Goal: Task Accomplishment & Management: Manage account settings

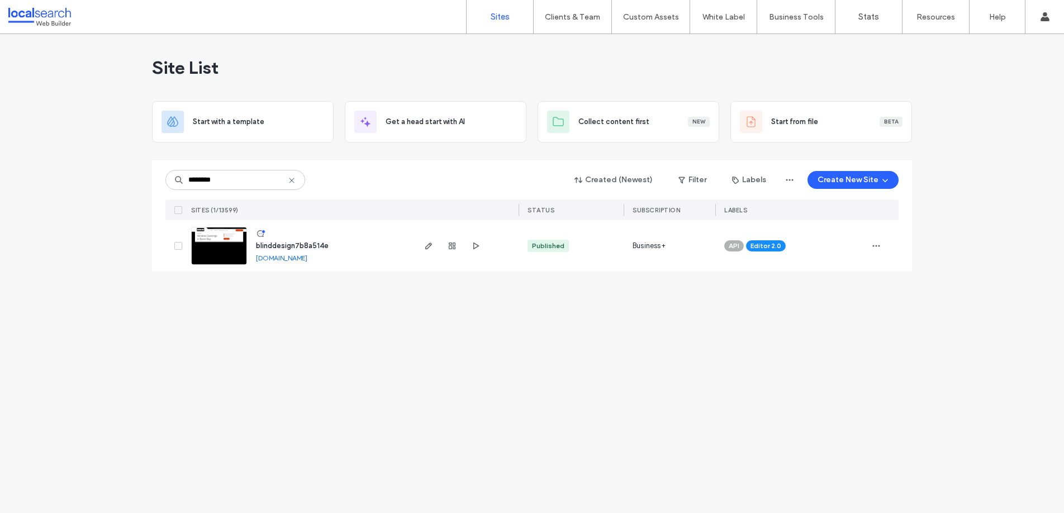
drag, startPoint x: 289, startPoint y: 259, endPoint x: 284, endPoint y: 255, distance: 6.4
click at [224, 178] on input "********" at bounding box center [235, 180] width 140 height 20
type input "**********"
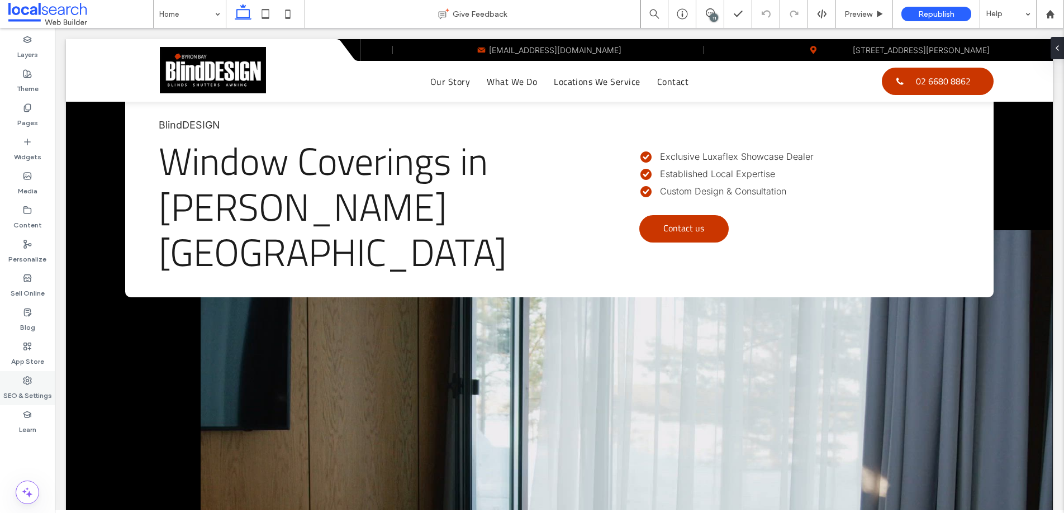
click at [28, 389] on label "SEO & Settings" at bounding box center [27, 393] width 49 height 16
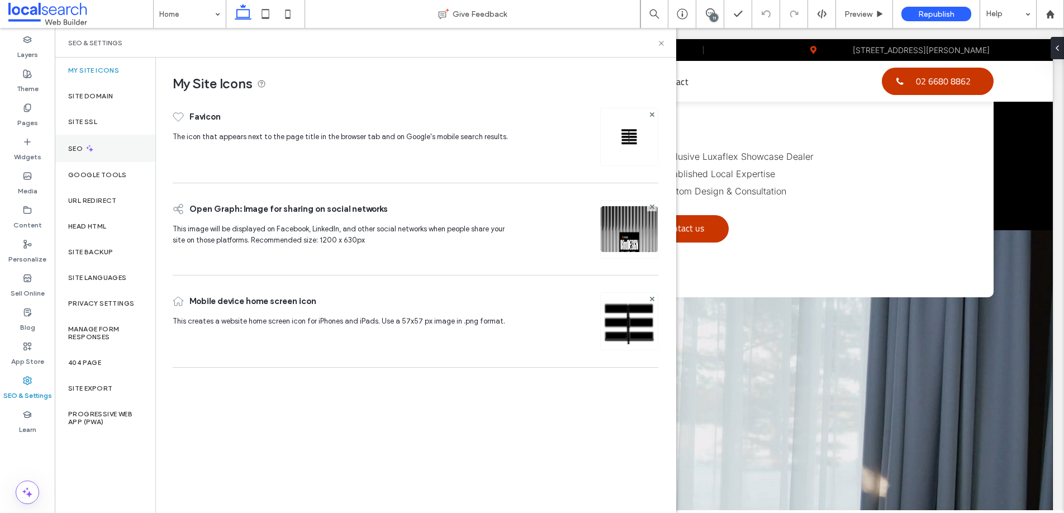
click at [67, 156] on div "SEO" at bounding box center [105, 148] width 101 height 27
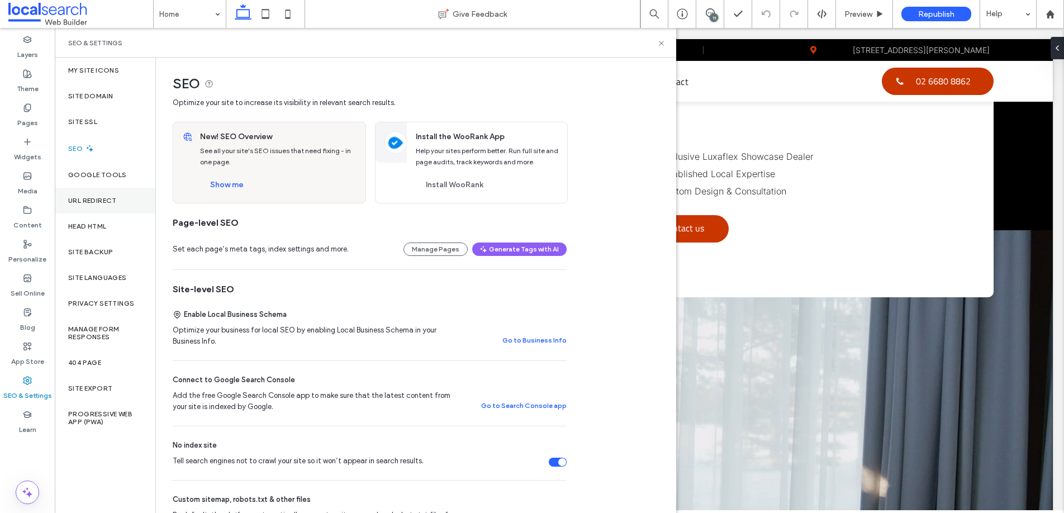
click at [85, 198] on label "URL Redirect" at bounding box center [92, 201] width 49 height 8
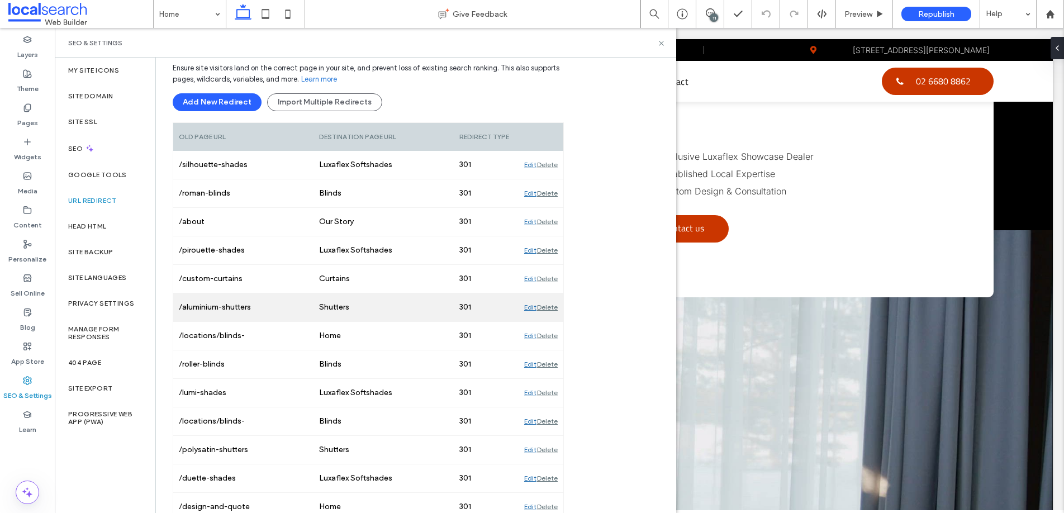
scroll to position [134, 0]
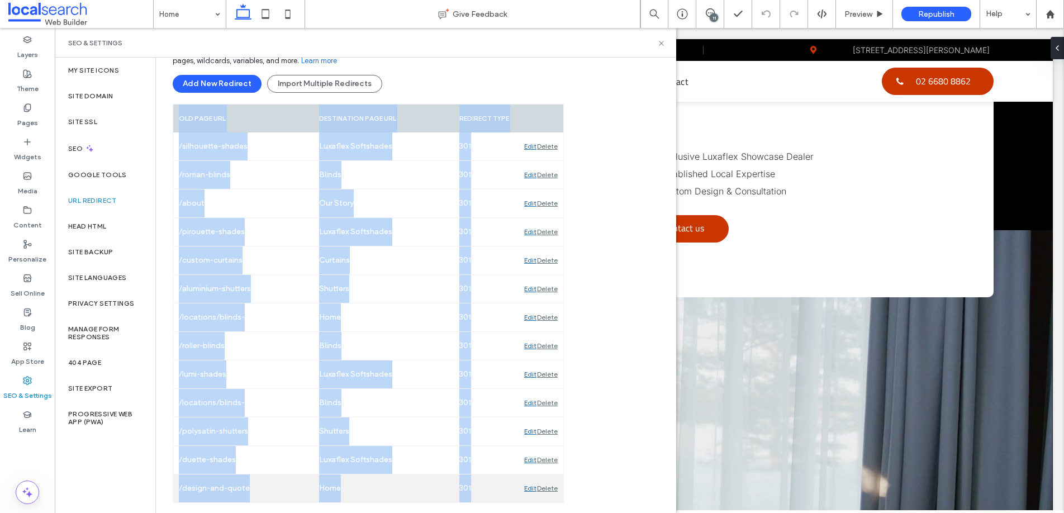
drag, startPoint x: 179, startPoint y: 117, endPoint x: 484, endPoint y: 479, distance: 472.9
click at [484, 500] on div "Old Page URL Destination Page URL Redirect type /silhouette-shades Luxaflex Sof…" at bounding box center [368, 303] width 391 height 399
copy div "Old Page URL Destination Page URL Redirect type /silhouette-shades Luxaflex Sof…"
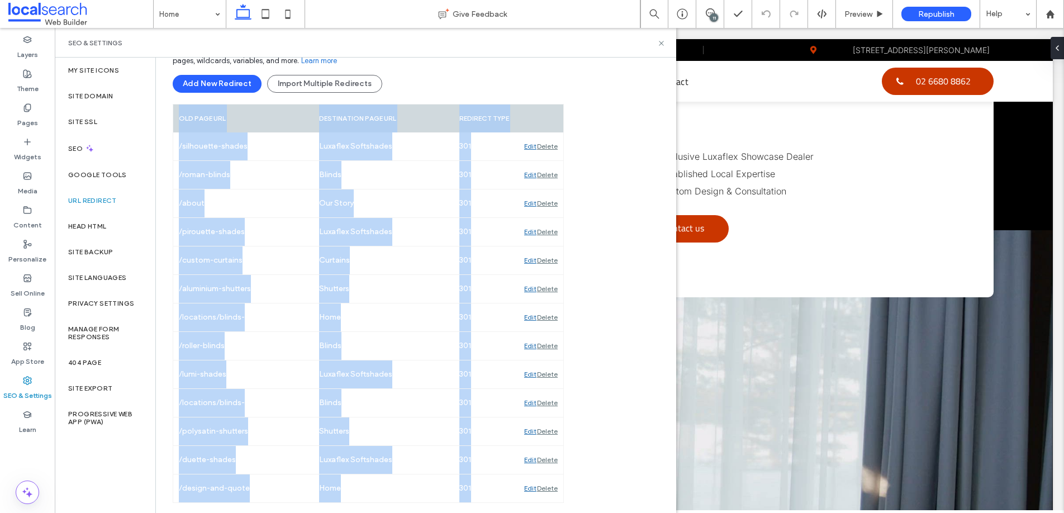
copy div "Old Page URL Destination Page URL Redirect type /silhouette-shades Luxaflex Sof…"
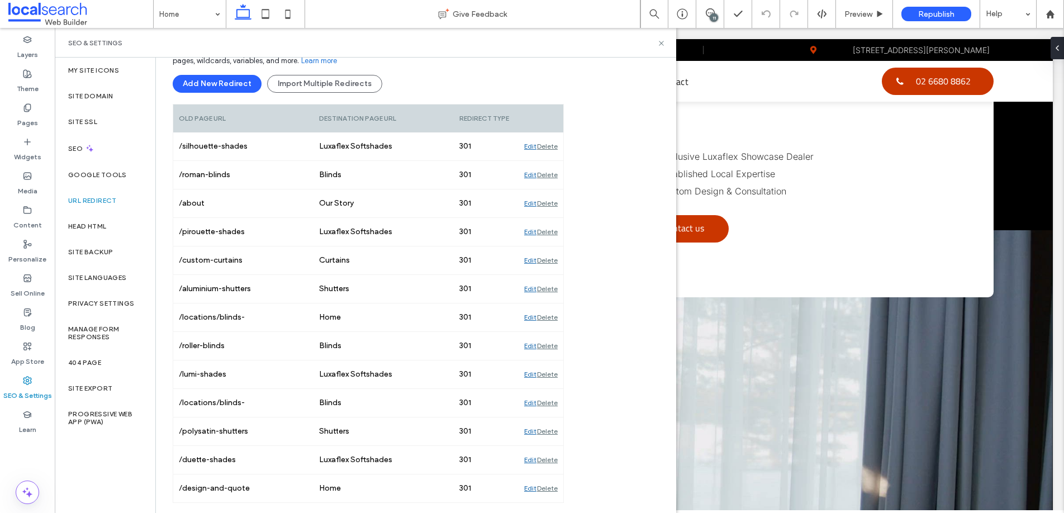
click at [426, 101] on div "Ensure site visitors land on the correct page in your site, and prevent loss of…" at bounding box center [368, 71] width 391 height 65
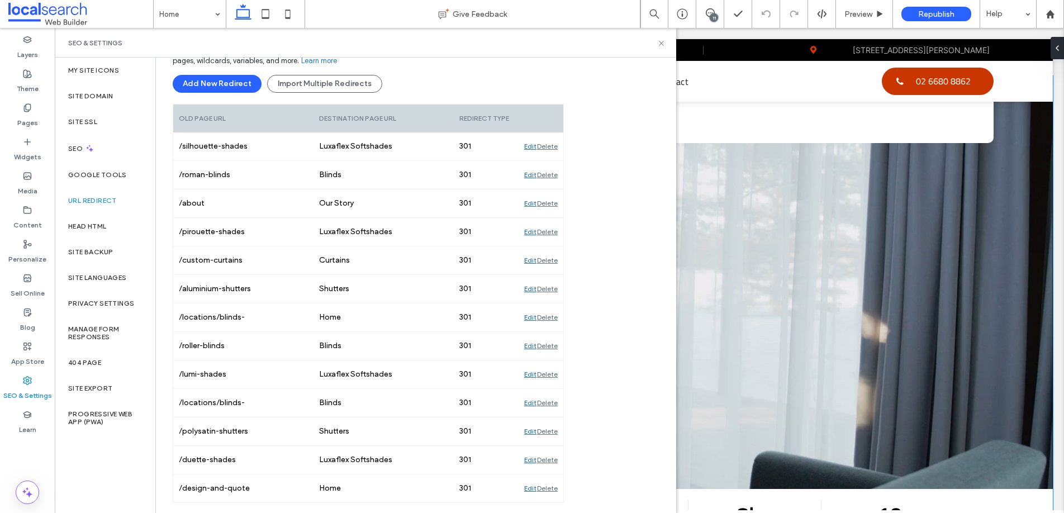
scroll to position [159, 0]
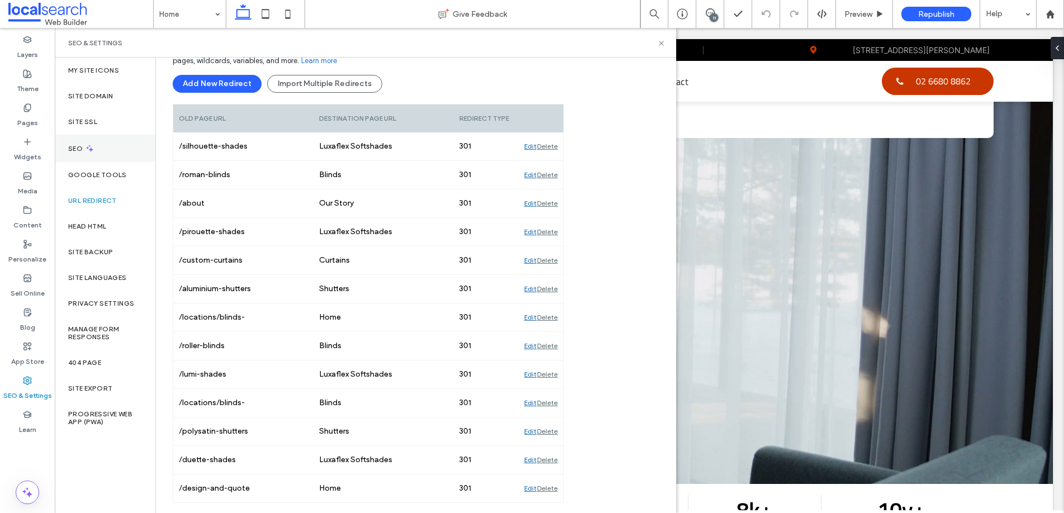
click at [70, 150] on label "SEO" at bounding box center [76, 149] width 17 height 8
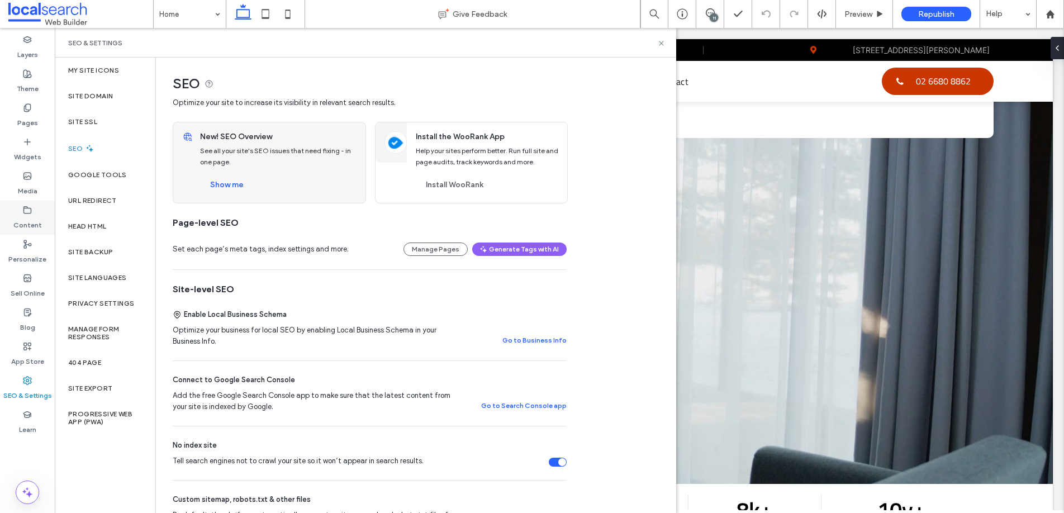
click at [26, 215] on label "Content" at bounding box center [27, 223] width 29 height 16
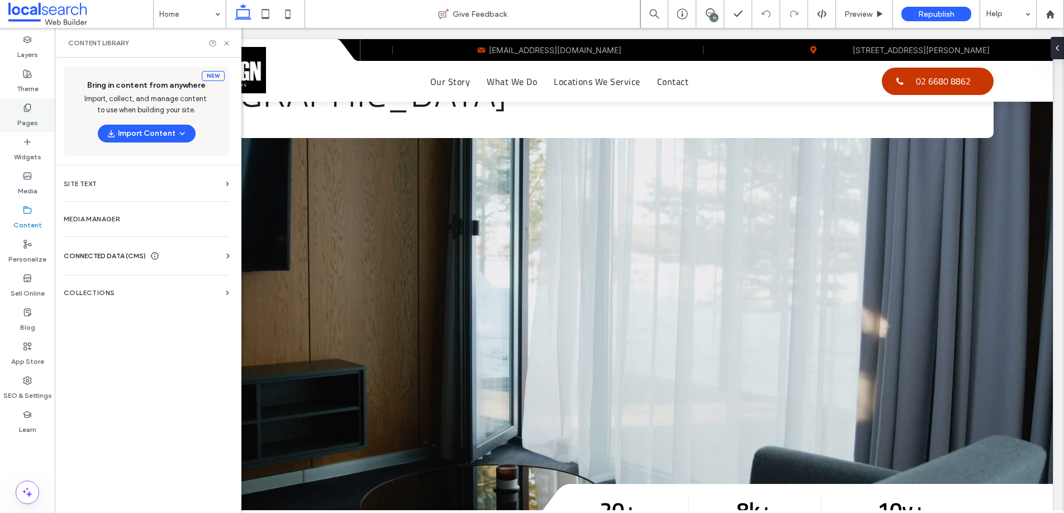
click at [23, 110] on icon at bounding box center [27, 107] width 9 height 9
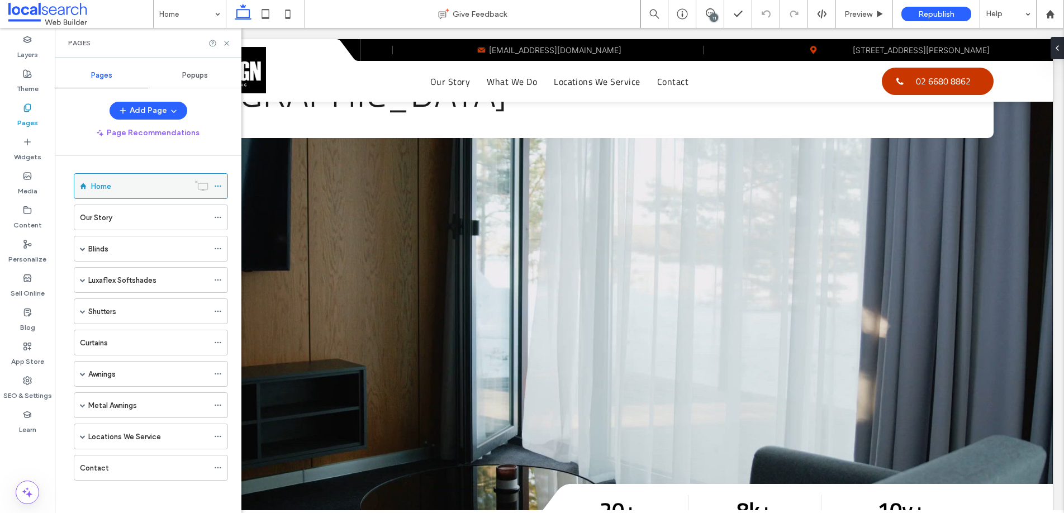
scroll to position [3, 0]
click at [22, 396] on label "SEO & Settings" at bounding box center [27, 393] width 49 height 16
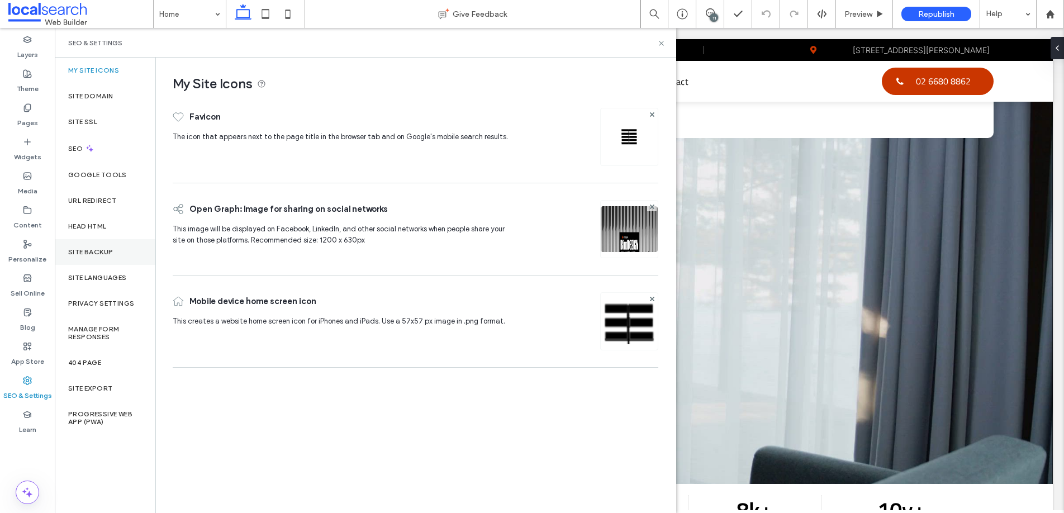
click at [86, 247] on div "Site Backup" at bounding box center [105, 252] width 101 height 26
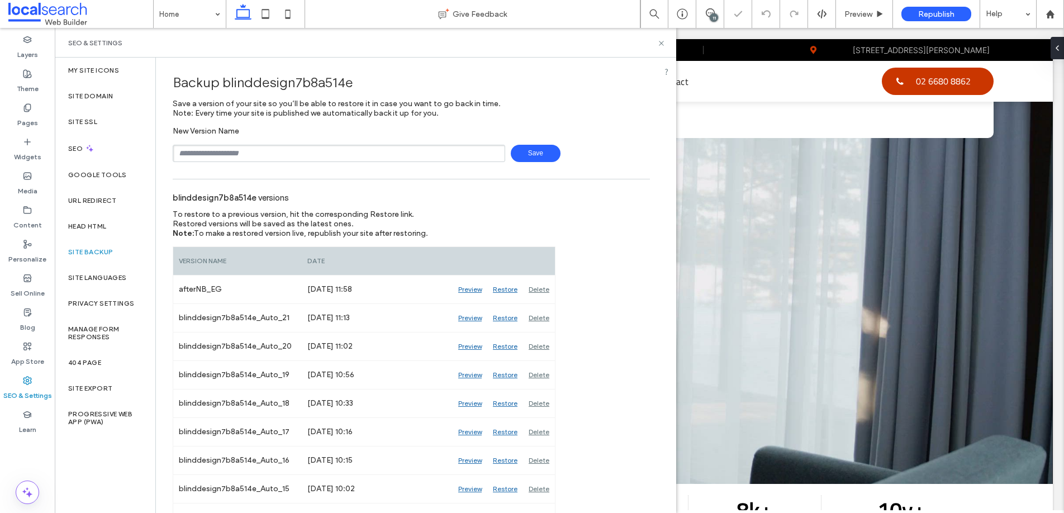
click at [266, 156] on input "text" at bounding box center [339, 153] width 333 height 17
type input "**********"
click at [537, 150] on span "Save" at bounding box center [536, 151] width 50 height 17
click at [660, 45] on icon at bounding box center [661, 43] width 8 height 8
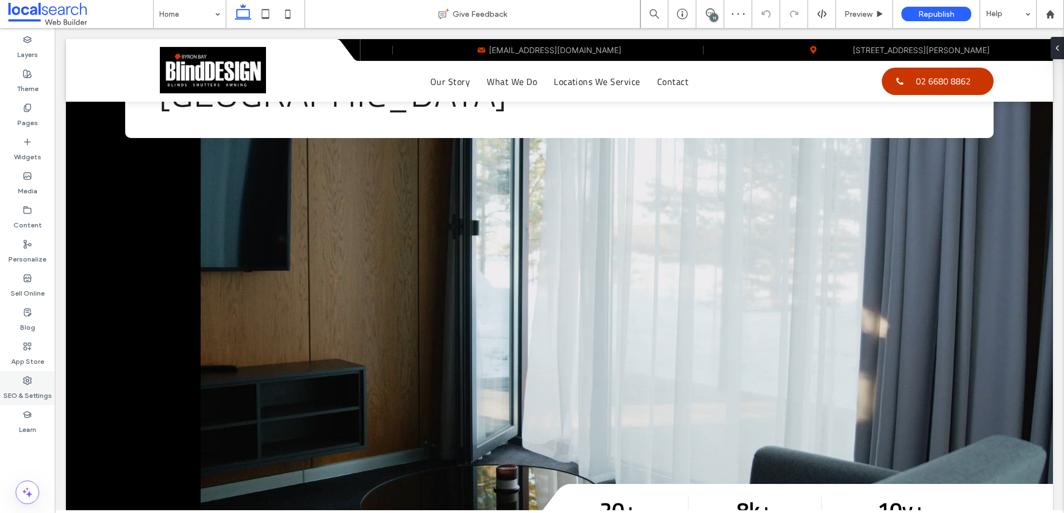
click at [29, 381] on use at bounding box center [27, 381] width 8 height 8
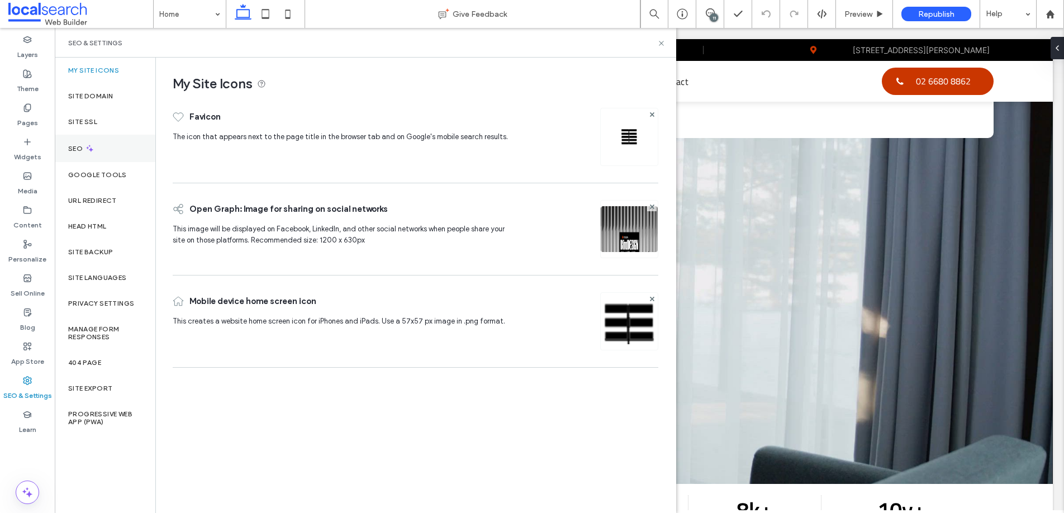
click at [85, 138] on div "SEO" at bounding box center [105, 148] width 101 height 27
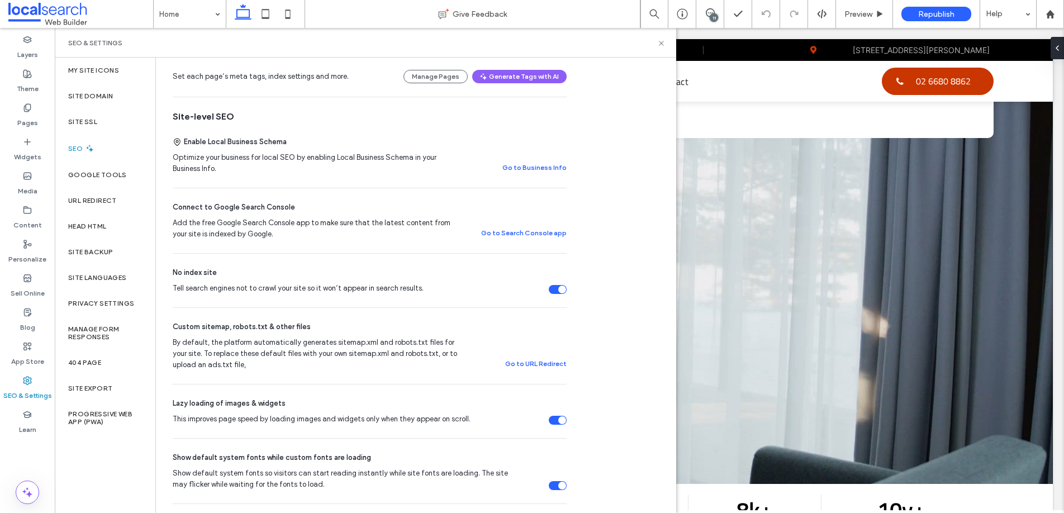
scroll to position [0, 0]
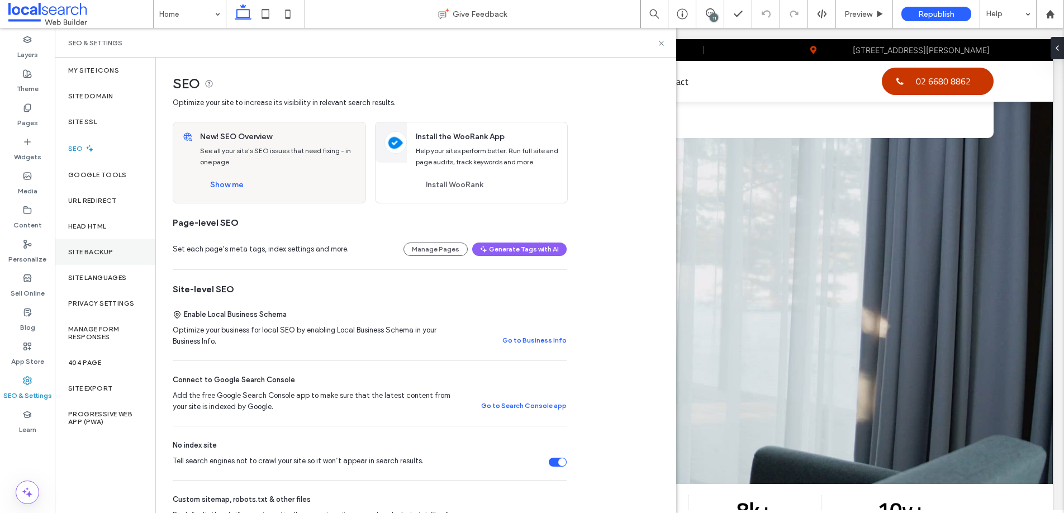
click at [89, 252] on label "Site Backup" at bounding box center [90, 252] width 45 height 8
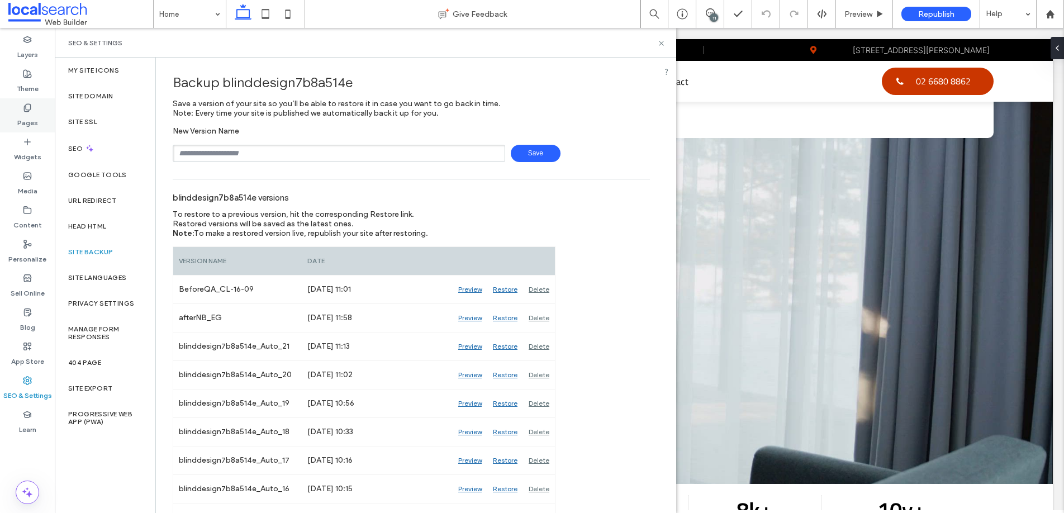
click at [23, 111] on icon at bounding box center [27, 107] width 9 height 9
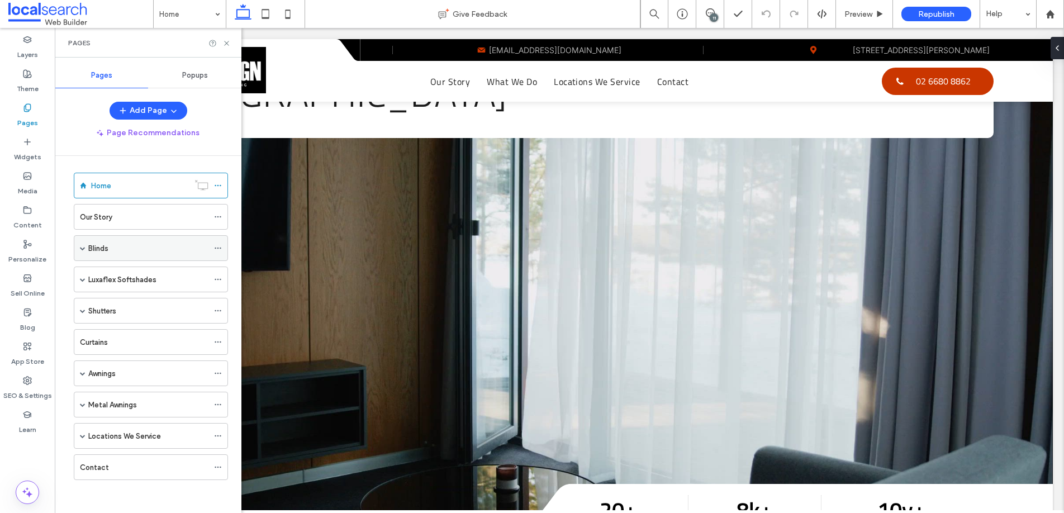
scroll to position [3, 0]
click at [81, 248] on span at bounding box center [83, 248] width 6 height 6
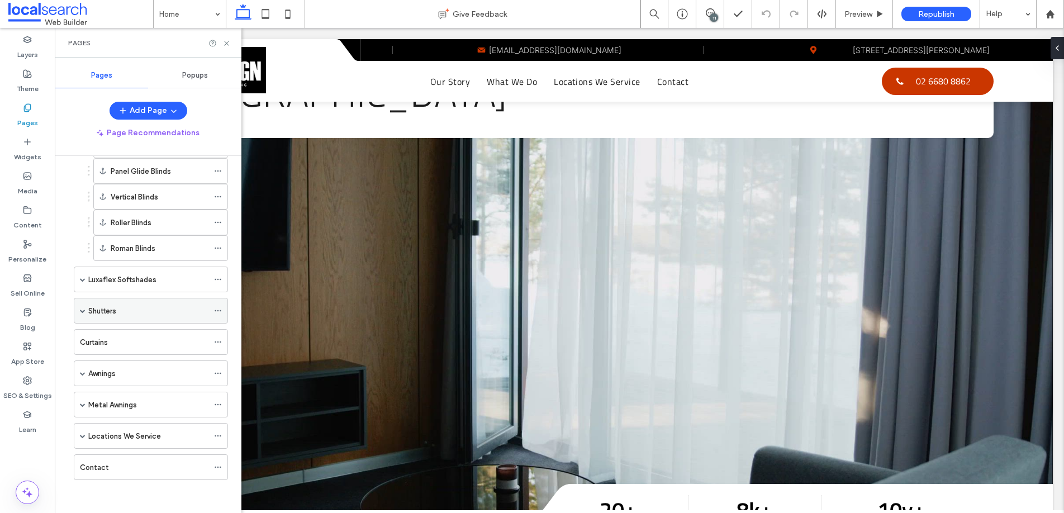
scroll to position [131, 0]
click at [83, 279] on span at bounding box center [83, 279] width 6 height 6
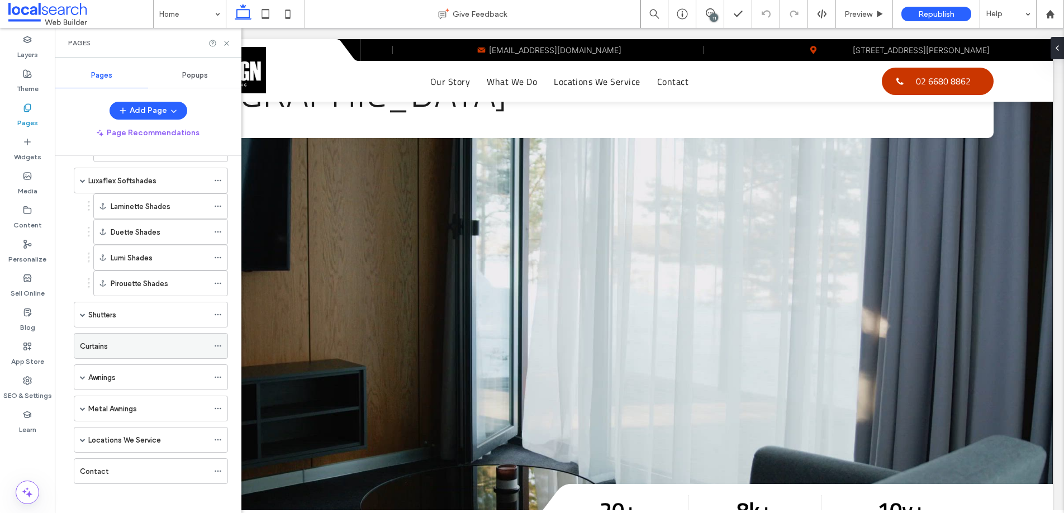
scroll to position [230, 0]
click at [84, 316] on span at bounding box center [83, 314] width 6 height 6
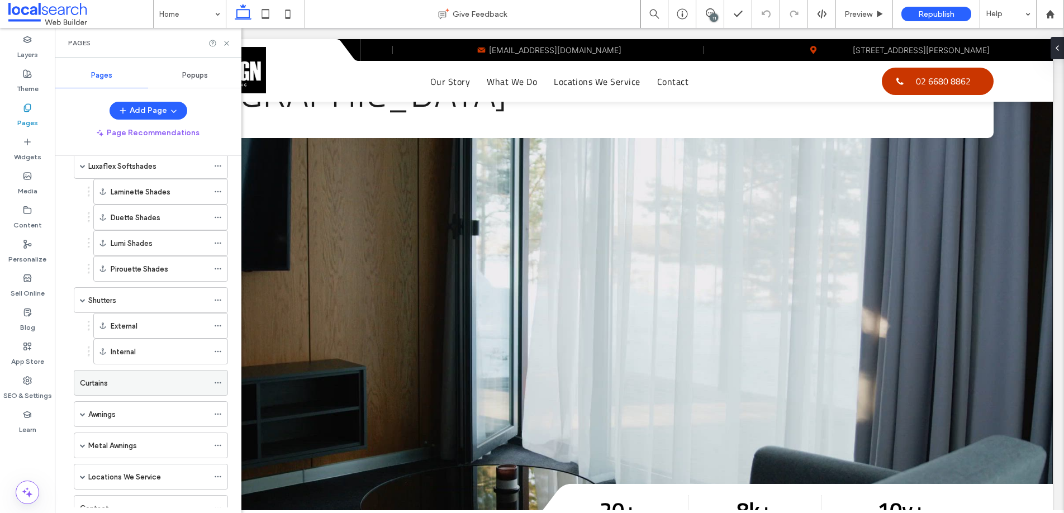
scroll to position [286, 0]
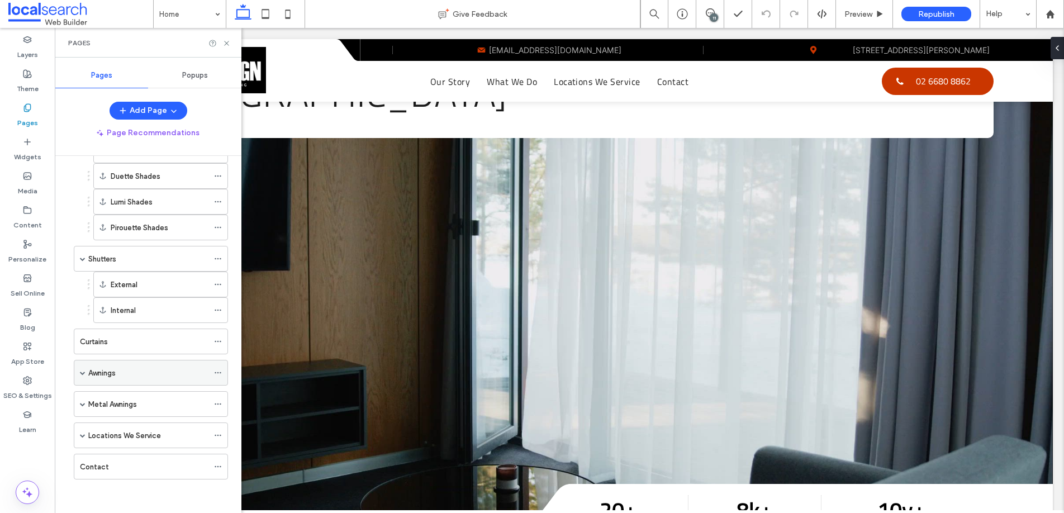
click at [84, 373] on span at bounding box center [83, 373] width 6 height 6
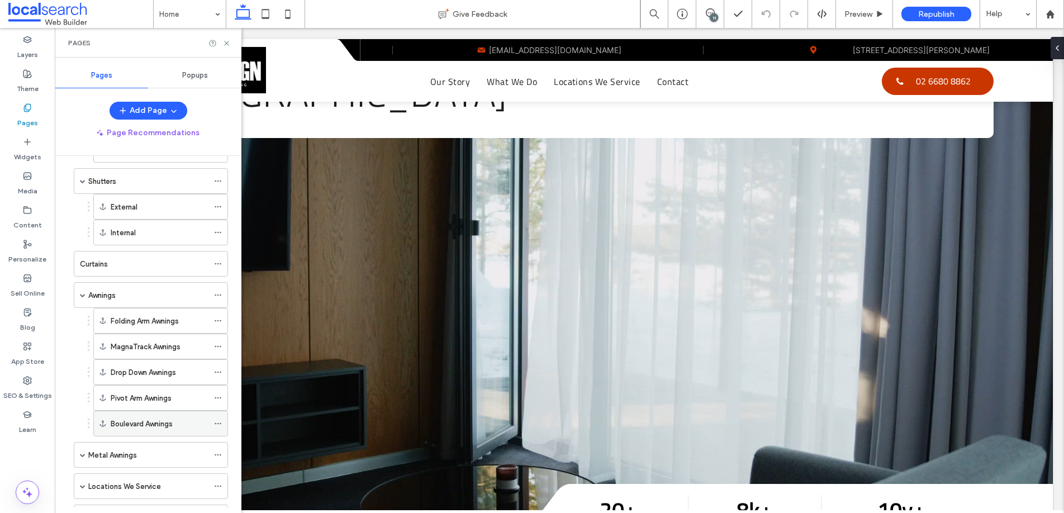
scroll to position [414, 0]
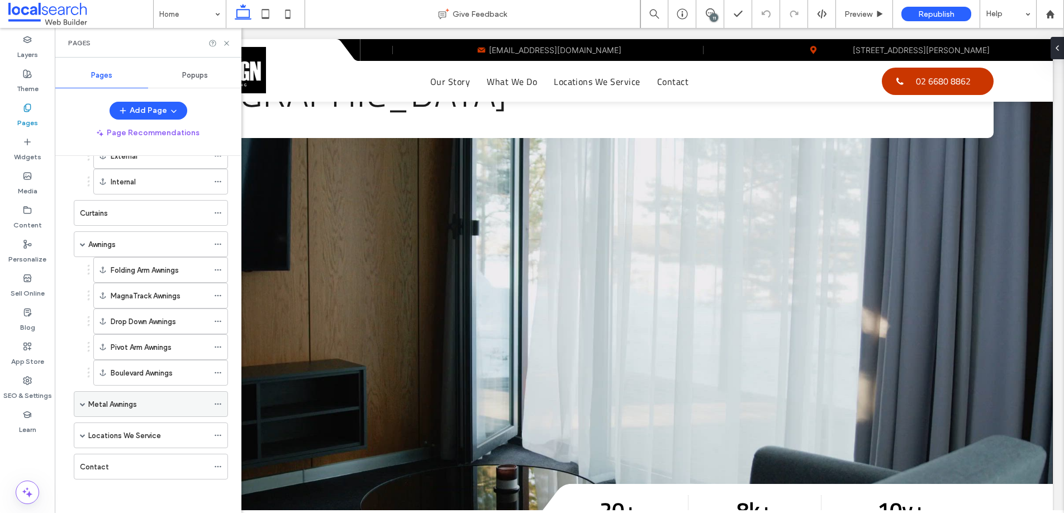
click at [80, 405] on span at bounding box center [83, 404] width 6 height 6
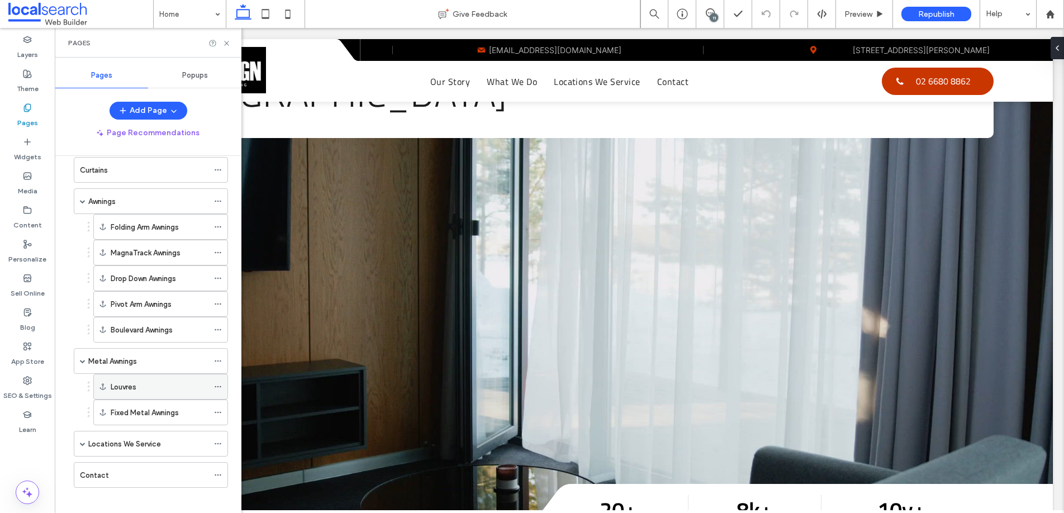
scroll to position [466, 0]
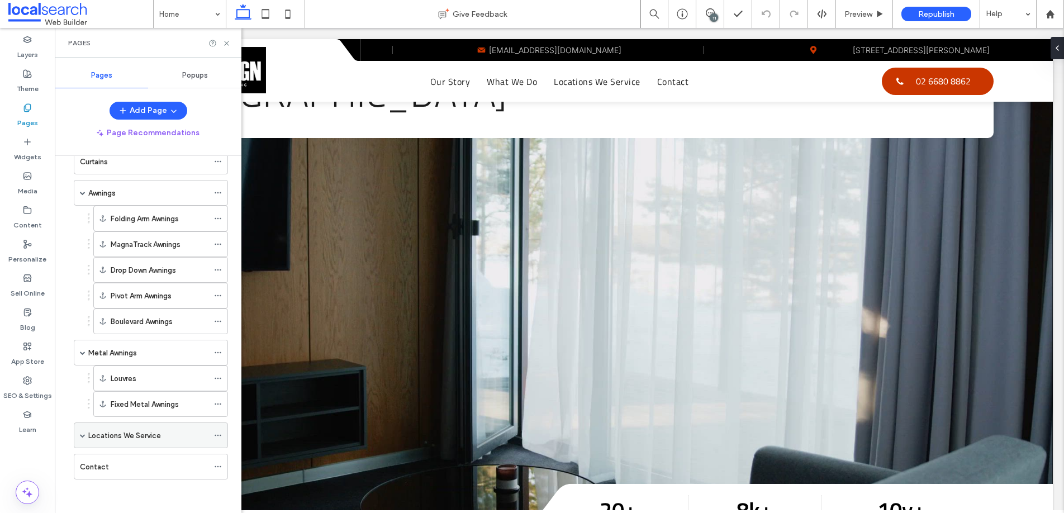
click at [81, 438] on span at bounding box center [83, 436] width 6 height 6
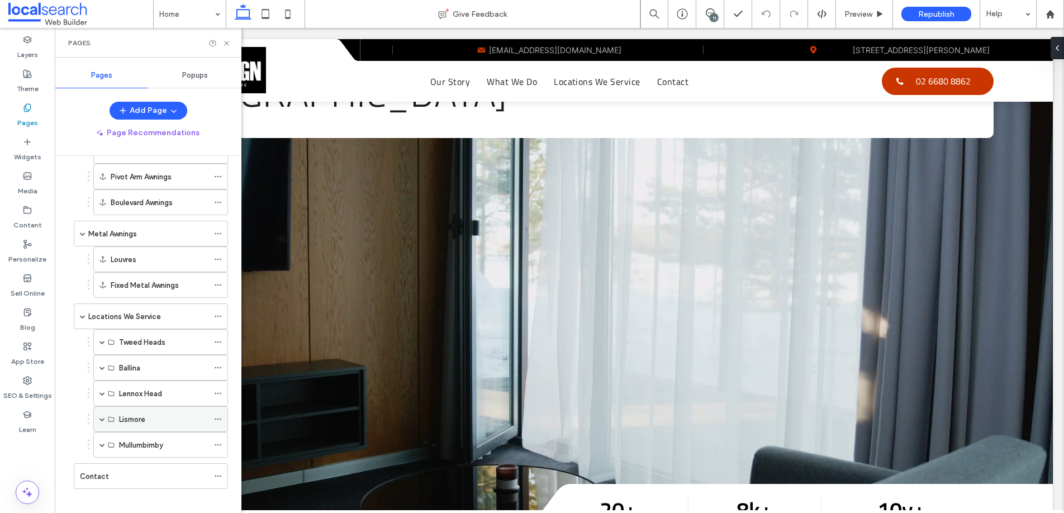
scroll to position [594, 0]
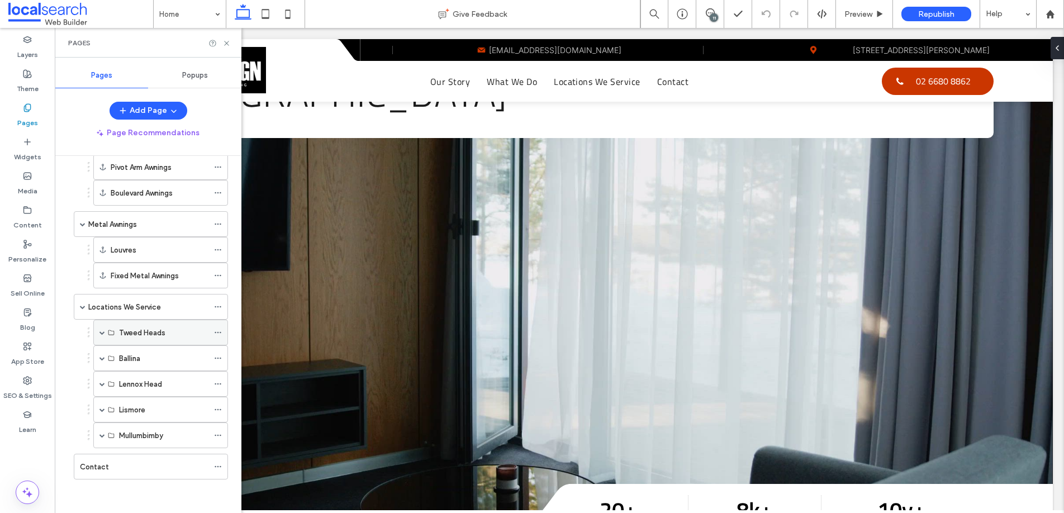
click at [103, 334] on span at bounding box center [103, 333] width 6 height 6
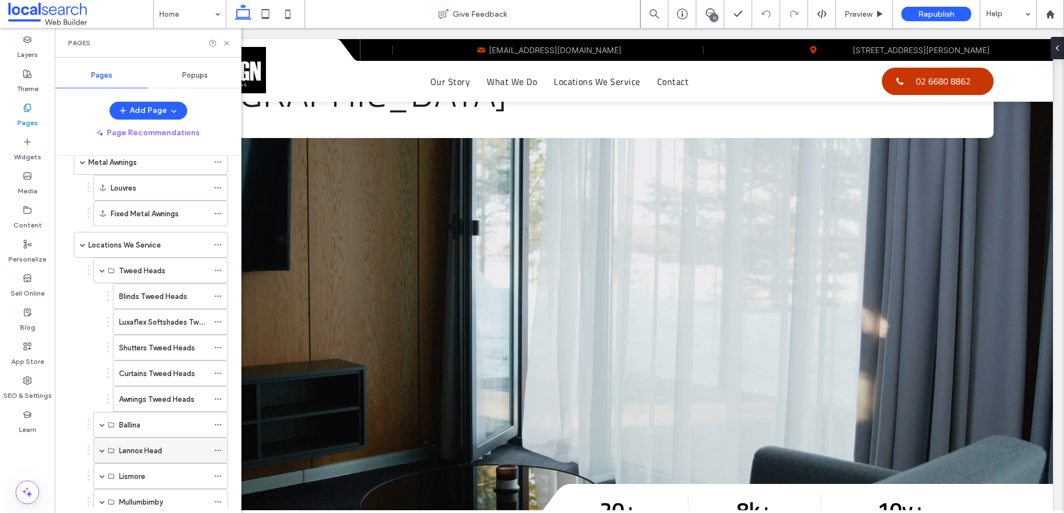
scroll to position [675, 0]
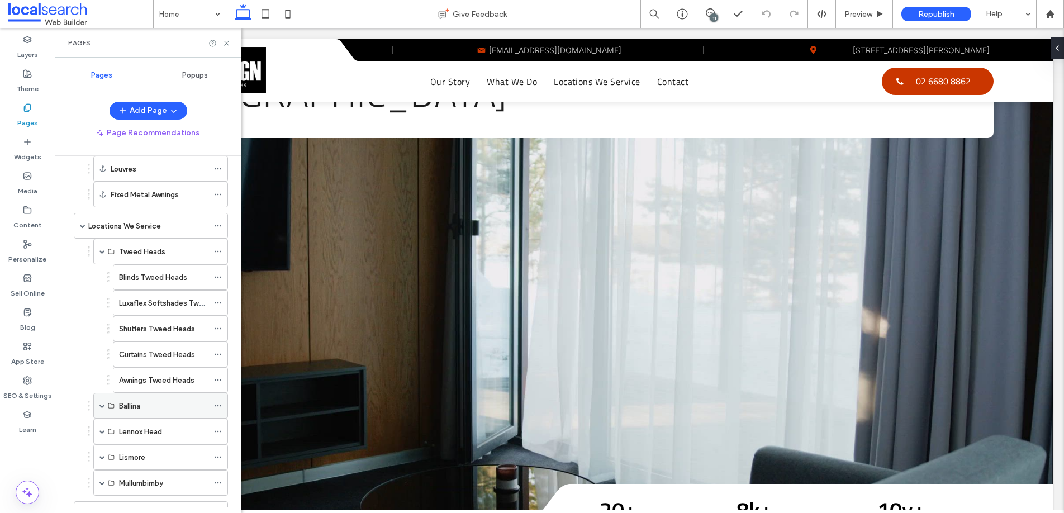
click at [101, 406] on span at bounding box center [103, 406] width 6 height 6
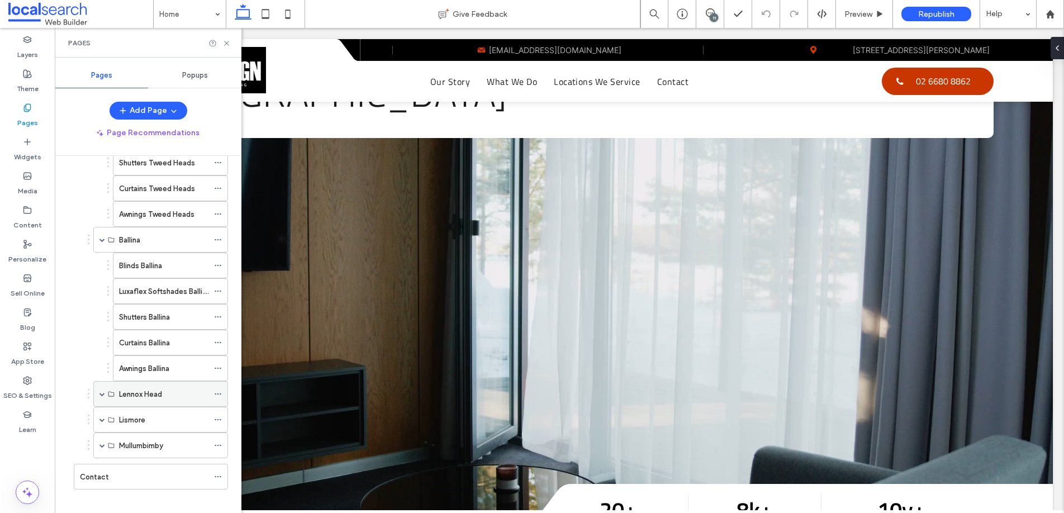
scroll to position [842, 0]
click at [101, 395] on span at bounding box center [103, 394] width 6 height 6
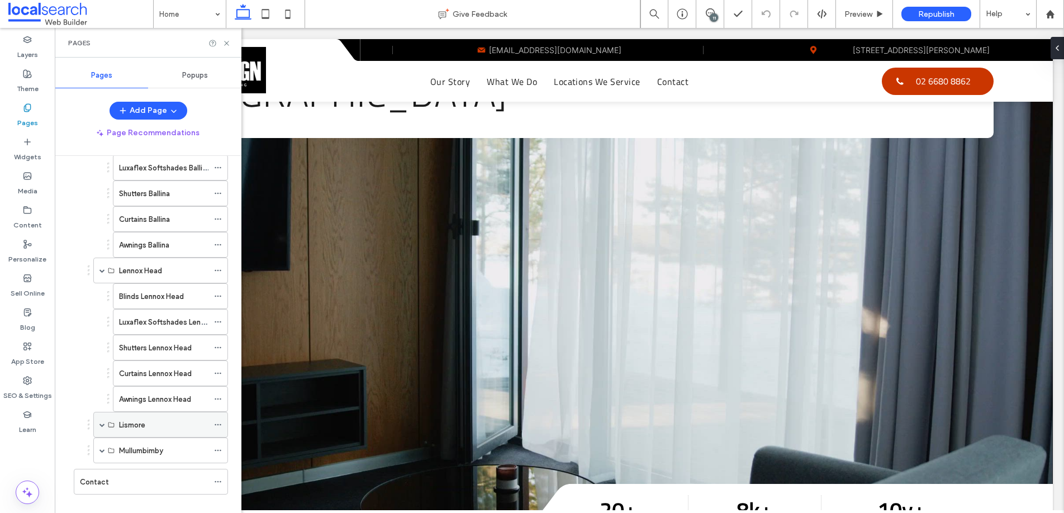
scroll to position [980, 0]
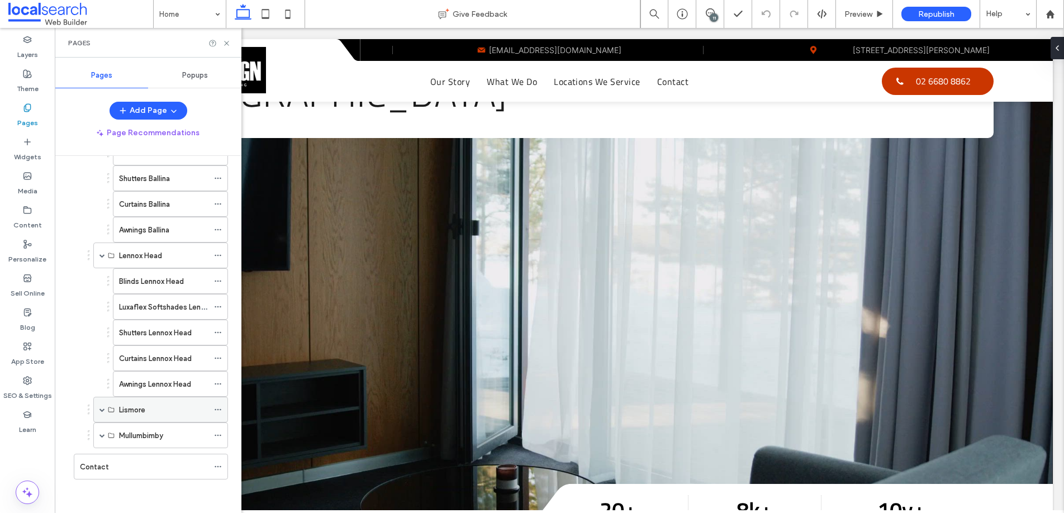
click at [101, 409] on span at bounding box center [103, 410] width 6 height 6
click at [103, 435] on span at bounding box center [103, 436] width 6 height 6
click at [26, 382] on icon at bounding box center [27, 380] width 9 height 9
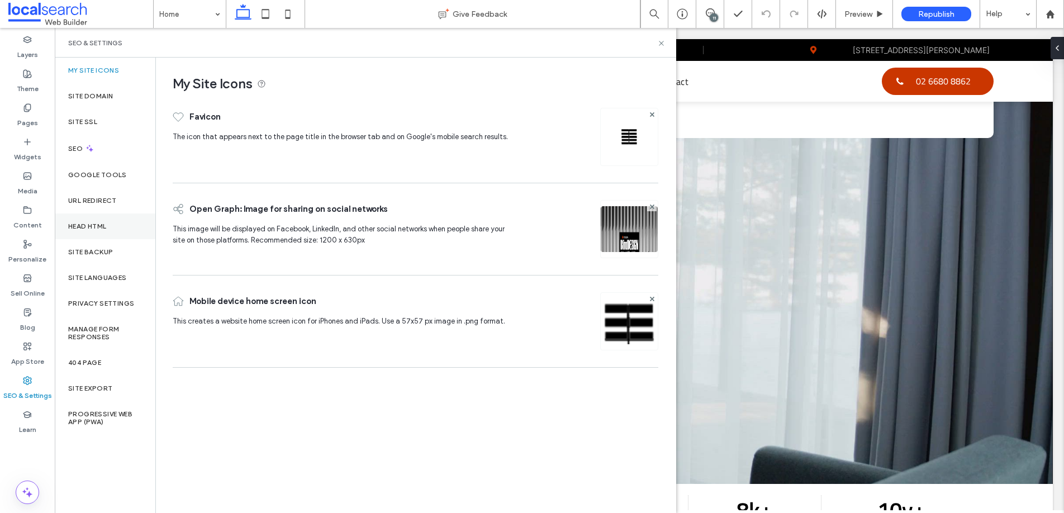
click at [88, 226] on label "Head HTML" at bounding box center [87, 226] width 39 height 8
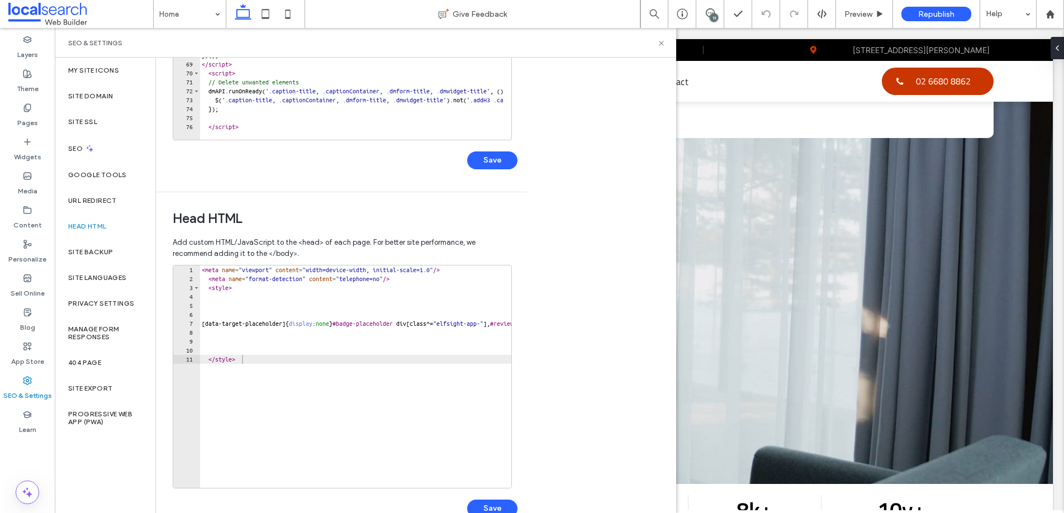
scroll to position [253, 0]
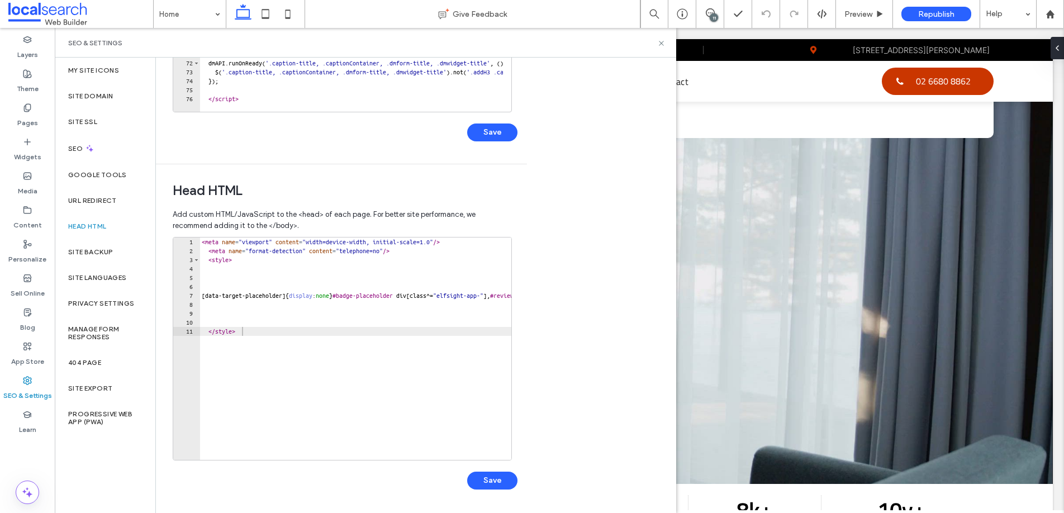
type textarea "********"
click at [290, 332] on div "< meta name = "viewport" content = "width=device-width, initial-scale=1.0" /> <…" at bounding box center [510, 354] width 621 height 232
paste textarea "**********"
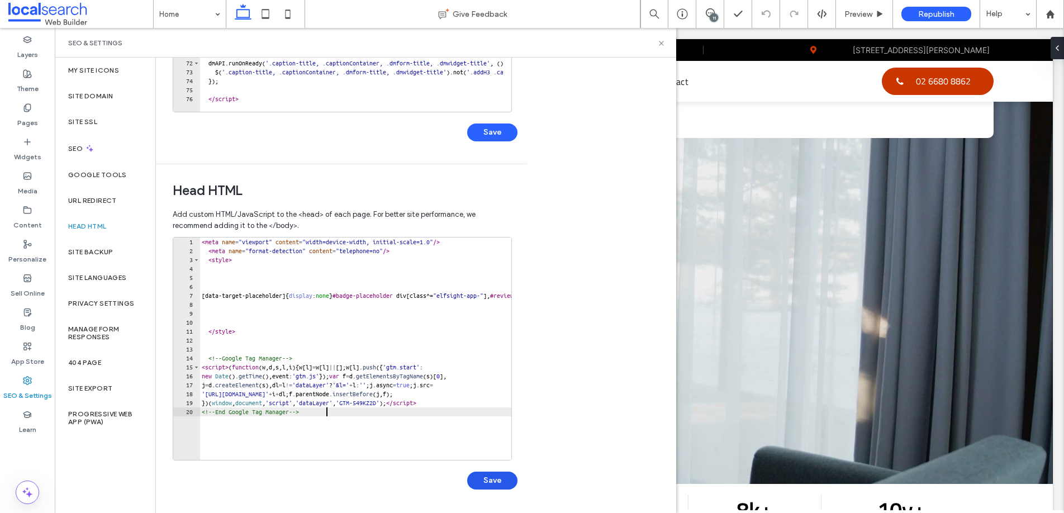
type textarea "**********"
click at [499, 484] on button "Save" at bounding box center [492, 481] width 50 height 18
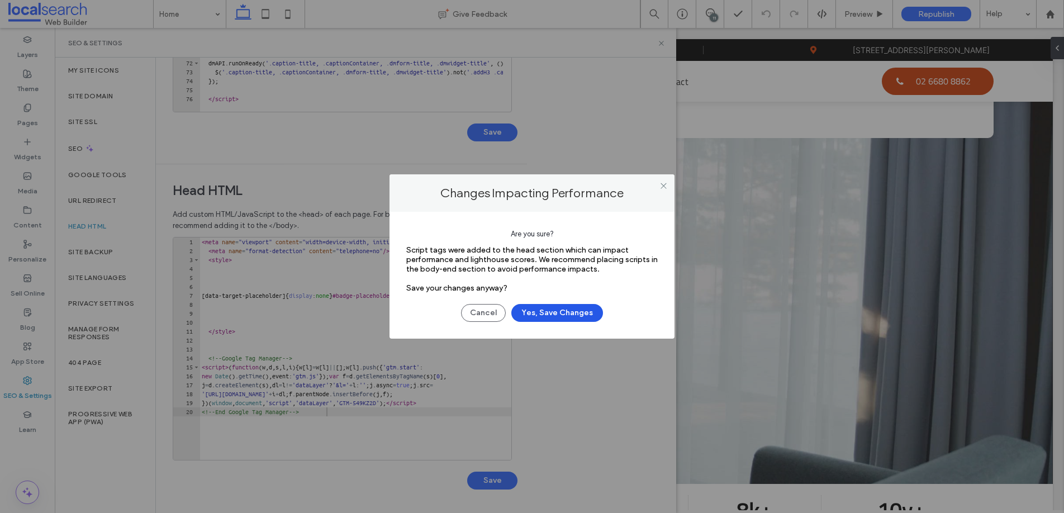
click at [556, 316] on button "Yes, Save Changes" at bounding box center [558, 313] width 92 height 18
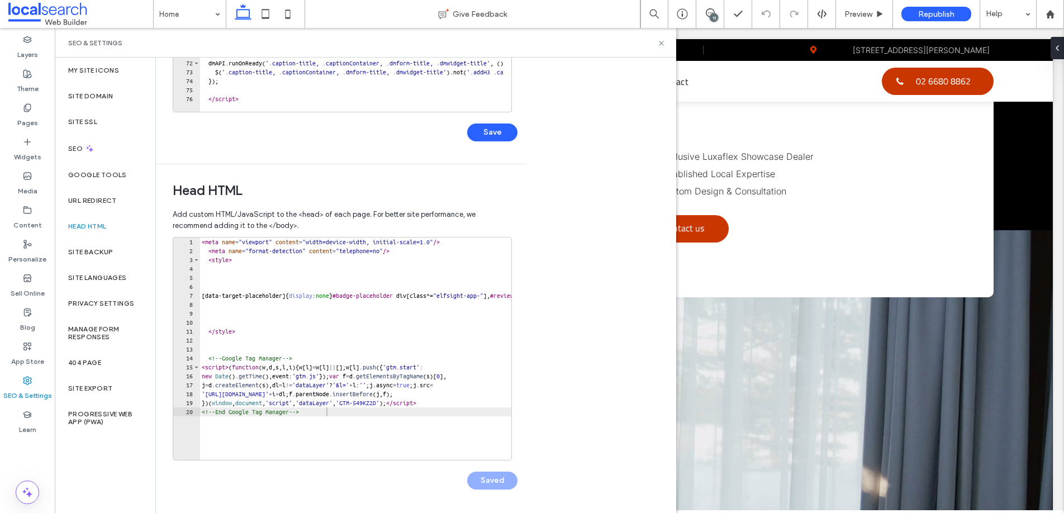
scroll to position [0, 0]
click at [658, 41] on icon at bounding box center [661, 43] width 8 height 8
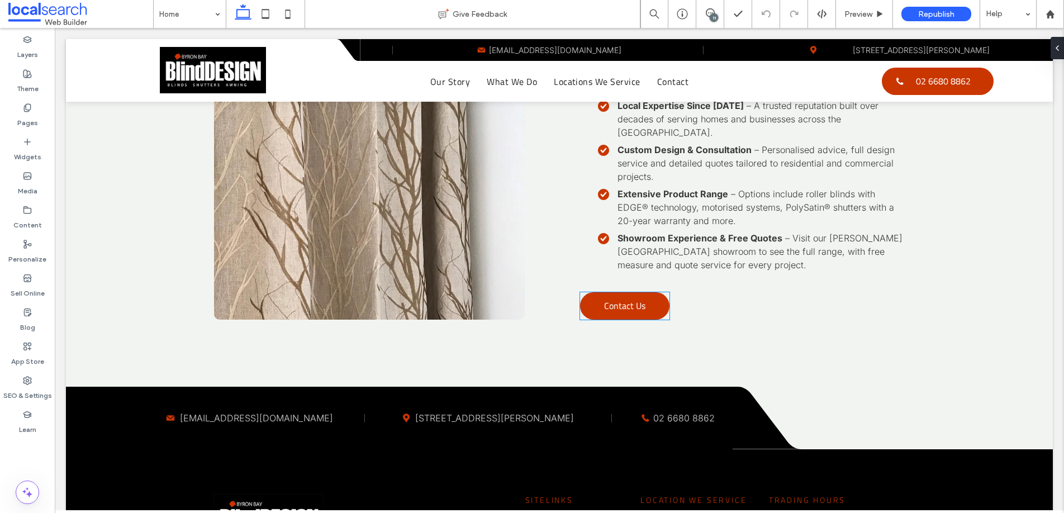
scroll to position [2917, 0]
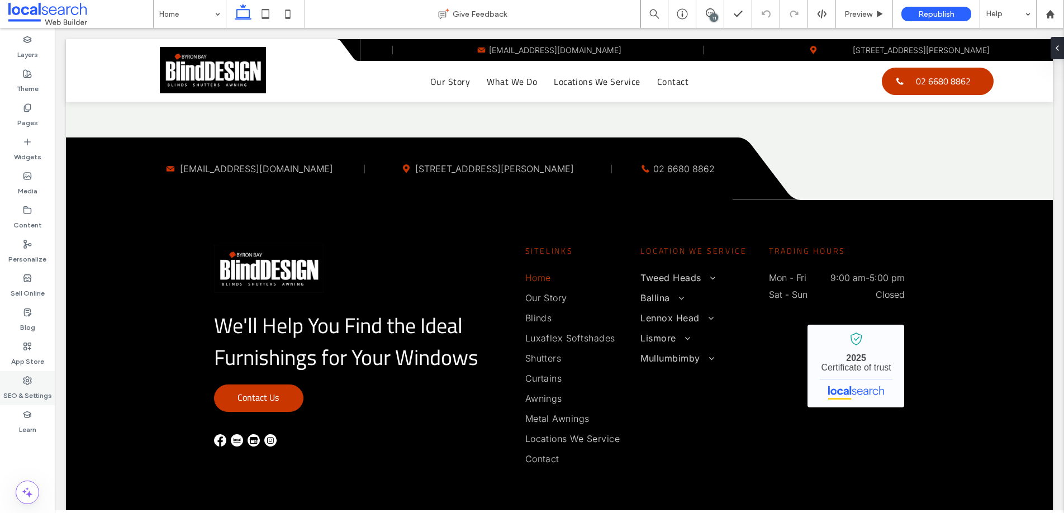
click at [24, 385] on label "SEO & Settings" at bounding box center [27, 393] width 49 height 16
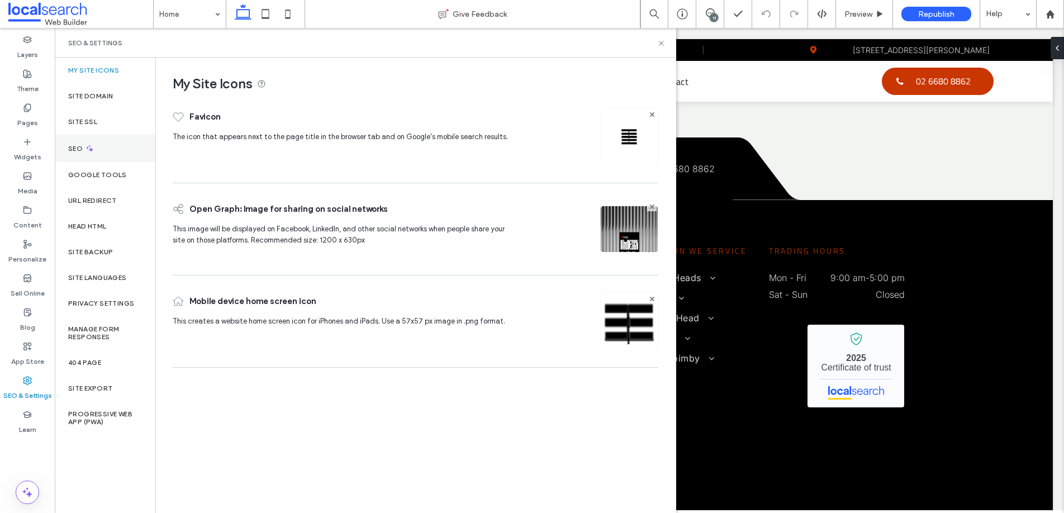
click at [88, 153] on icon at bounding box center [90, 149] width 10 height 10
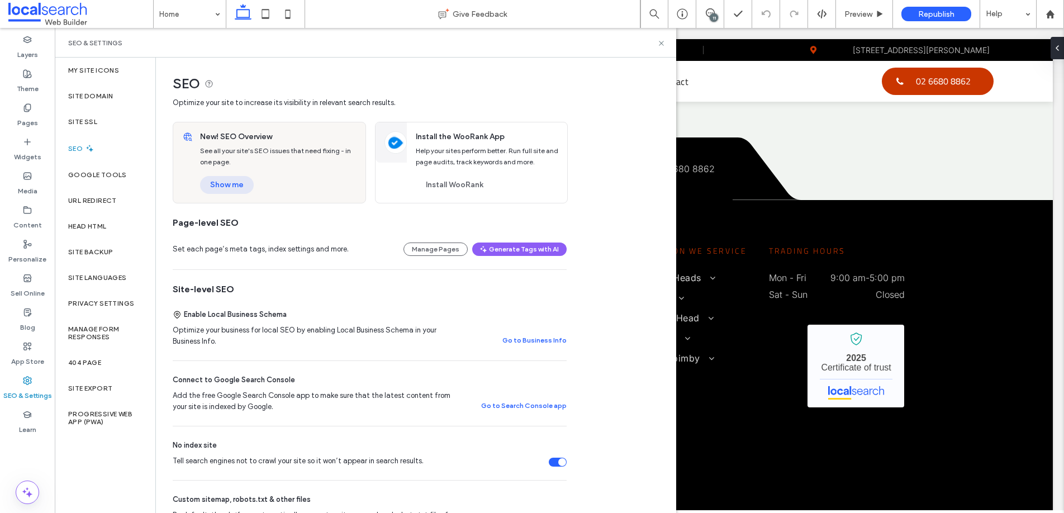
click at [225, 181] on button "Show me" at bounding box center [227, 185] width 54 height 18
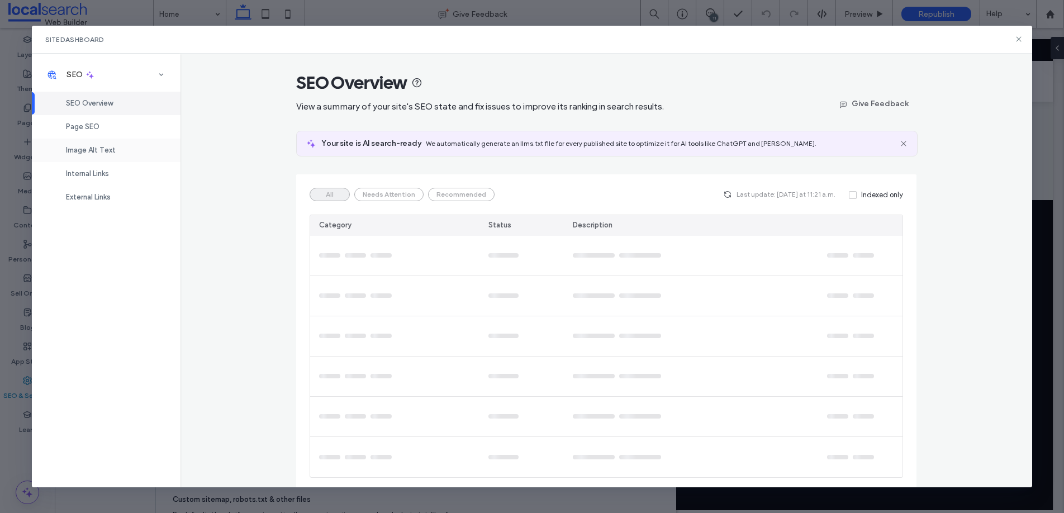
click at [88, 146] on span "Image Alt Text" at bounding box center [91, 150] width 50 height 8
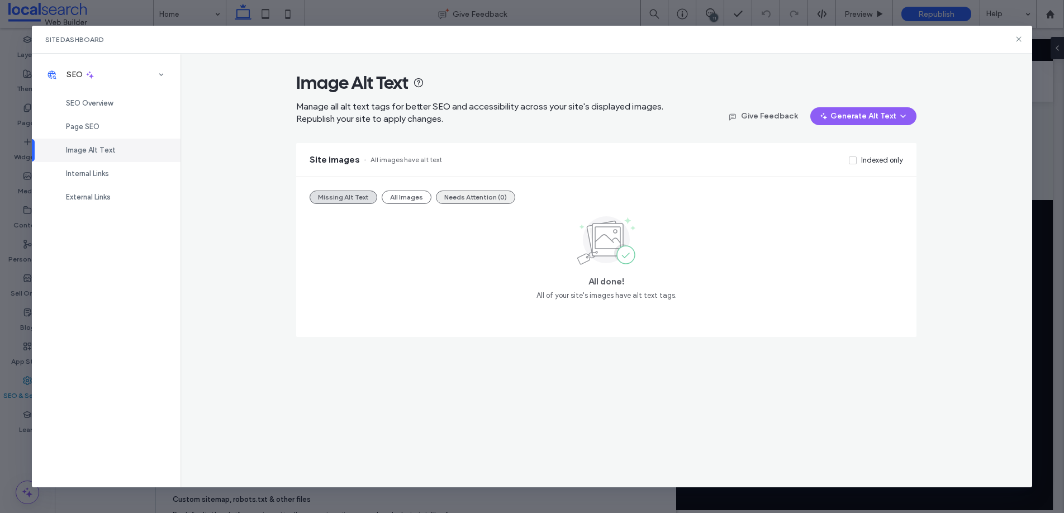
click at [399, 198] on button "All Images" at bounding box center [407, 197] width 50 height 13
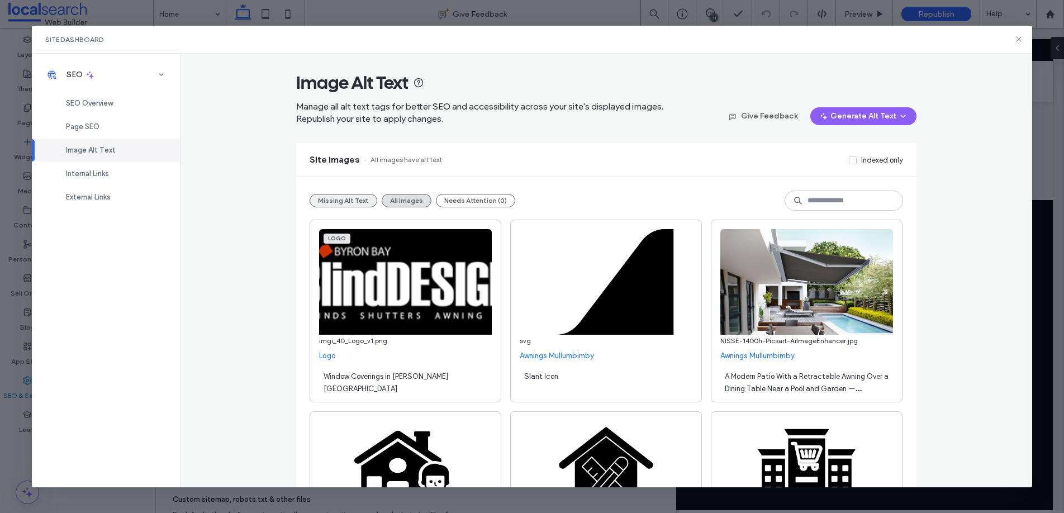
click at [327, 197] on button "Missing Alt Text" at bounding box center [344, 200] width 68 height 13
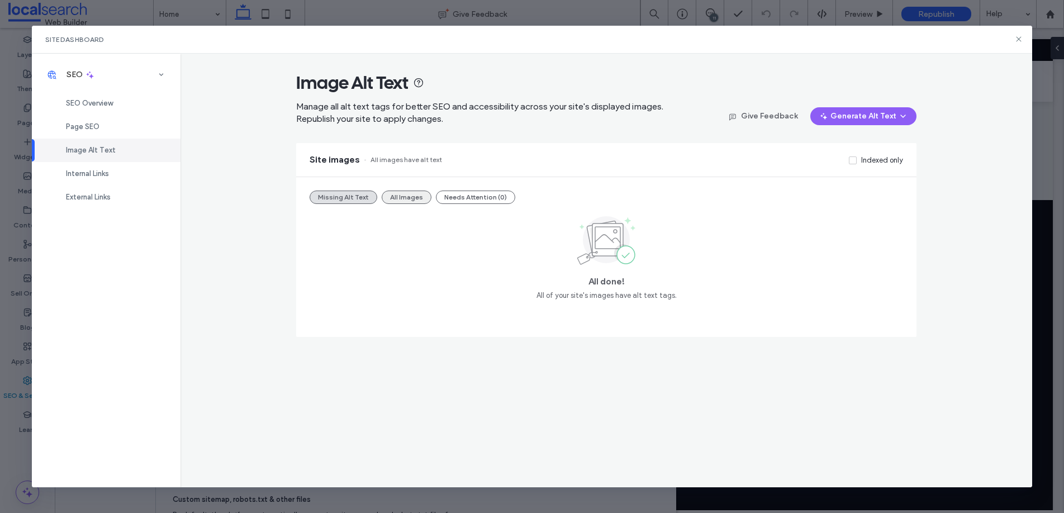
click at [409, 196] on button "All Images" at bounding box center [407, 197] width 50 height 13
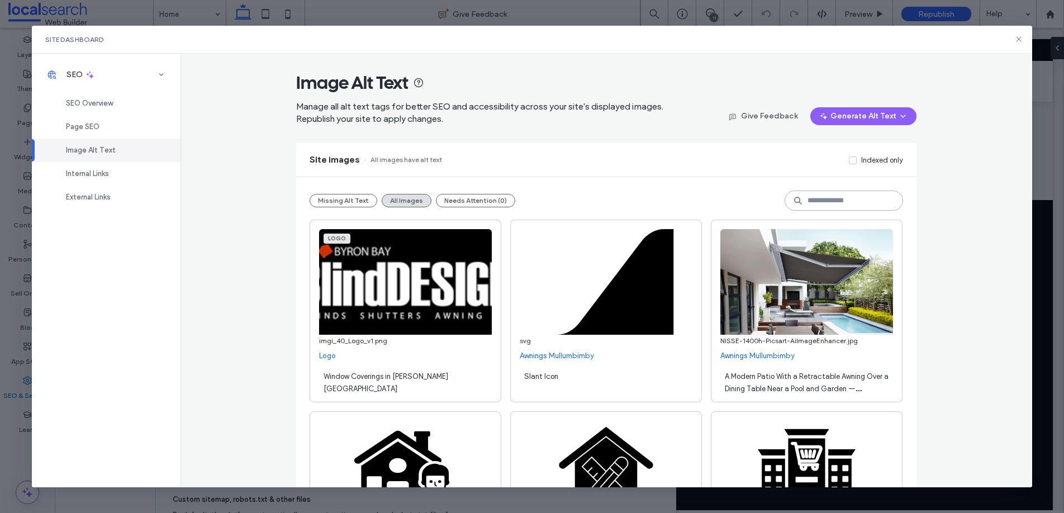
click at [841, 200] on input at bounding box center [844, 201] width 119 height 20
click at [667, 148] on div "Site images All images have alt text Indexed only" at bounding box center [606, 160] width 621 height 34
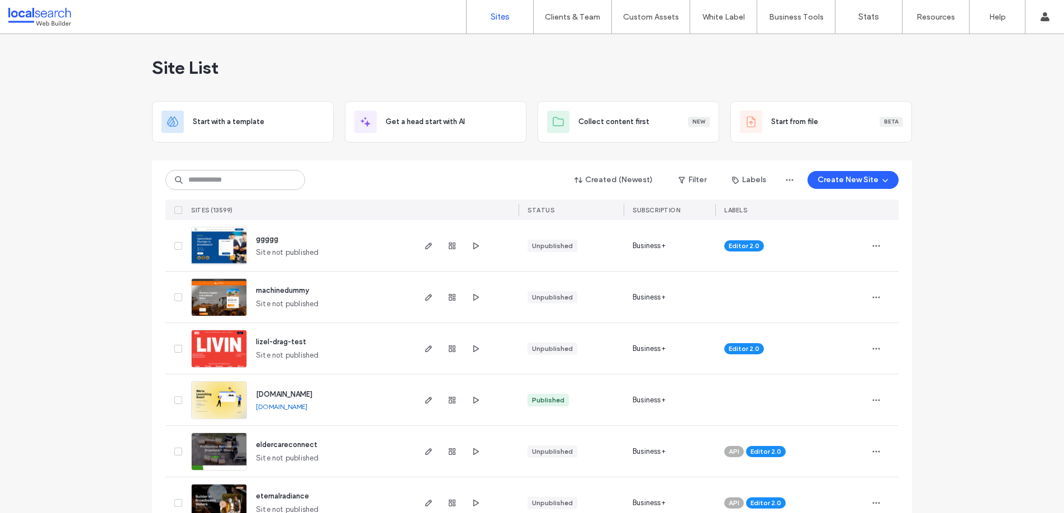
click at [646, 62] on link "Custom Sections" at bounding box center [675, 69] width 108 height 23
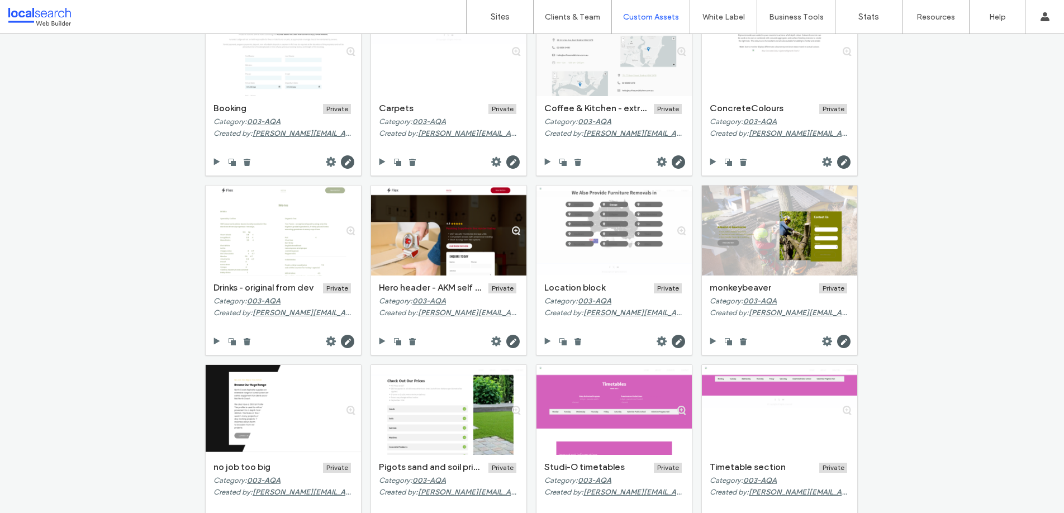
scroll to position [282, 0]
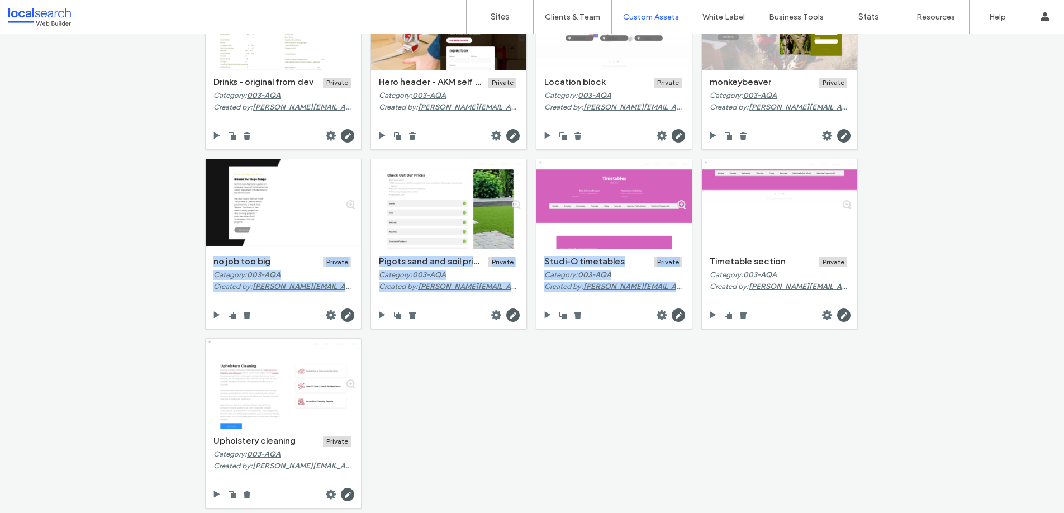
drag, startPoint x: 138, startPoint y: 206, endPoint x: 645, endPoint y: 374, distance: 534.6
click at [645, 374] on div "Custom Sections Filter 003-AQA Private Duda Sections Clear search Create Sectio…" at bounding box center [532, 273] width 1064 height 479
click at [645, 374] on div "Booking Private Category: 003-AQA Created by: carole.lange@localsearch.com.au C…" at bounding box center [532, 154] width 663 height 718
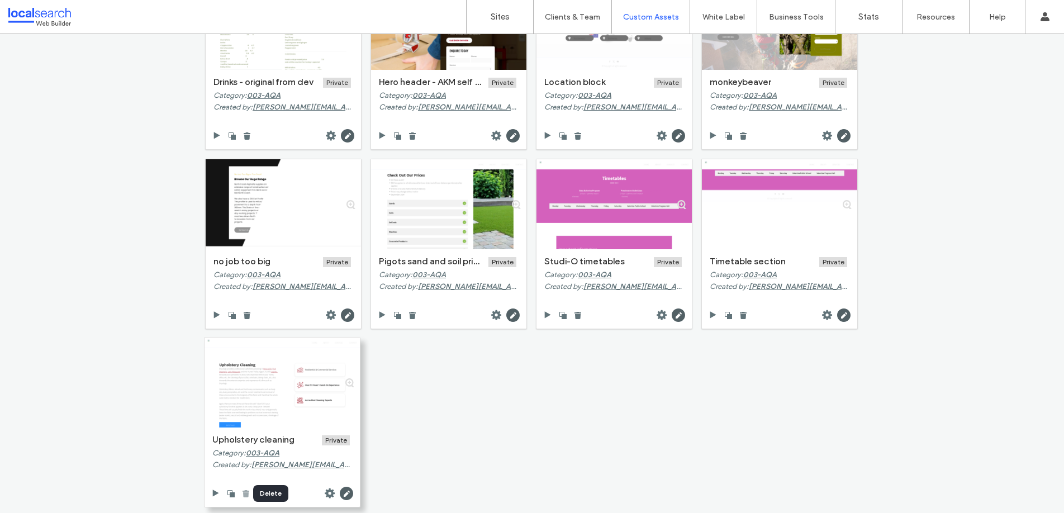
click at [243, 494] on use at bounding box center [246, 493] width 7 height 7
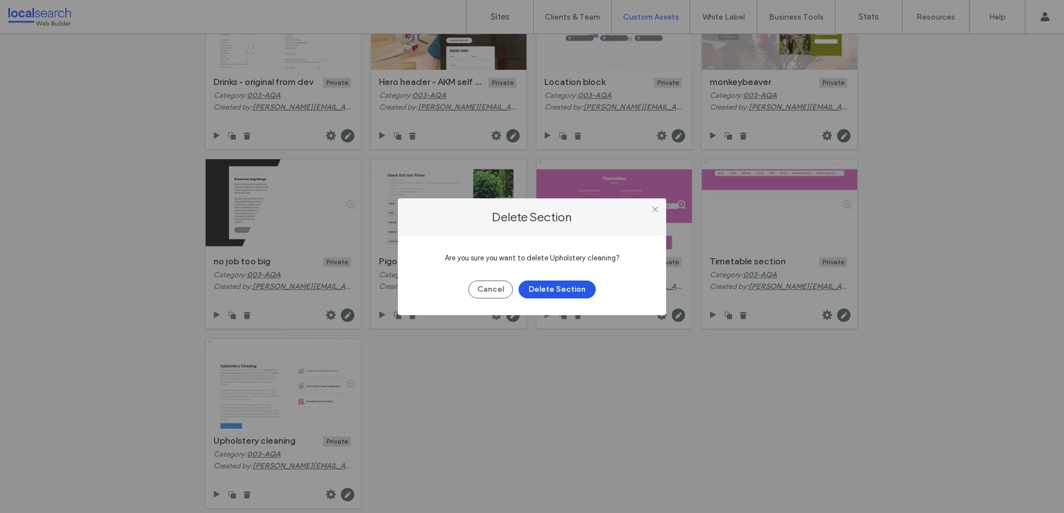
click at [573, 291] on button "Delete Section" at bounding box center [557, 290] width 77 height 18
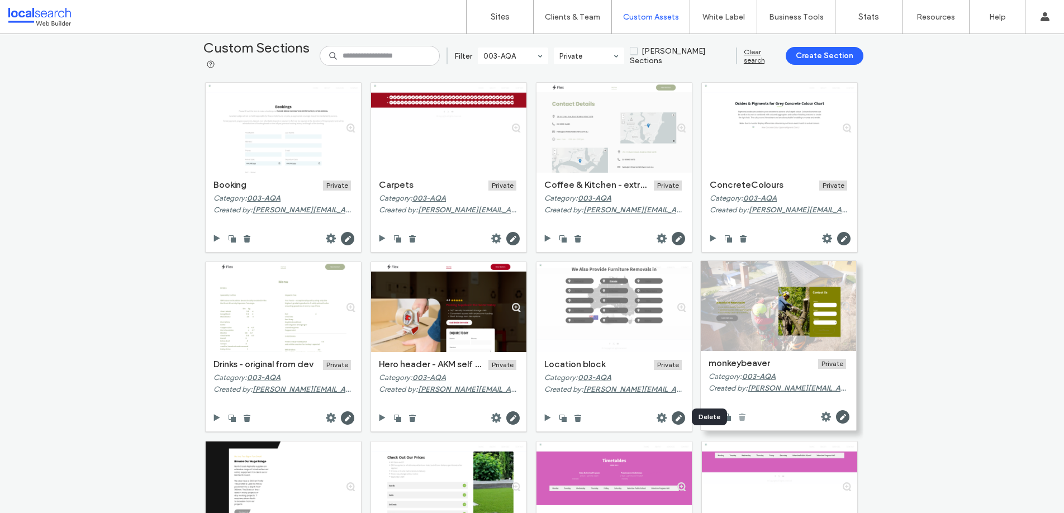
click at [741, 416] on use at bounding box center [742, 417] width 7 height 7
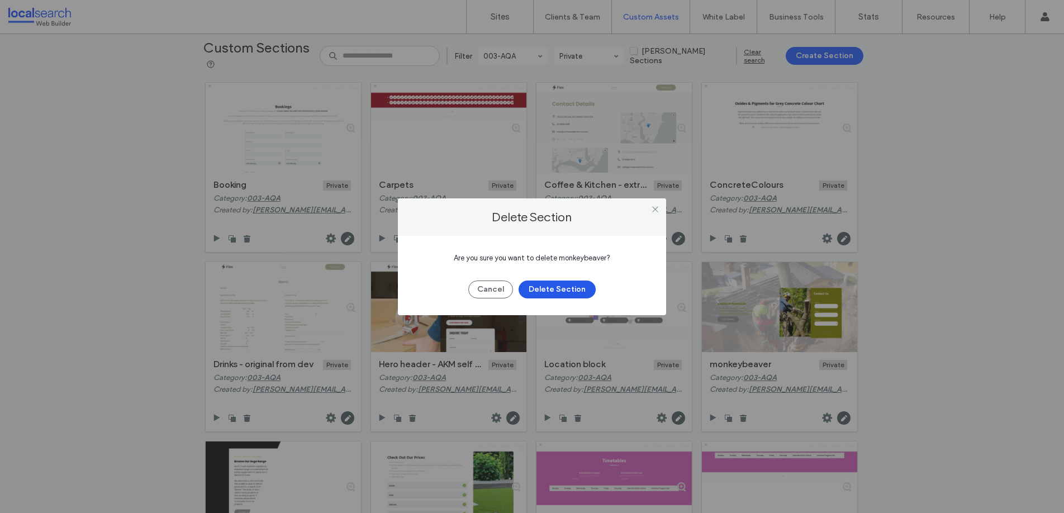
click at [569, 290] on button "Delete Section" at bounding box center [557, 290] width 77 height 18
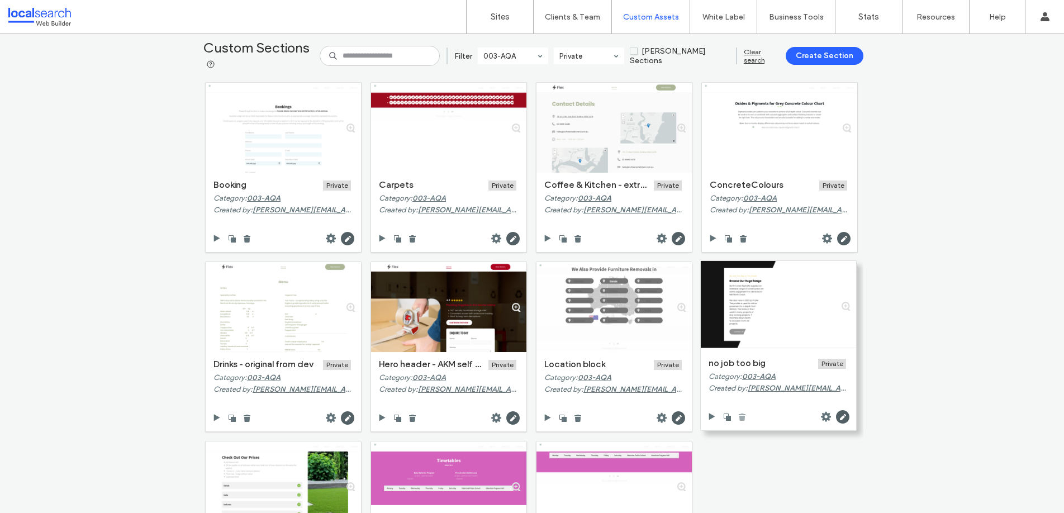
click at [740, 419] on use at bounding box center [742, 417] width 7 height 7
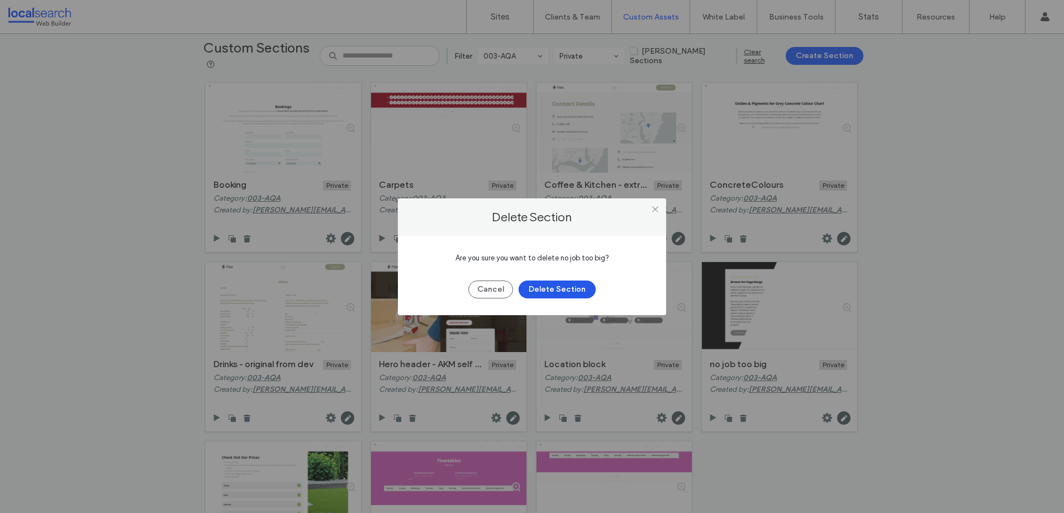
click at [562, 294] on button "Delete Section" at bounding box center [557, 290] width 77 height 18
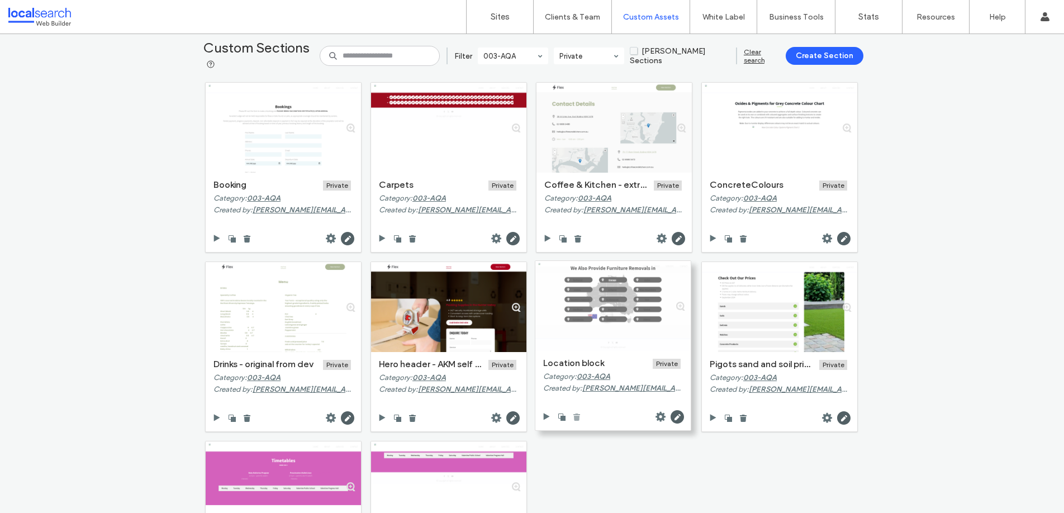
click at [574, 419] on use at bounding box center [577, 417] width 7 height 7
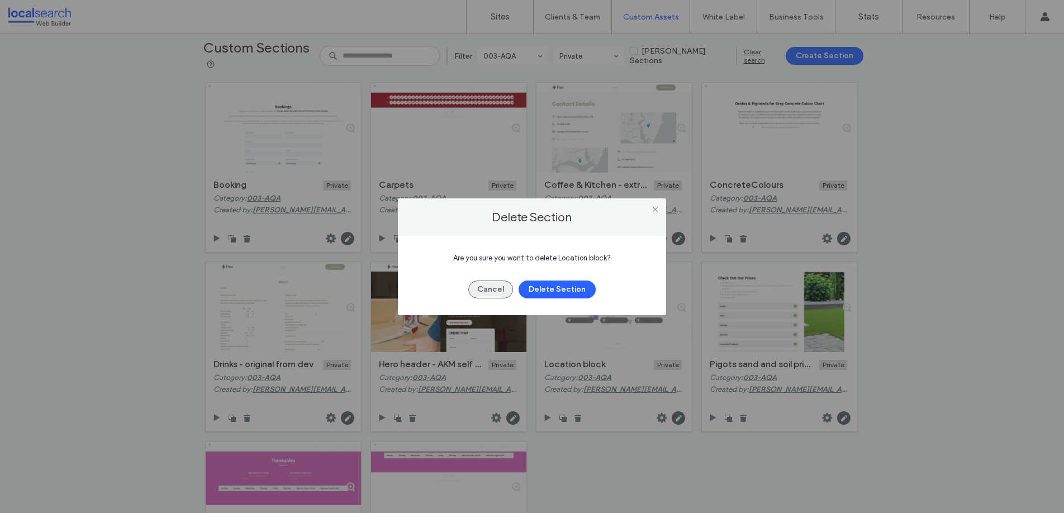
click at [471, 286] on button "Cancel" at bounding box center [490, 290] width 45 height 18
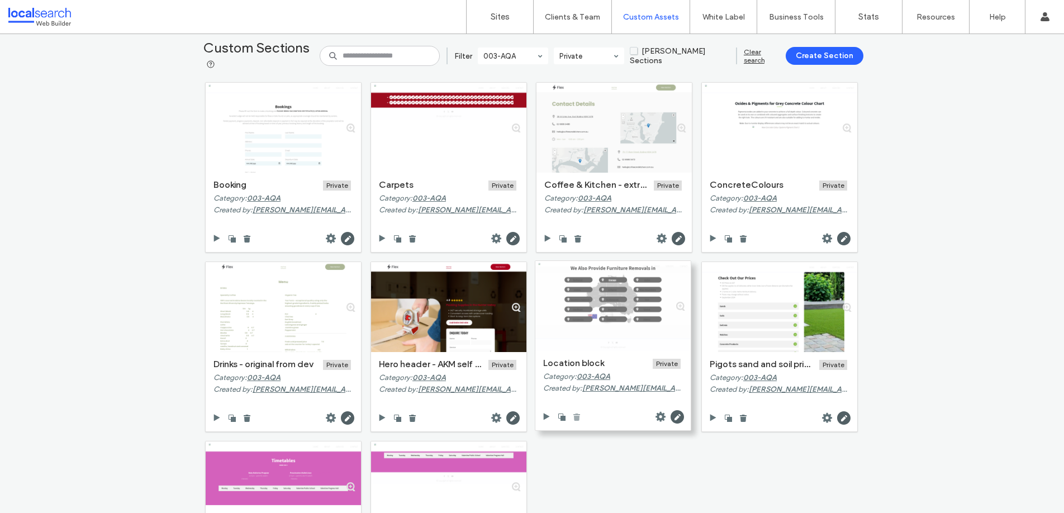
click at [574, 418] on use at bounding box center [577, 417] width 7 height 7
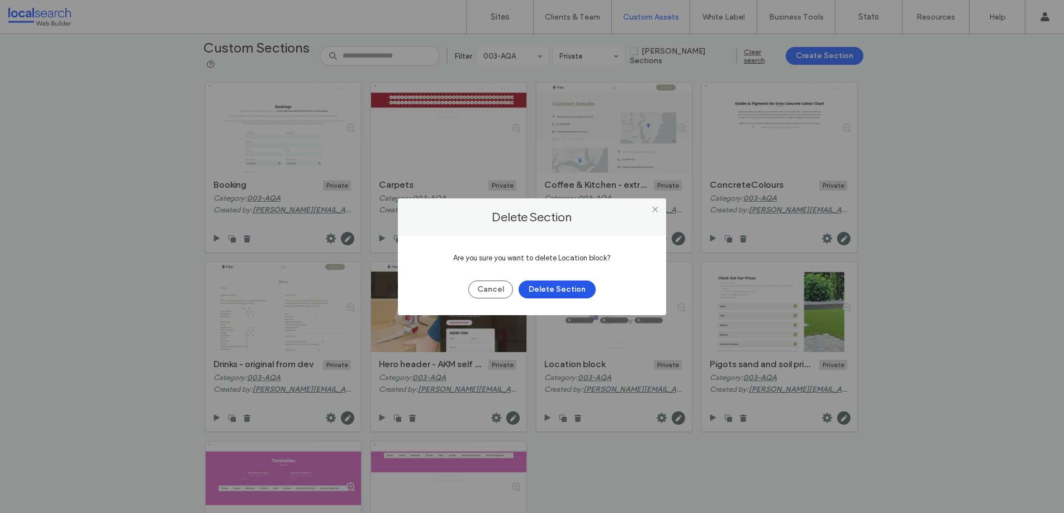
click at [562, 291] on button "Delete Section" at bounding box center [557, 290] width 77 height 18
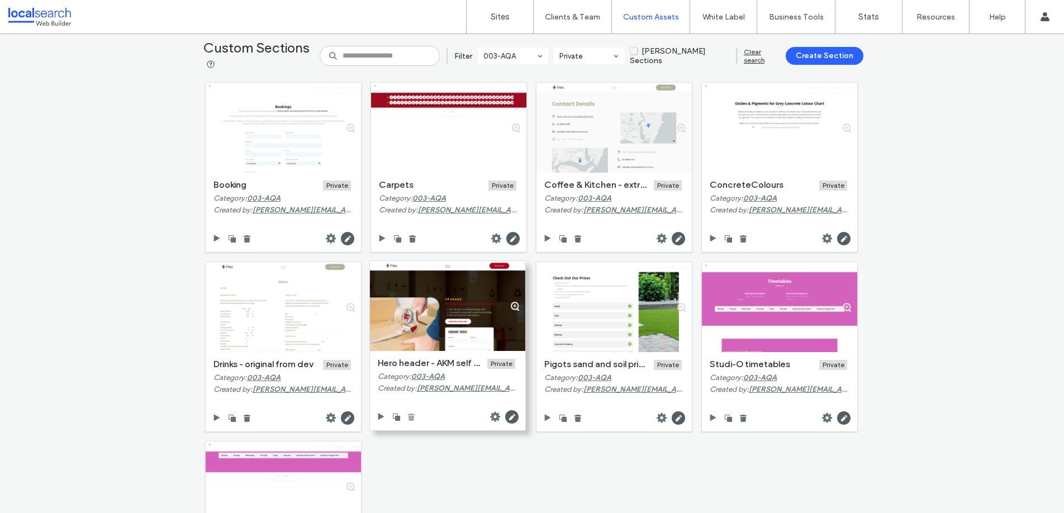
click at [411, 416] on icon at bounding box center [411, 417] width 9 height 9
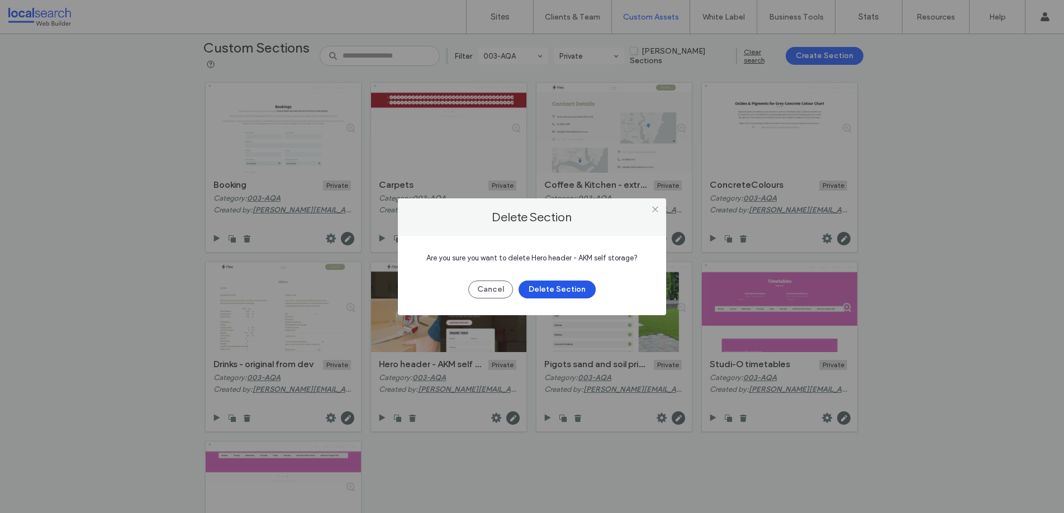
click at [569, 291] on button "Delete Section" at bounding box center [557, 290] width 77 height 18
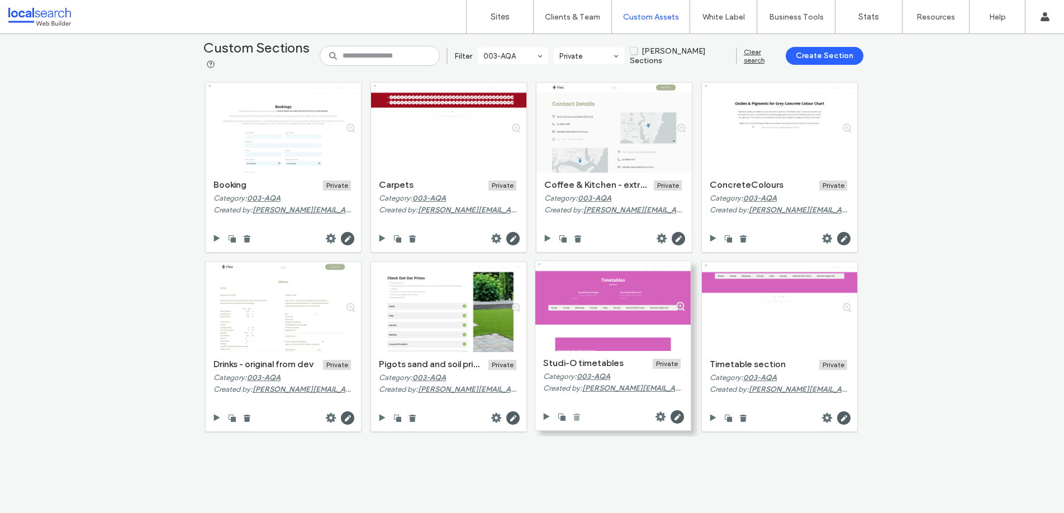
click at [575, 419] on use at bounding box center [577, 417] width 7 height 7
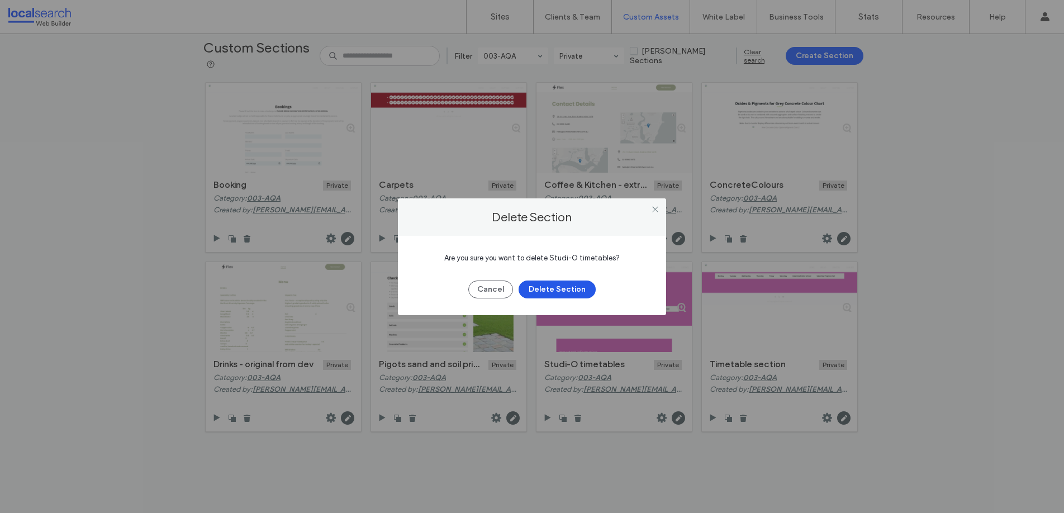
click at [578, 297] on button "Delete Section" at bounding box center [557, 290] width 77 height 18
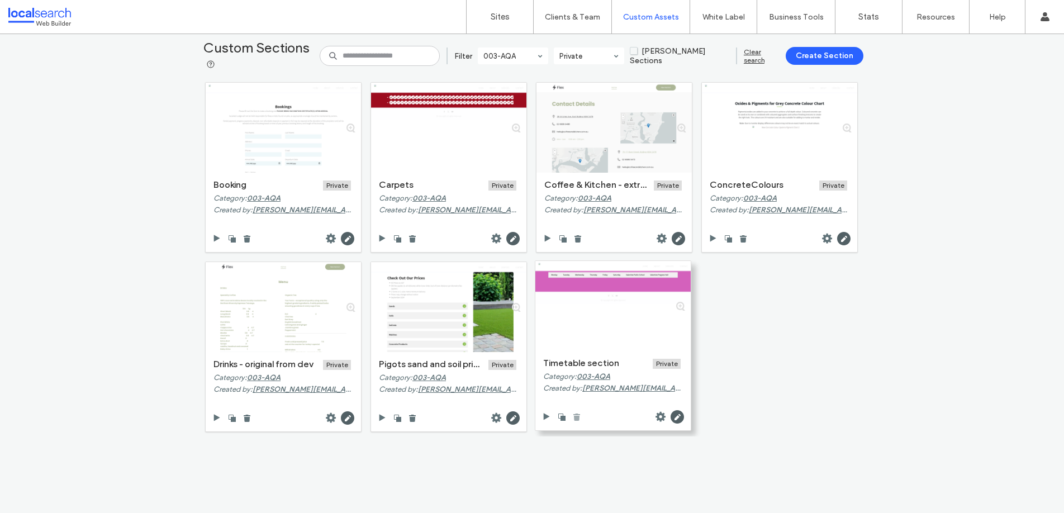
click at [577, 417] on icon at bounding box center [576, 417] width 9 height 9
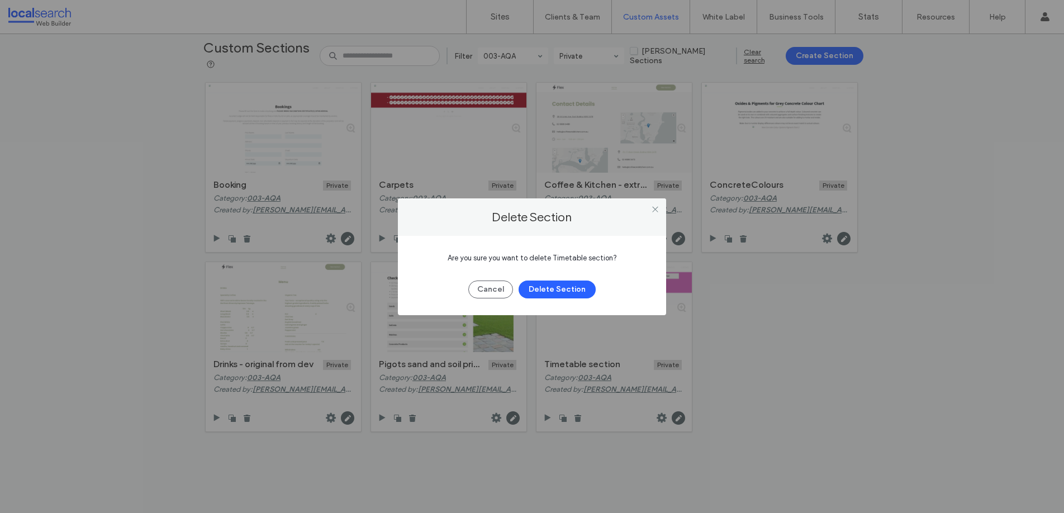
click at [567, 299] on div "Are you sure you want to delete Timetable section? Cancel Delete Section" at bounding box center [532, 275] width 268 height 79
drag, startPoint x: 553, startPoint y: 298, endPoint x: 553, endPoint y: 291, distance: 6.7
click at [552, 297] on button "Delete Section" at bounding box center [557, 290] width 77 height 18
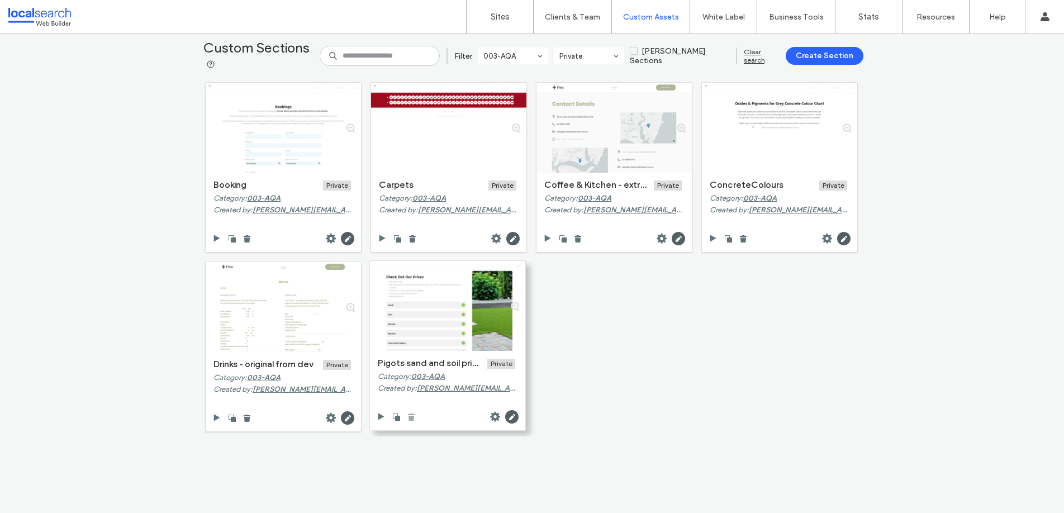
click at [408, 418] on use at bounding box center [411, 417] width 7 height 7
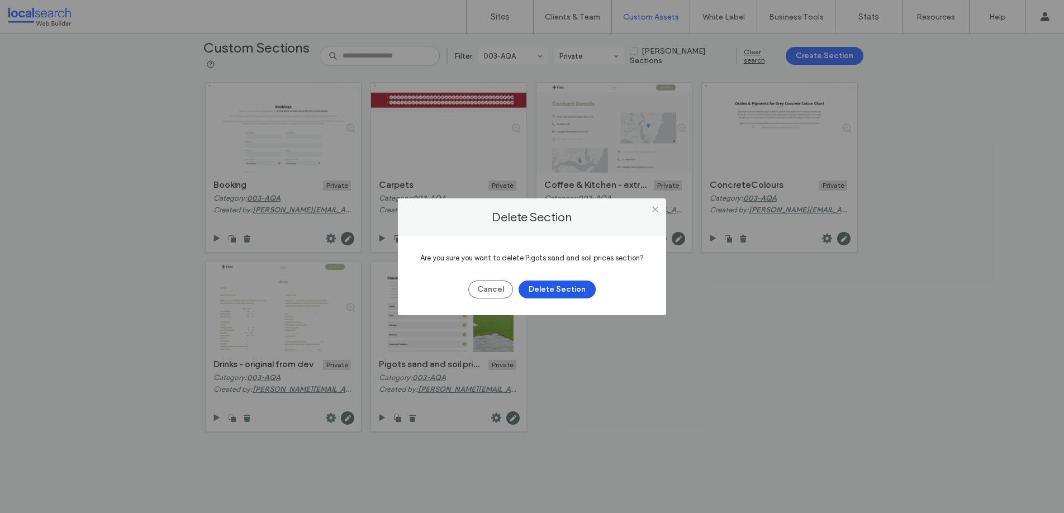
click at [542, 295] on button "Delete Section" at bounding box center [557, 290] width 77 height 18
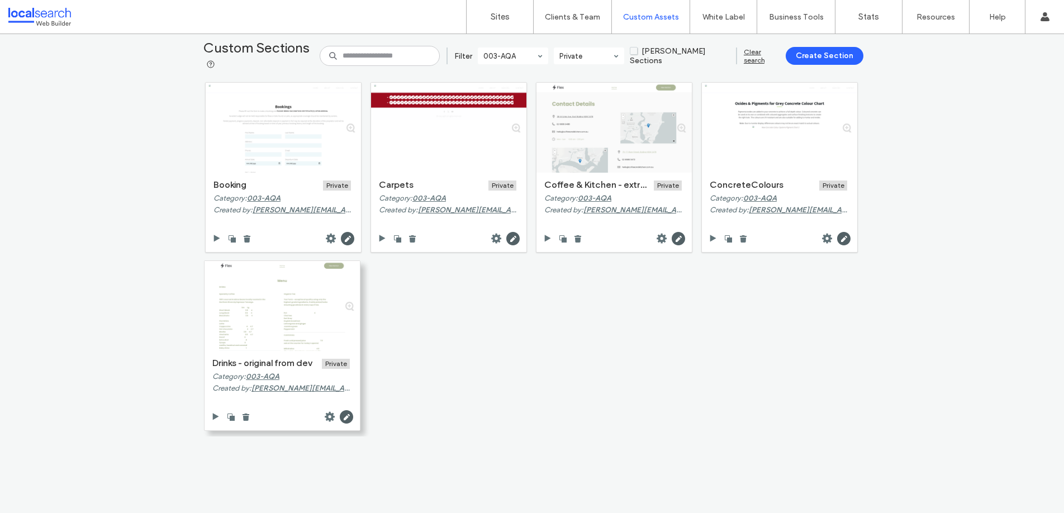
click at [243, 421] on div at bounding box center [282, 417] width 155 height 27
click at [243, 419] on use at bounding box center [246, 417] width 7 height 7
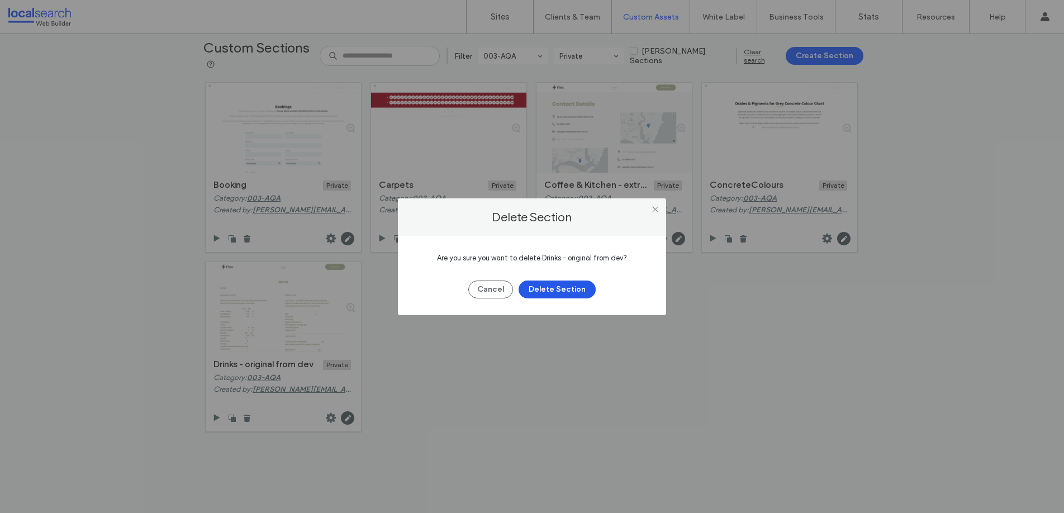
click at [541, 287] on button "Delete Section" at bounding box center [557, 290] width 77 height 18
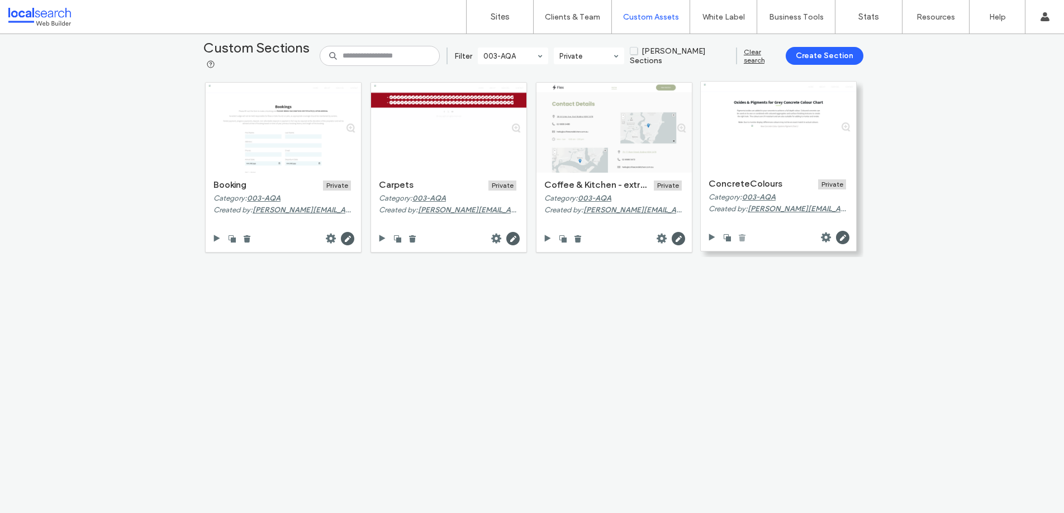
click at [740, 239] on use at bounding box center [742, 237] width 7 height 7
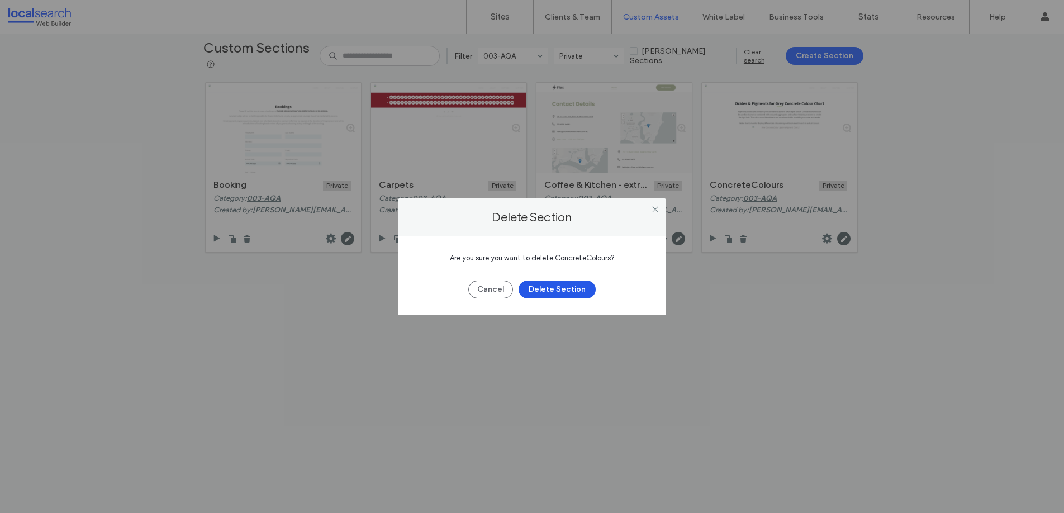
click at [555, 290] on button "Delete Section" at bounding box center [557, 290] width 77 height 18
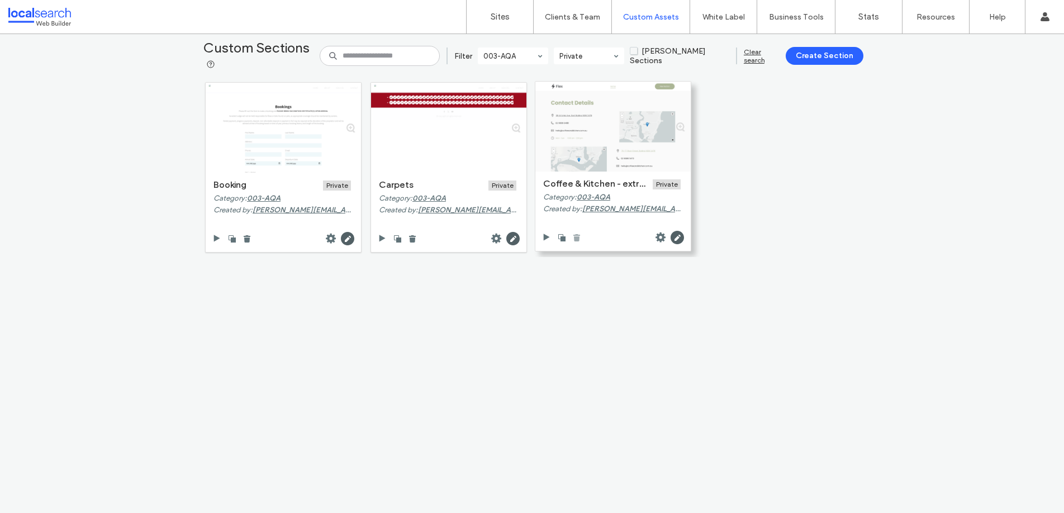
click at [574, 236] on icon at bounding box center [576, 237] width 9 height 9
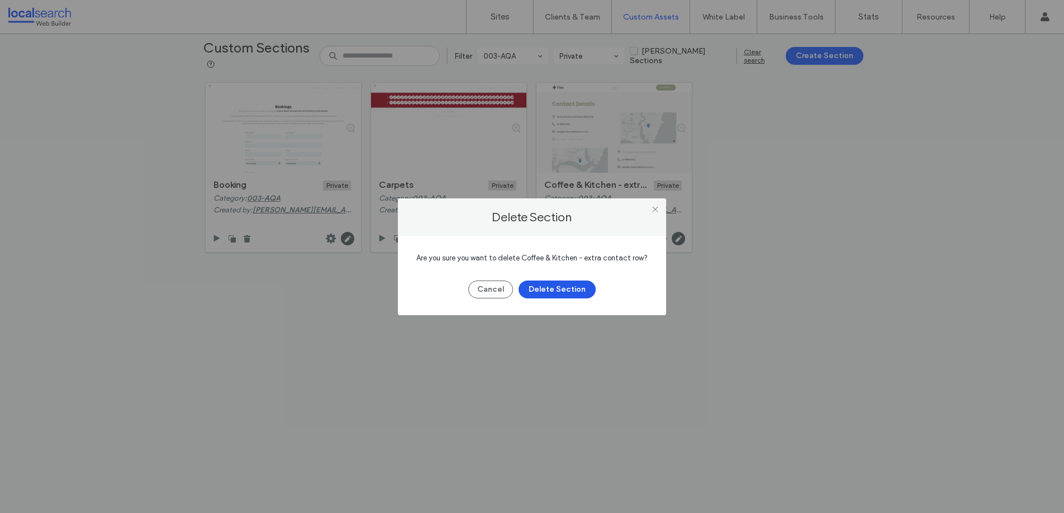
click at [536, 285] on button "Delete Section" at bounding box center [557, 290] width 77 height 18
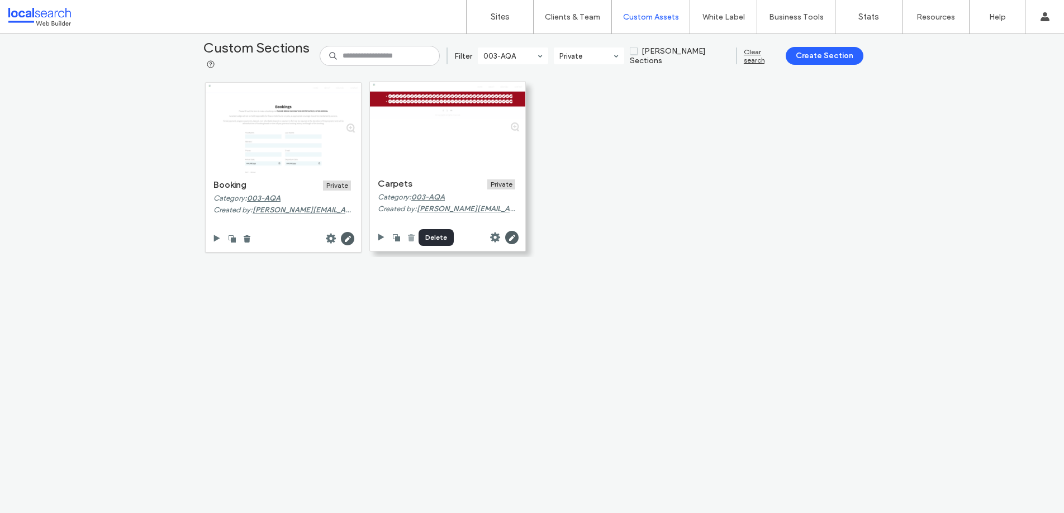
click at [408, 238] on use at bounding box center [411, 237] width 7 height 7
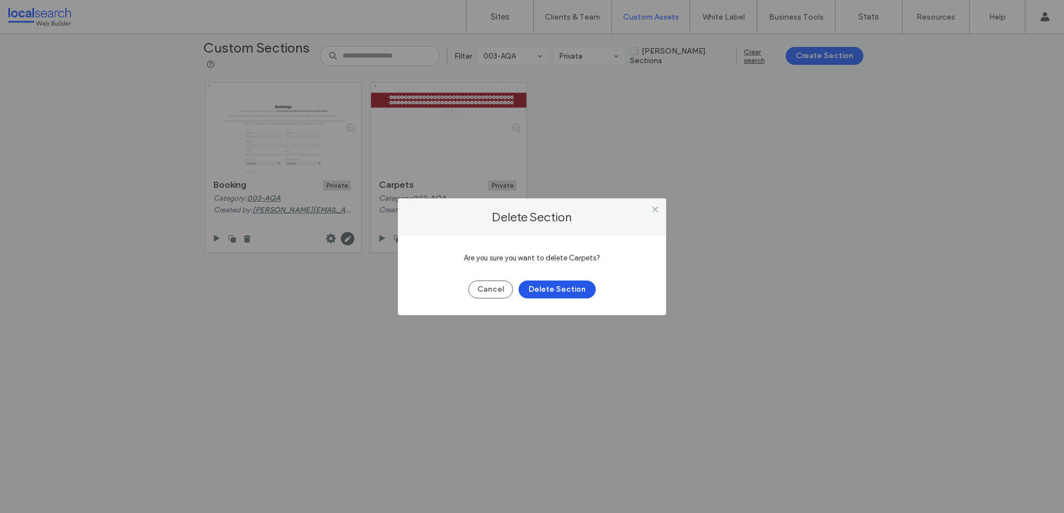
click at [544, 290] on button "Delete Section" at bounding box center [557, 290] width 77 height 18
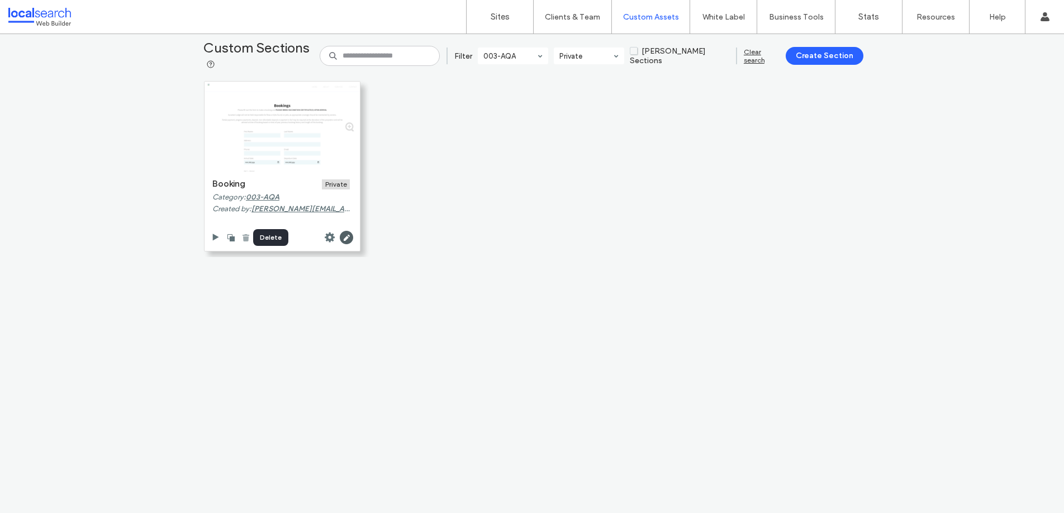
click at [244, 238] on use at bounding box center [246, 237] width 7 height 7
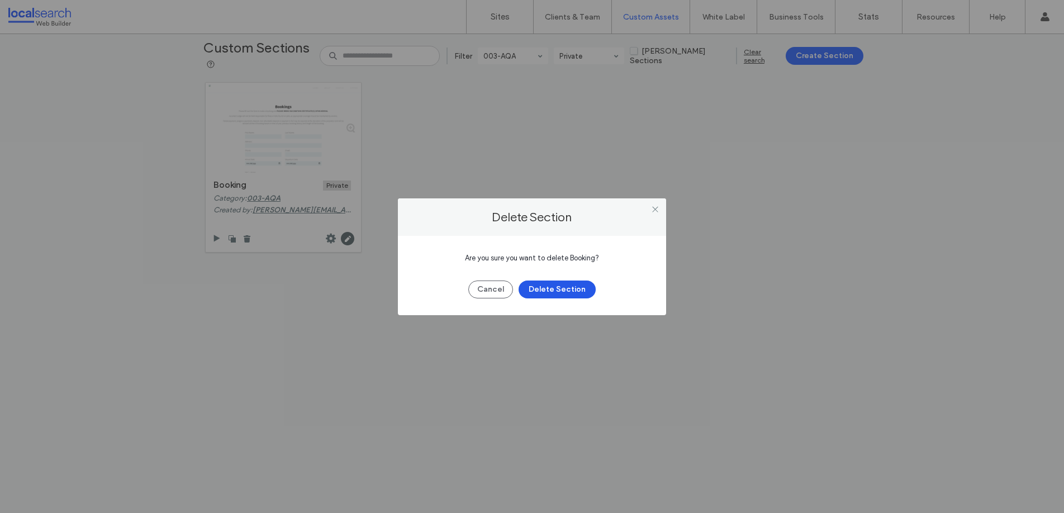
click at [553, 291] on button "Delete Section" at bounding box center [557, 290] width 77 height 18
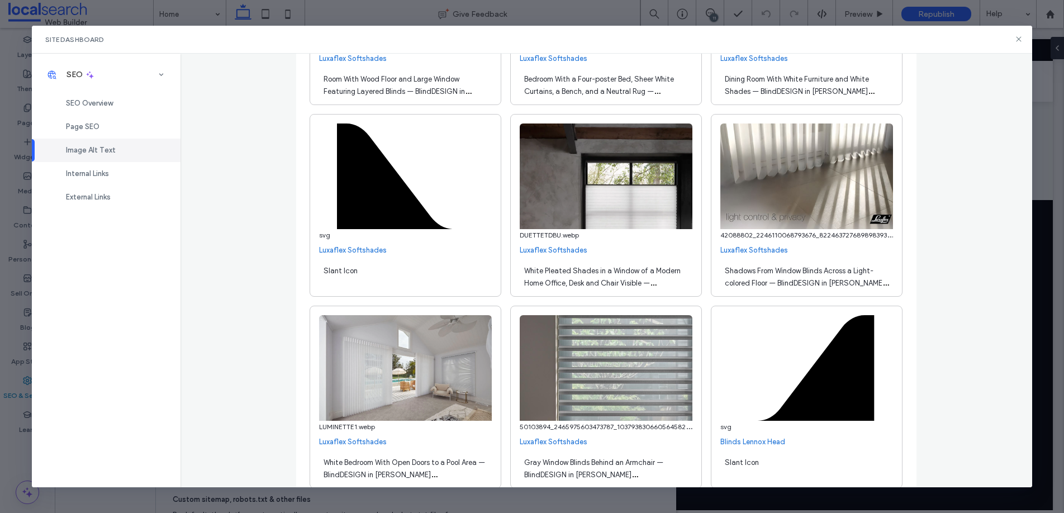
scroll to position [2917, 0]
click at [1029, 41] on div "Site Dashboard" at bounding box center [532, 40] width 1001 height 28
drag, startPoint x: 1016, startPoint y: 37, endPoint x: 995, endPoint y: 23, distance: 25.4
click at [1017, 38] on icon at bounding box center [1019, 39] width 9 height 9
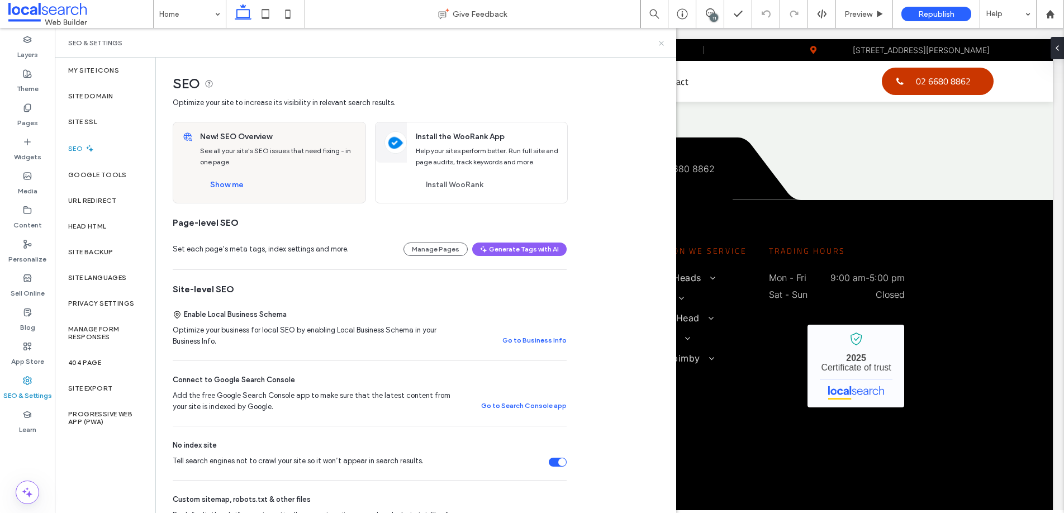
click at [661, 45] on icon at bounding box center [661, 43] width 8 height 8
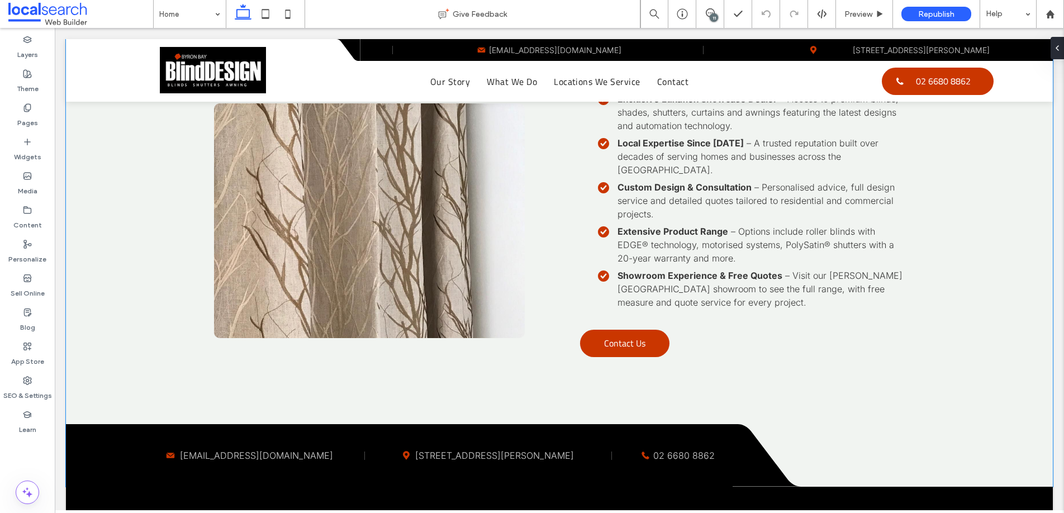
scroll to position [2632, 0]
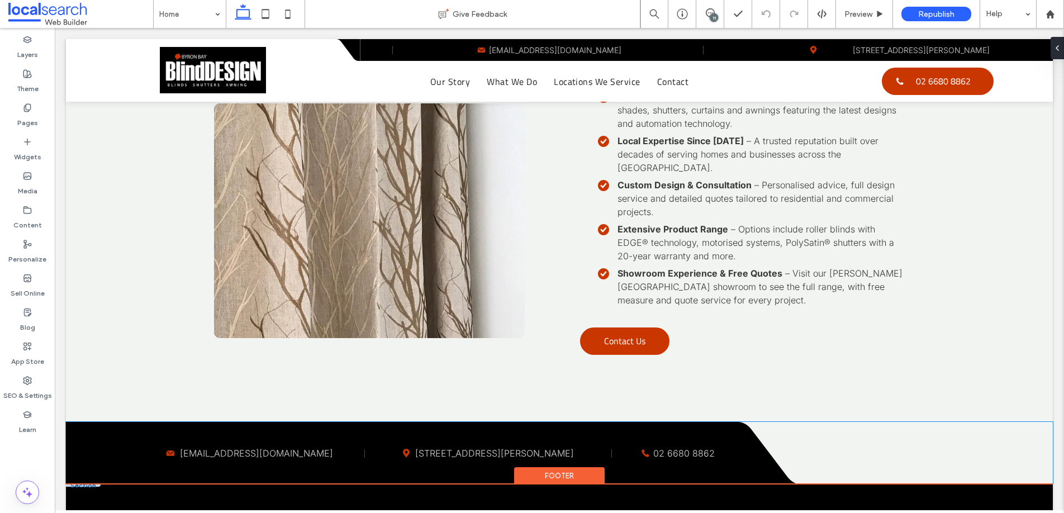
click at [141, 422] on div "Mail Icon showroom@blinddesignbyronbay.com.au Map icon Unit 86 Centennial Cct, …" at bounding box center [399, 453] width 667 height 63
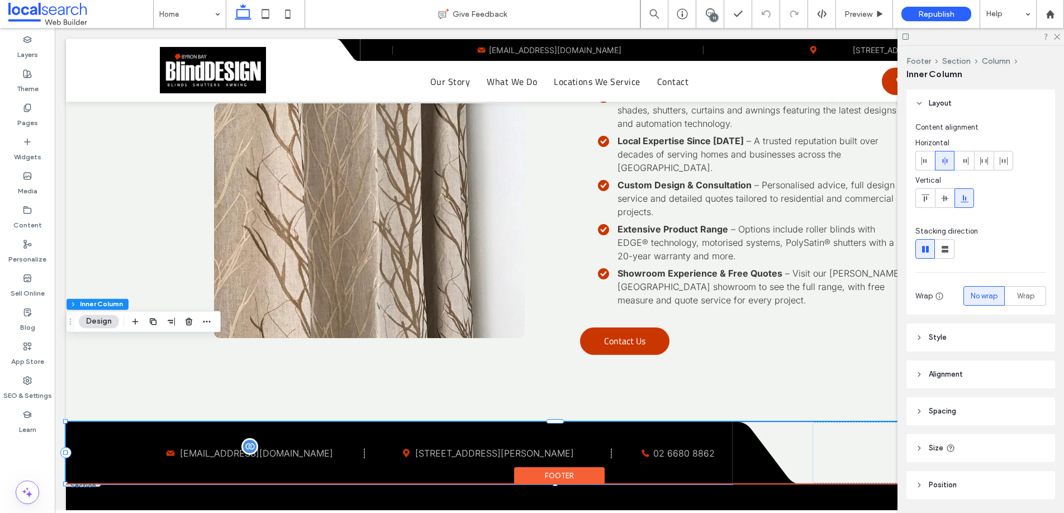
click at [224, 447] on p "[EMAIL_ADDRESS][DOMAIN_NAME]" at bounding box center [266, 453] width 173 height 13
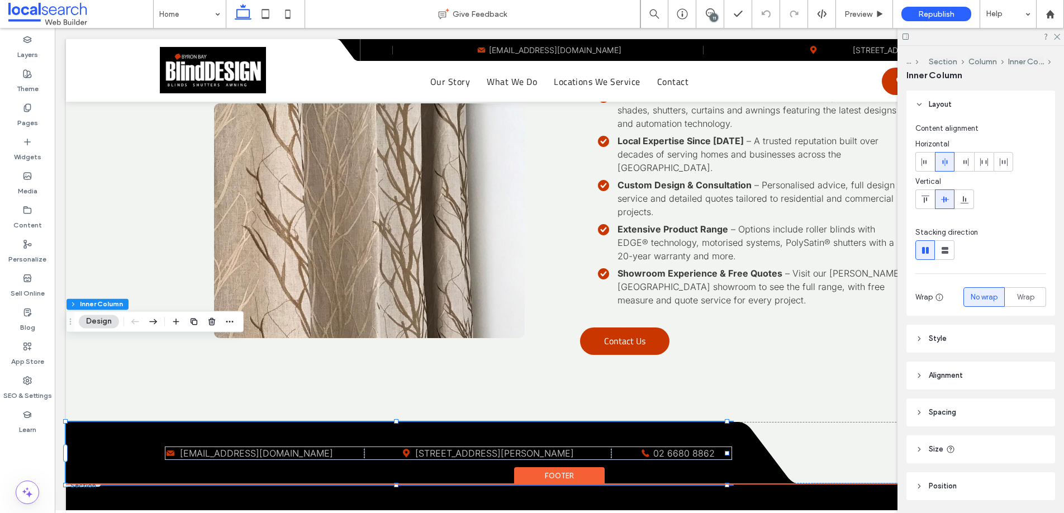
click at [143, 422] on div "Mail Icon showroom@blinddesignbyronbay.com.au Map icon Unit 86 Centennial Cct, …" at bounding box center [399, 453] width 667 height 63
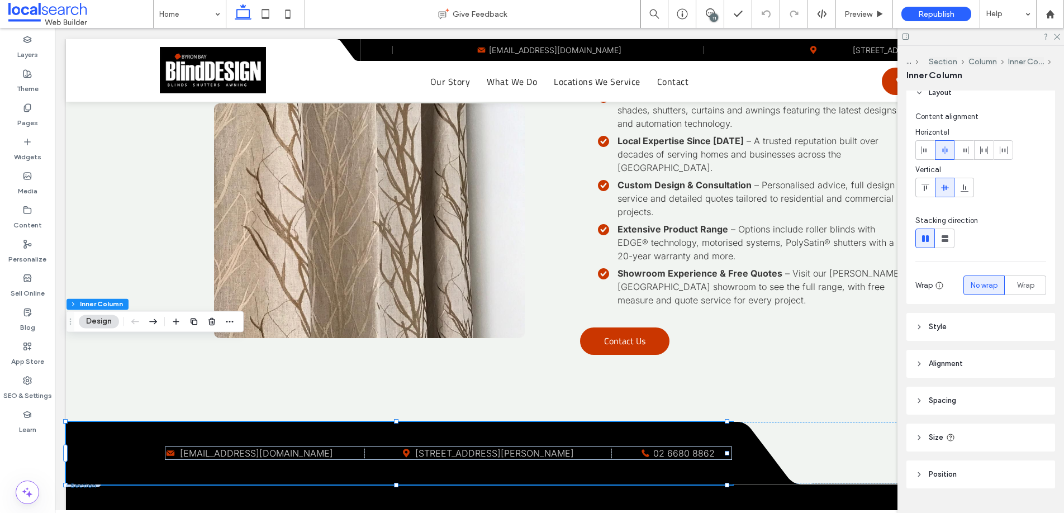
click at [930, 404] on span "Spacing" at bounding box center [942, 400] width 27 height 11
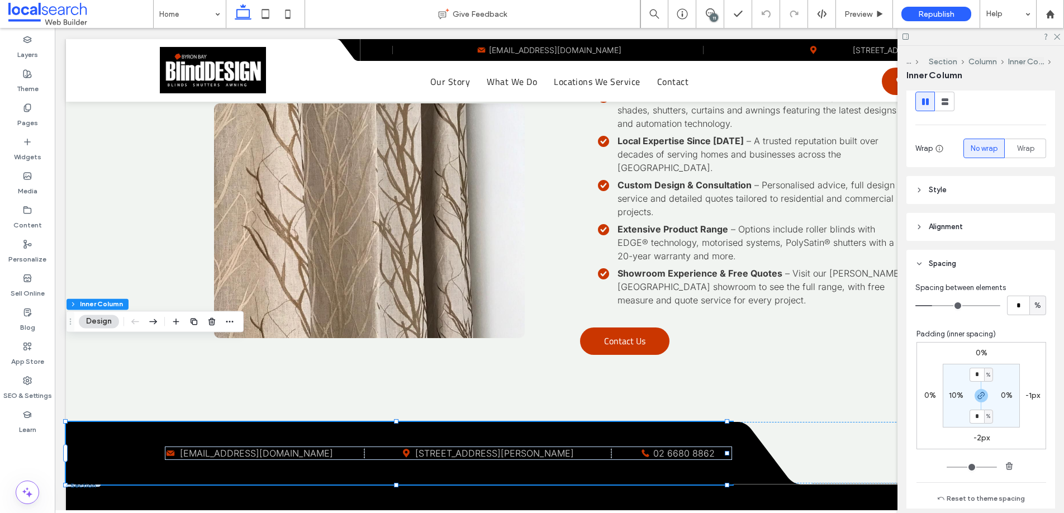
scroll to position [235, 0]
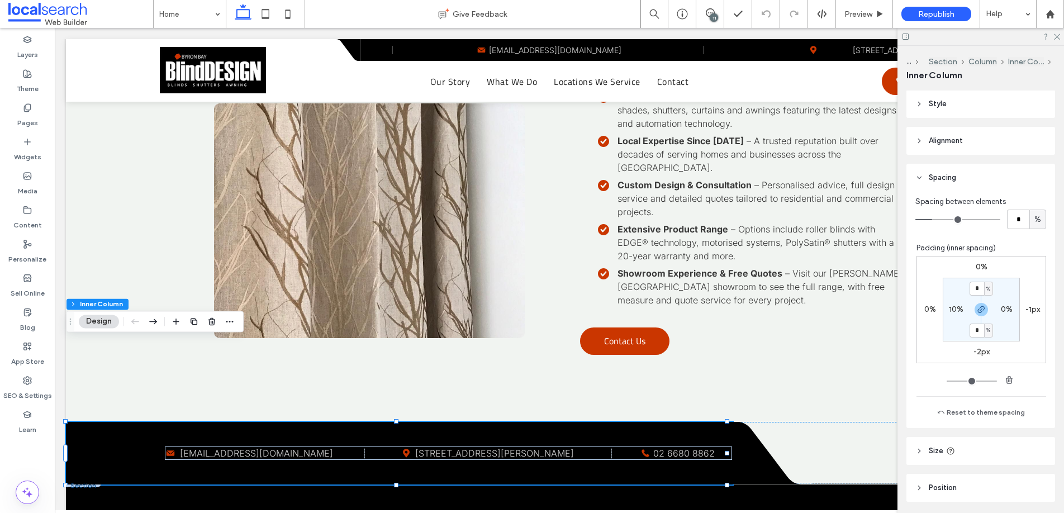
click at [951, 312] on label "10%" at bounding box center [956, 310] width 15 height 10
type input "**"
type input "*"
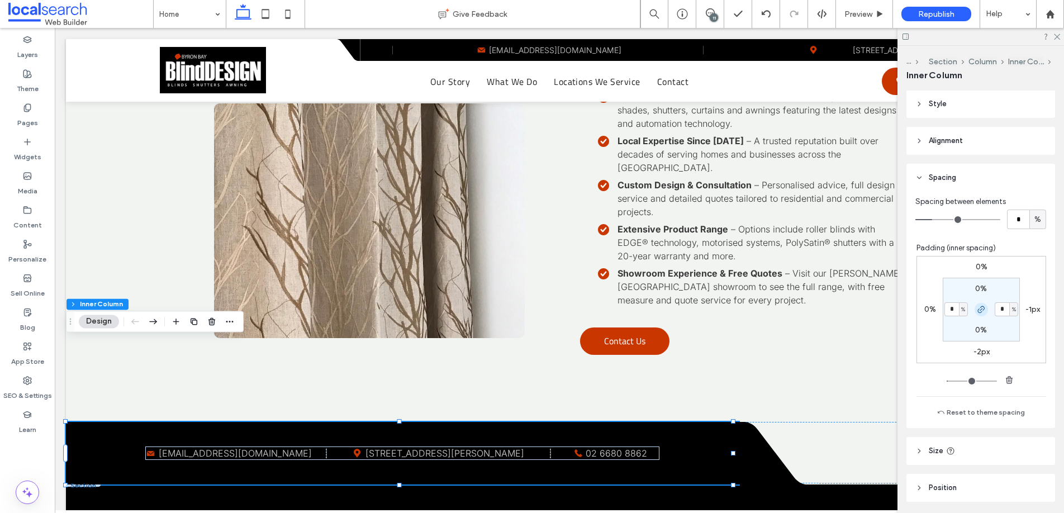
click at [977, 310] on icon "button" at bounding box center [981, 309] width 9 height 9
click at [1001, 309] on label "8%" at bounding box center [1006, 310] width 11 height 10
type input "*"
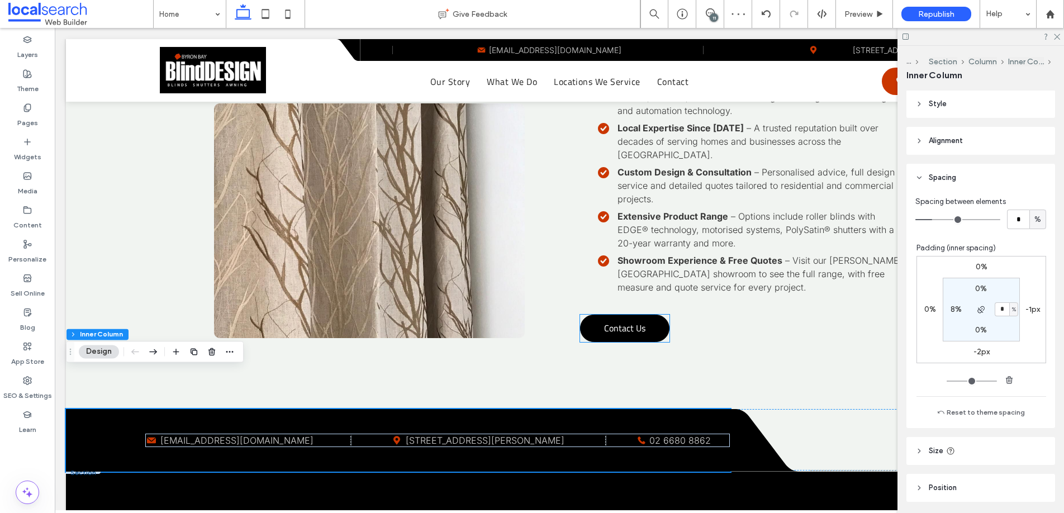
scroll to position [2663, 0]
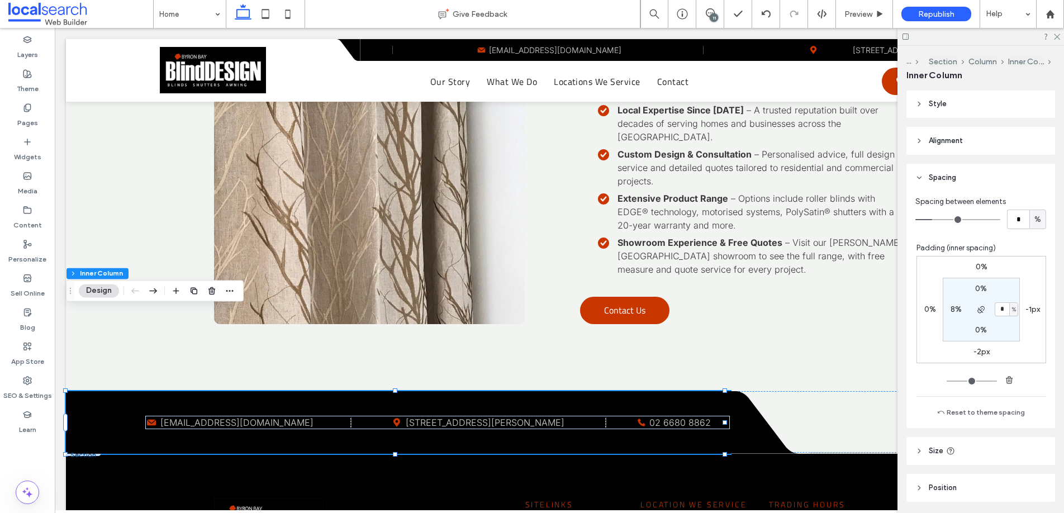
click at [953, 307] on label "8%" at bounding box center [956, 310] width 11 height 10
type input "*"
click at [906, 35] on icon at bounding box center [906, 36] width 8 height 8
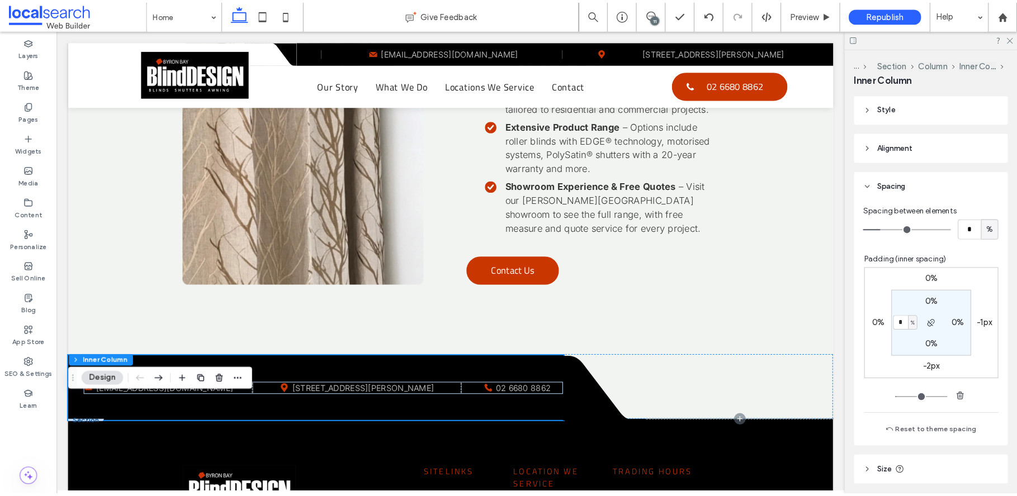
scroll to position [2843, 0]
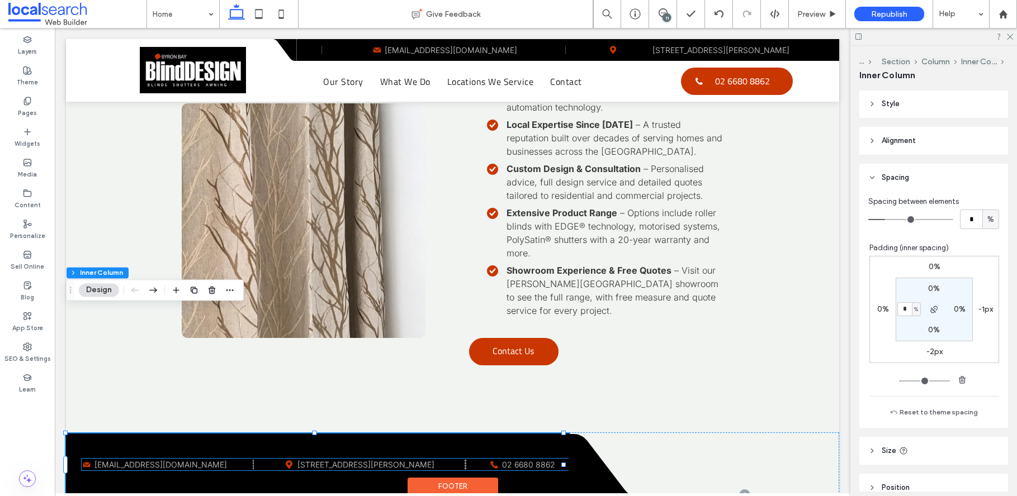
click at [335, 459] on div "Mail Icon showroom@blinddesignbyronbay.com.au Map icon Unit 86 Centennial Cct, …" at bounding box center [325, 465] width 487 height 12
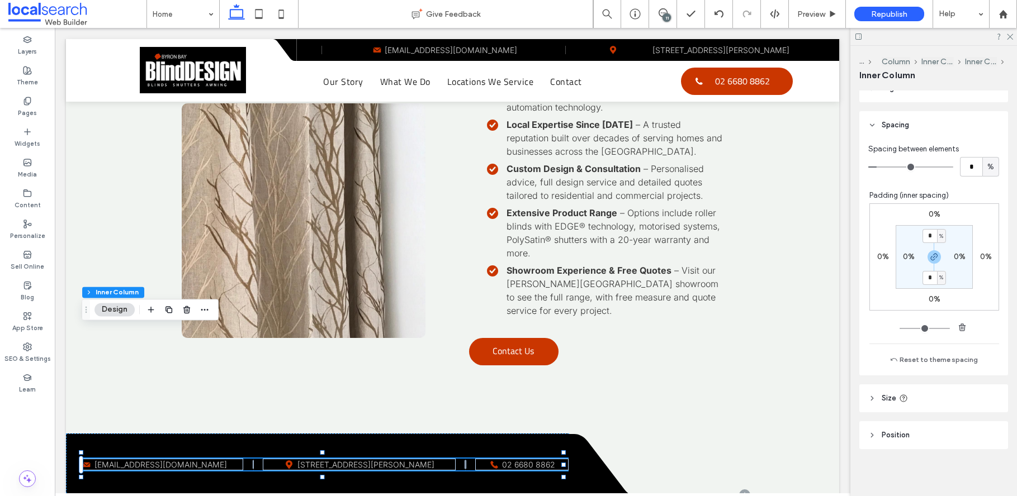
drag, startPoint x: 870, startPoint y: 393, endPoint x: 886, endPoint y: 393, distance: 15.1
click at [870, 393] on header "Size" at bounding box center [933, 399] width 149 height 28
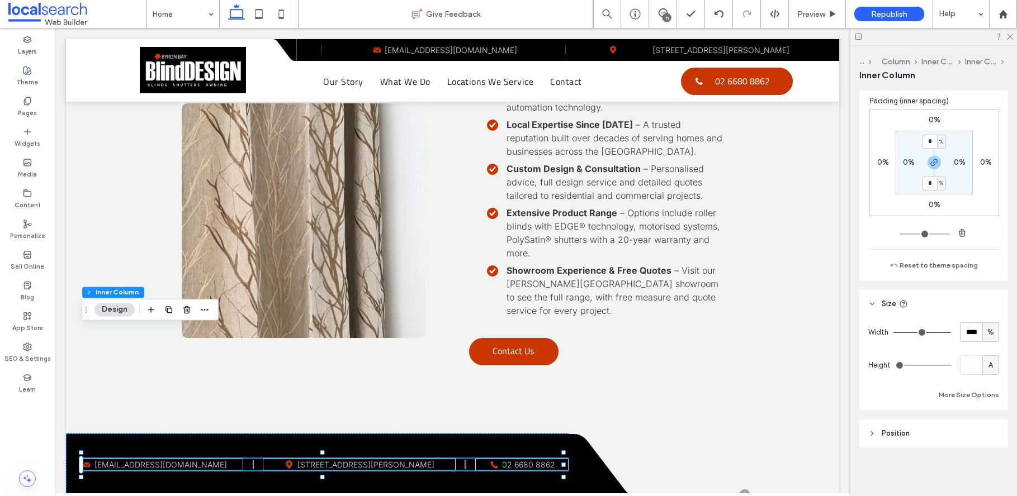
scroll to position [382, 0]
click at [951, 394] on button "More Size Options" at bounding box center [969, 394] width 60 height 13
click at [975, 433] on span "%" at bounding box center [977, 435] width 7 height 11
click at [975, 340] on span "px" at bounding box center [975, 338] width 8 height 11
click at [948, 437] on input "*****" at bounding box center [958, 436] width 22 height 20
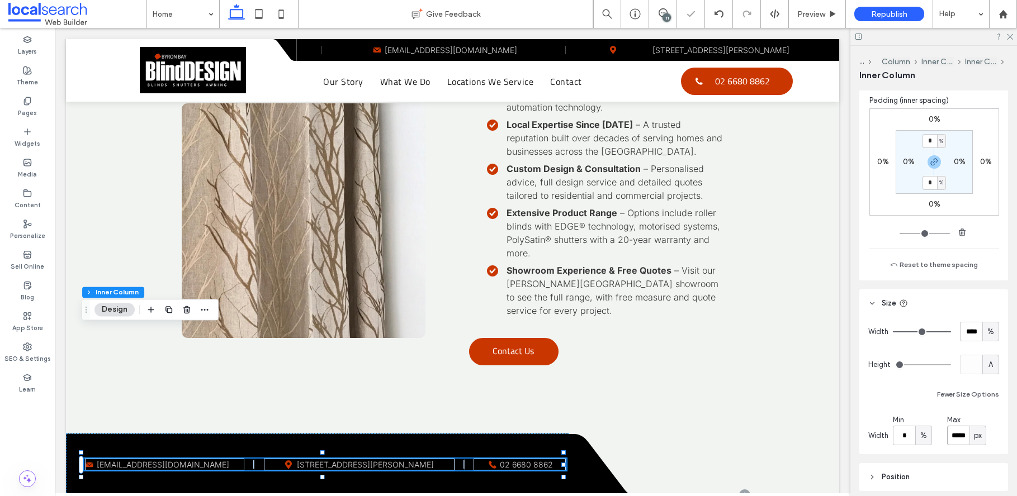
click at [948, 437] on input "*****" at bounding box center [958, 436] width 22 height 20
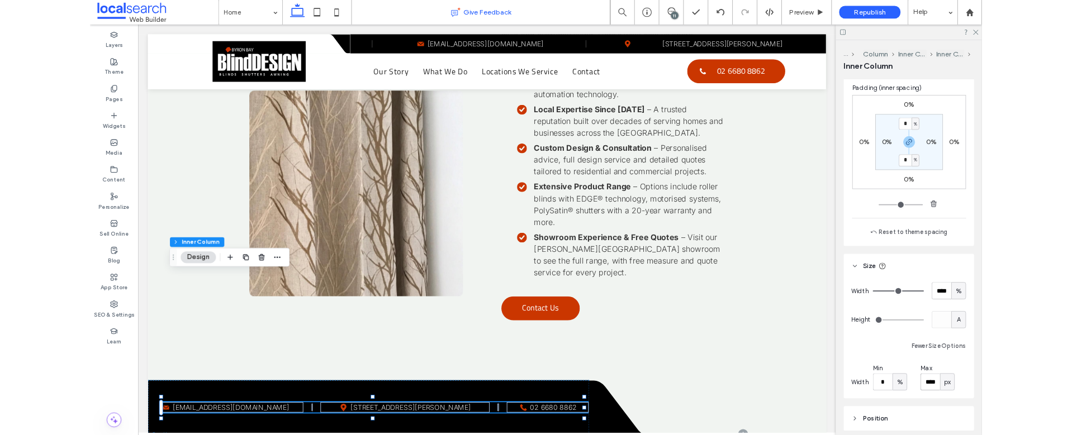
scroll to position [2781, 0]
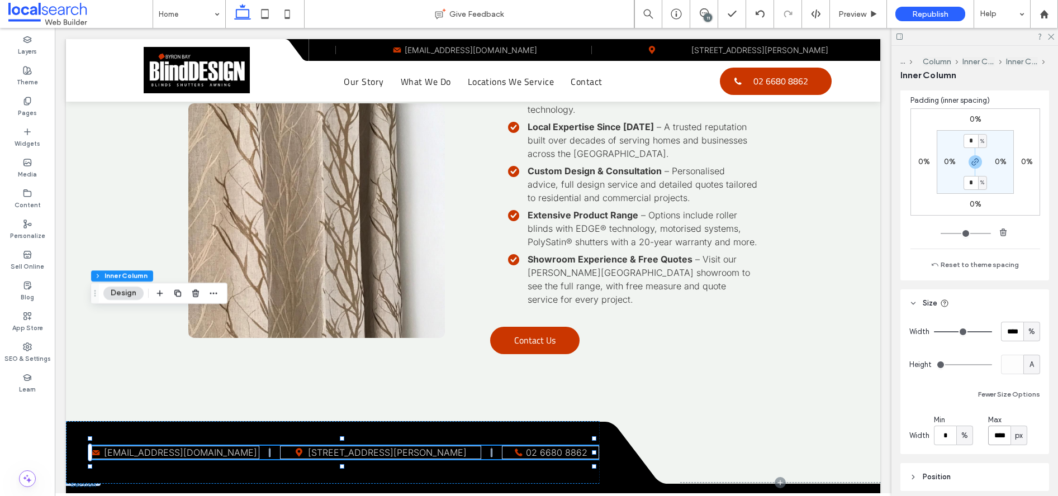
click at [998, 434] on input "****" at bounding box center [999, 436] width 22 height 20
click at [996, 436] on input "****" at bounding box center [999, 436] width 22 height 20
click at [1000, 434] on input "****" at bounding box center [999, 436] width 22 height 20
type input "****"
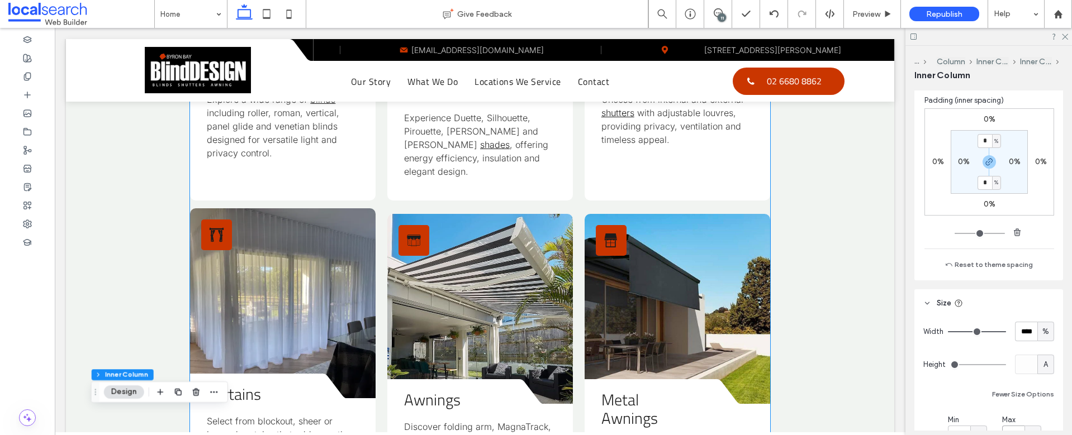
scroll to position [1712, 0]
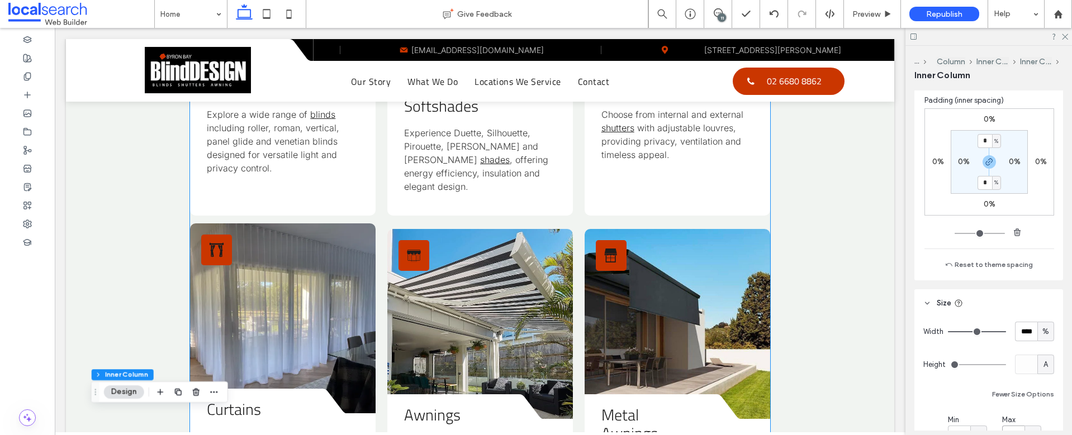
click at [320, 224] on link at bounding box center [283, 319] width 186 height 190
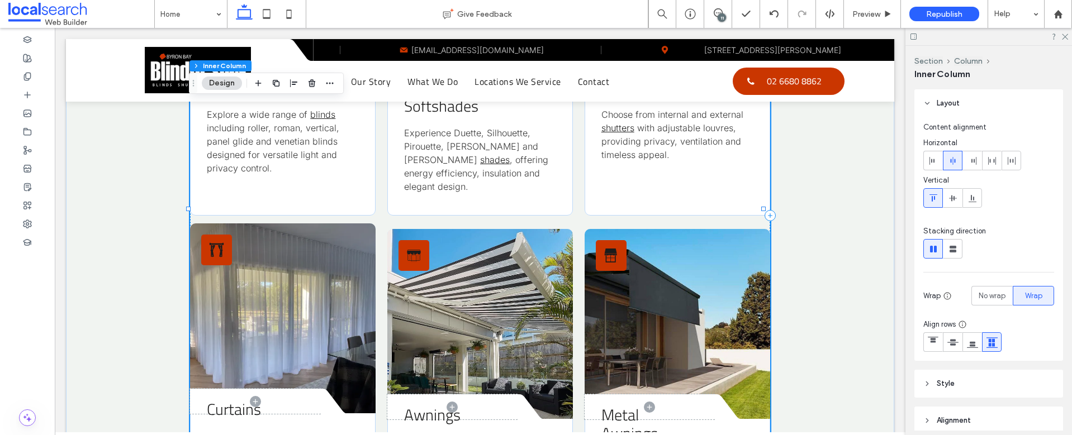
click at [320, 224] on link at bounding box center [283, 319] width 186 height 190
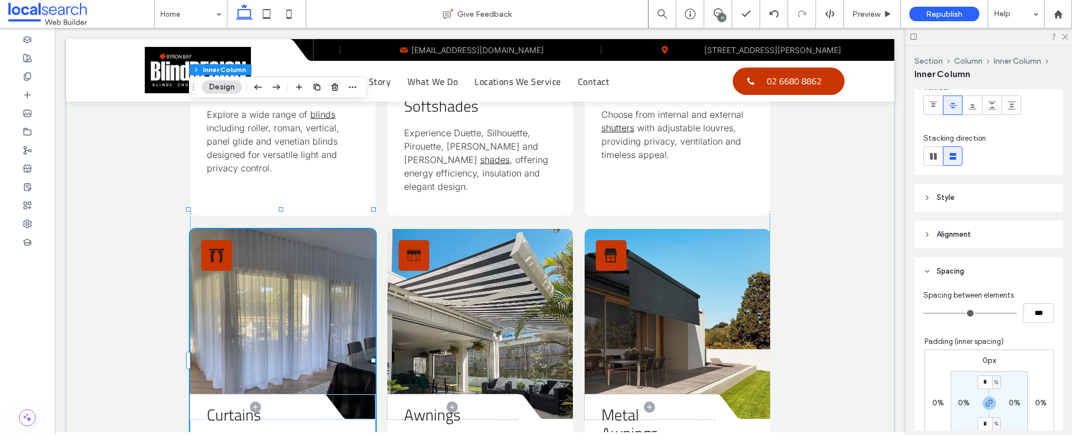
scroll to position [98, 0]
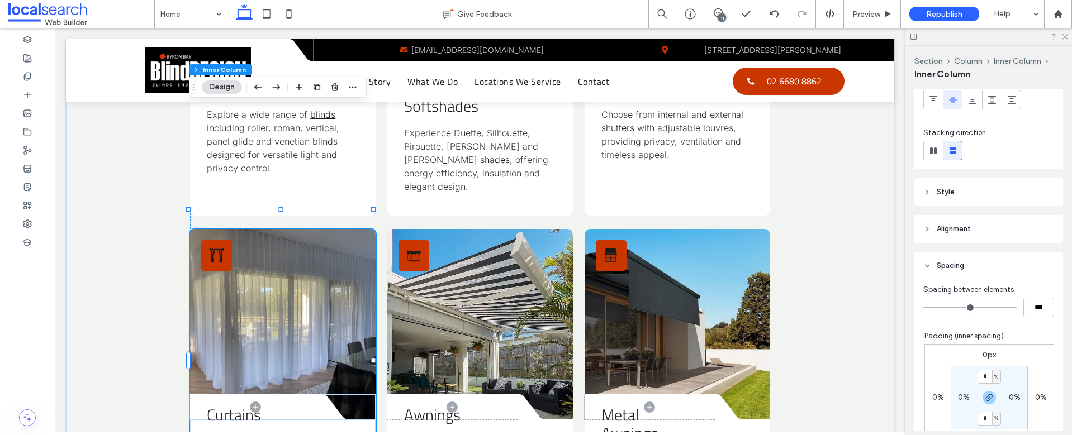
click at [932, 179] on header "Style" at bounding box center [989, 192] width 149 height 28
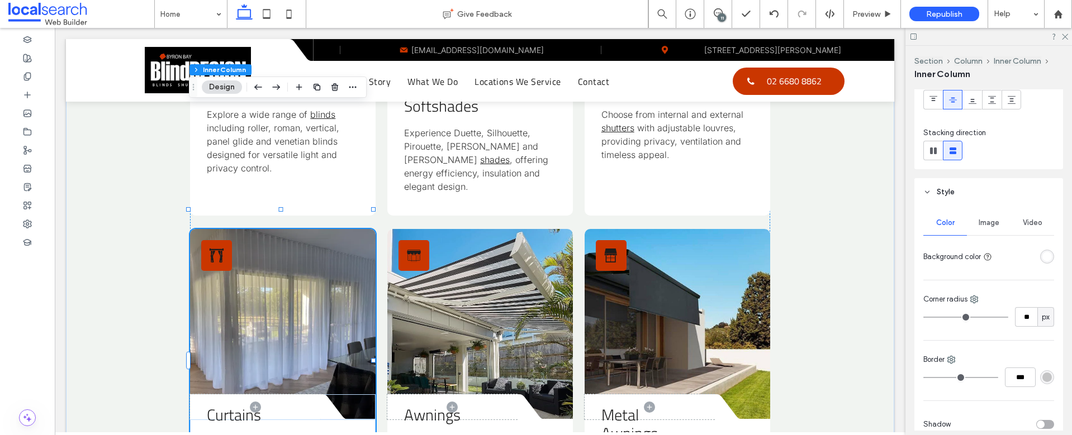
click at [981, 217] on div "Image" at bounding box center [989, 223] width 44 height 25
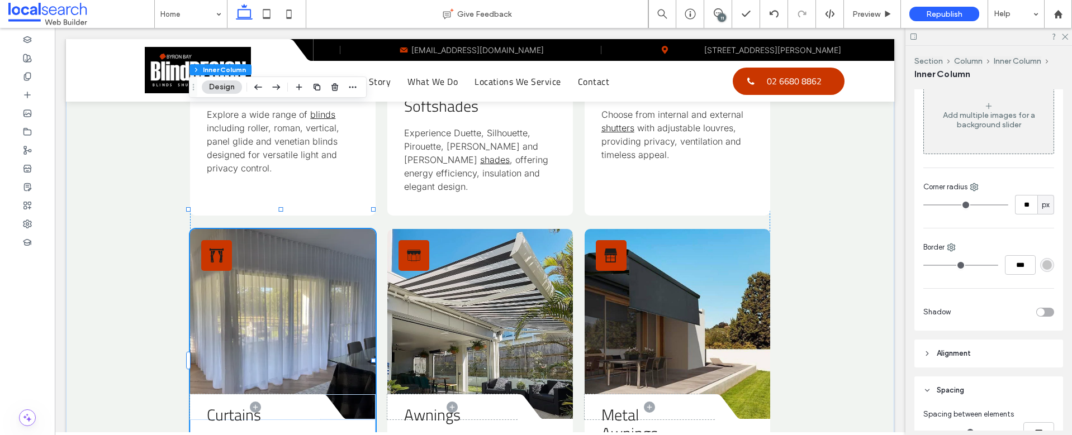
scroll to position [376, 0]
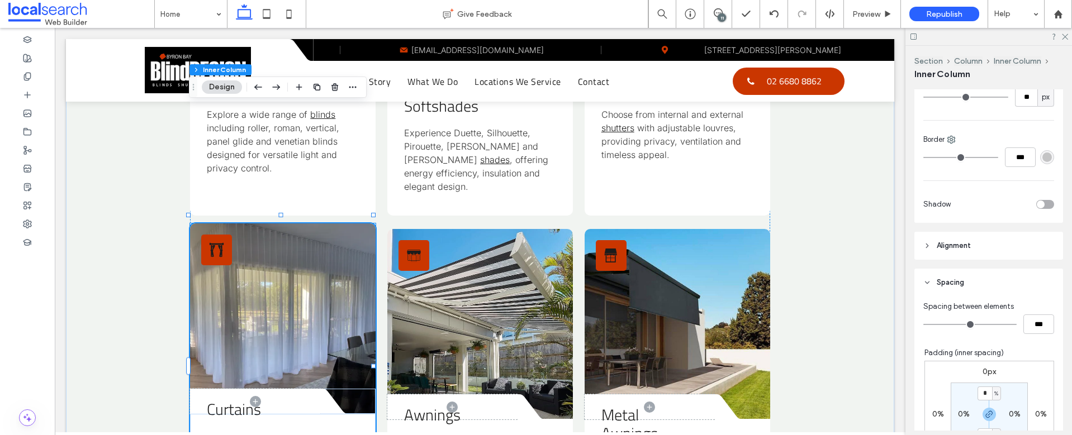
click at [315, 224] on link at bounding box center [283, 319] width 186 height 190
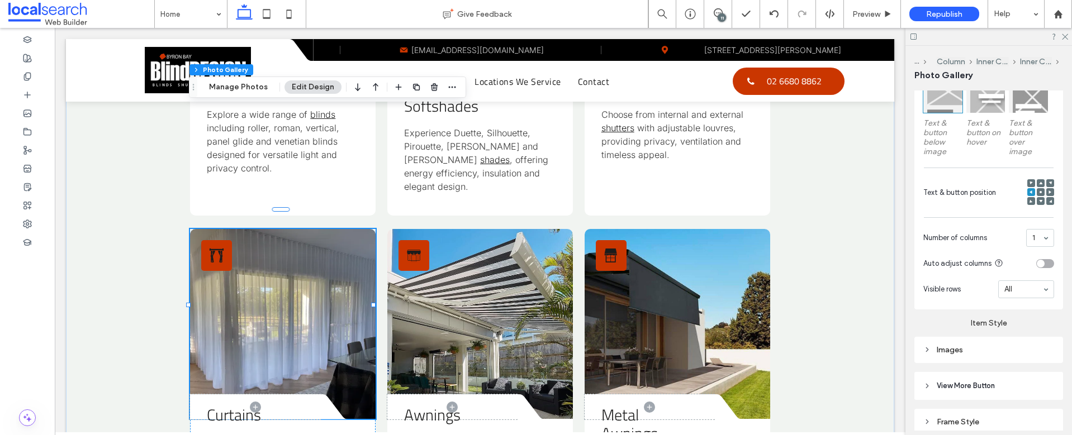
scroll to position [415, 0]
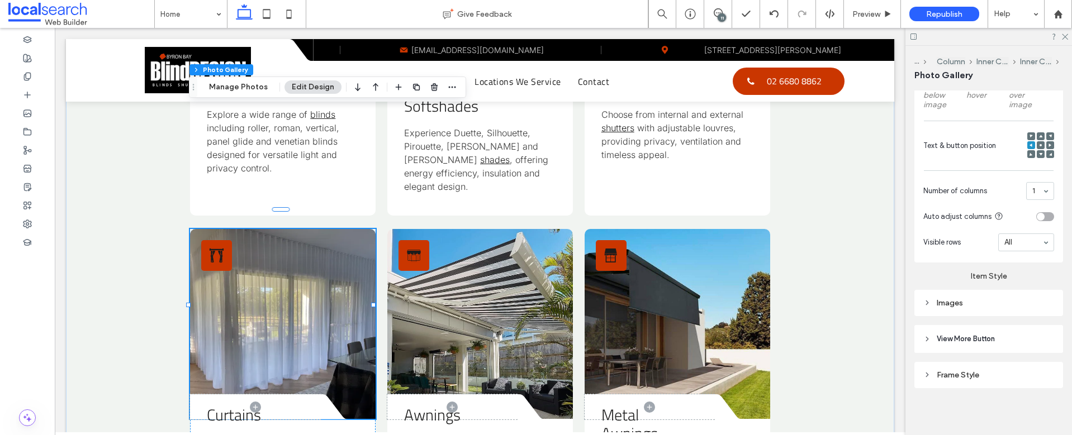
click at [940, 300] on div "Images" at bounding box center [989, 304] width 131 height 10
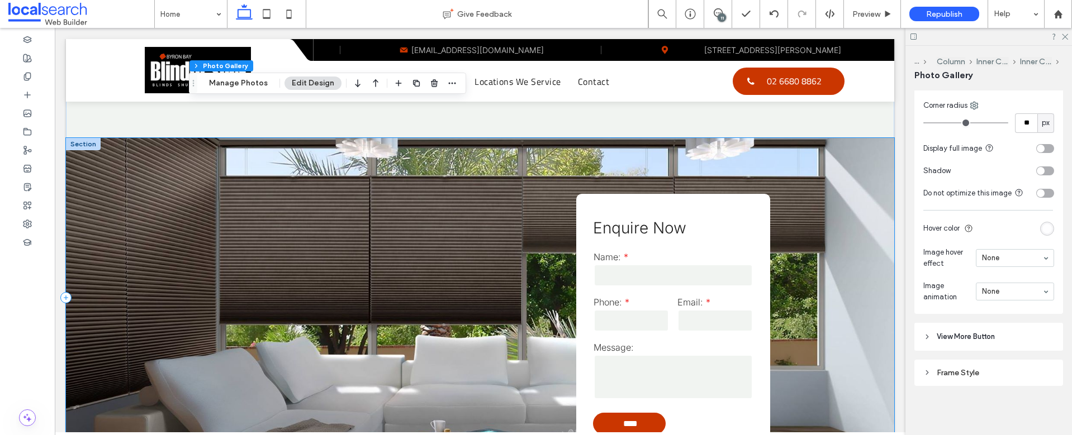
scroll to position [2154, 0]
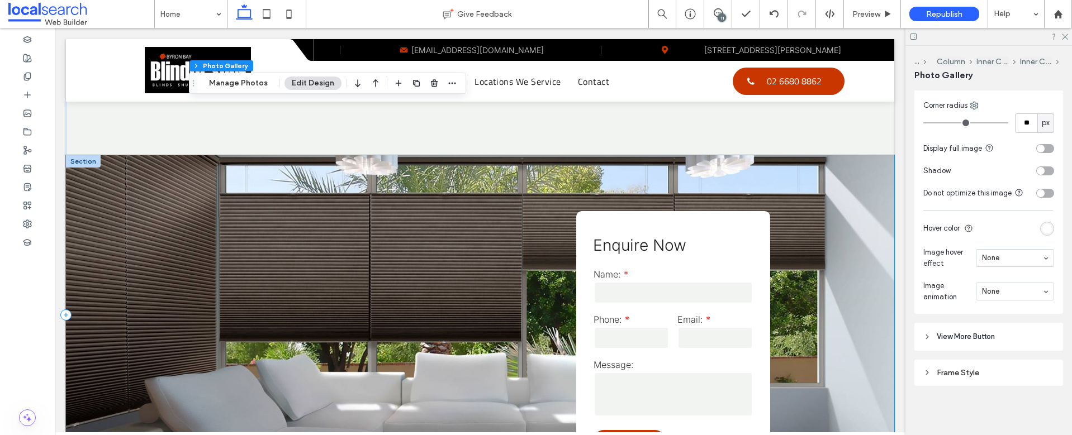
click at [127, 201] on div "Enquire Now Name: Phone: Email: Message: **** Thank you for contacting BlindDES…" at bounding box center [480, 314] width 828 height 319
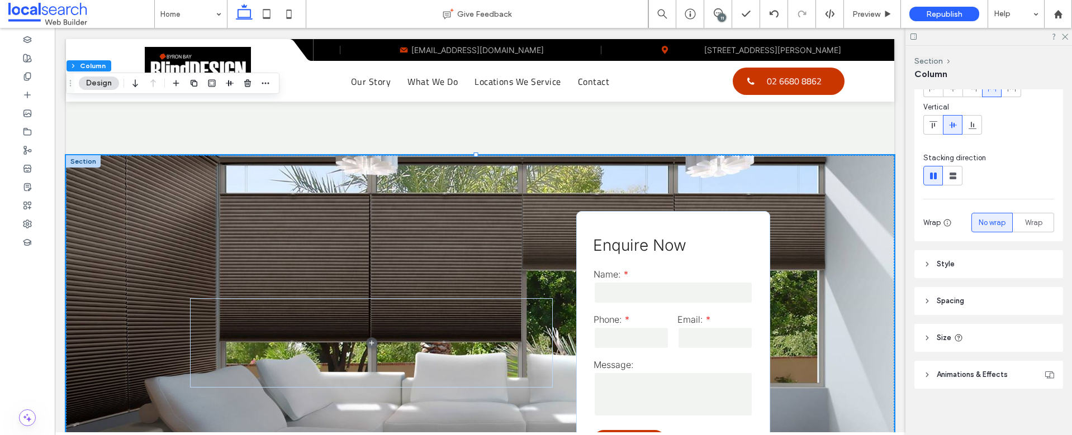
scroll to position [76, 0]
drag, startPoint x: 923, startPoint y: 257, endPoint x: 934, endPoint y: 259, distance: 11.3
click at [924, 258] on icon at bounding box center [928, 262] width 8 height 8
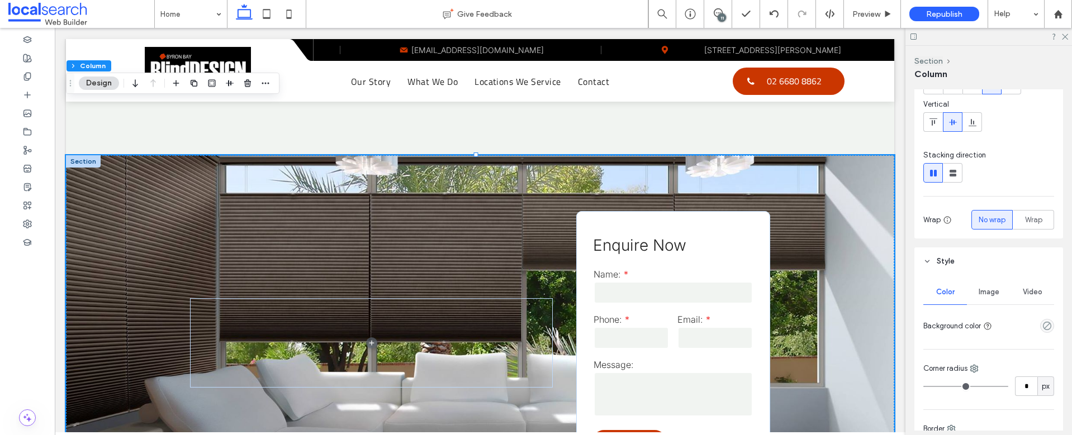
click at [990, 292] on span "Image" at bounding box center [989, 292] width 21 height 9
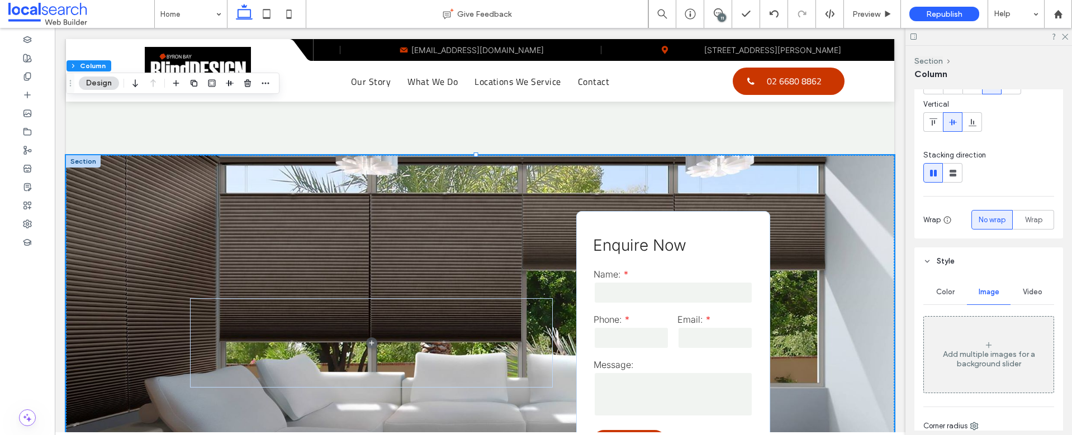
scroll to position [78, 0]
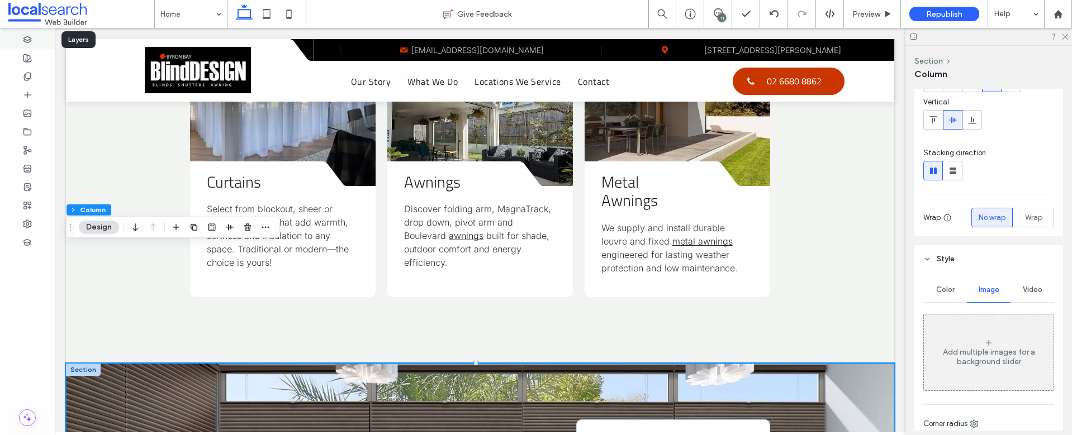
click at [24, 30] on div at bounding box center [27, 39] width 55 height 18
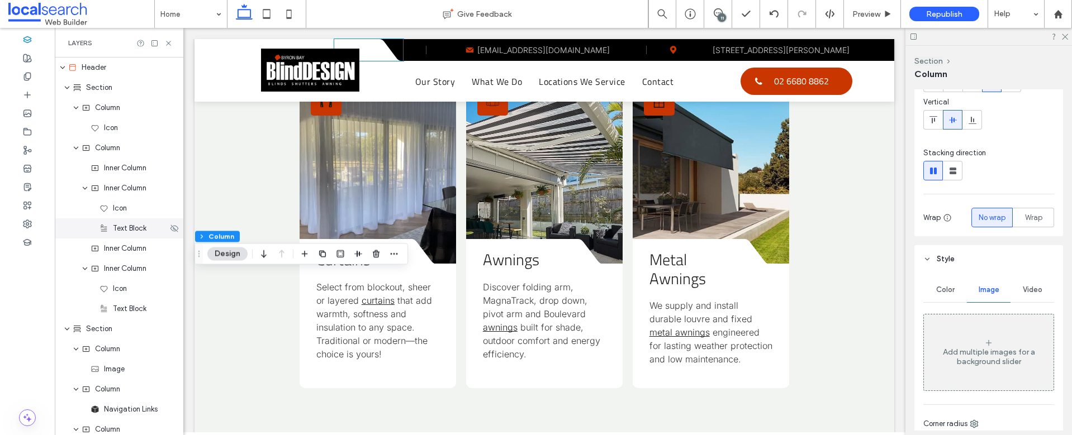
scroll to position [2099, 0]
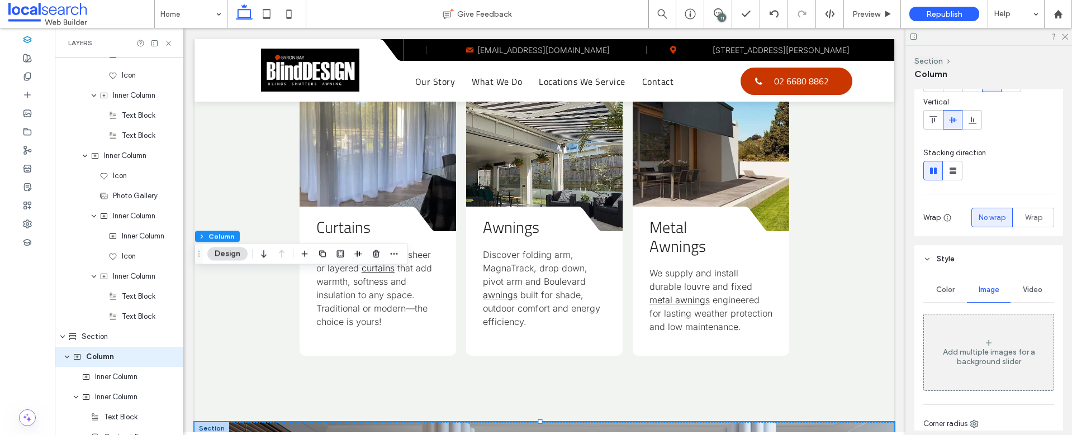
click at [205, 423] on div at bounding box center [212, 429] width 35 height 12
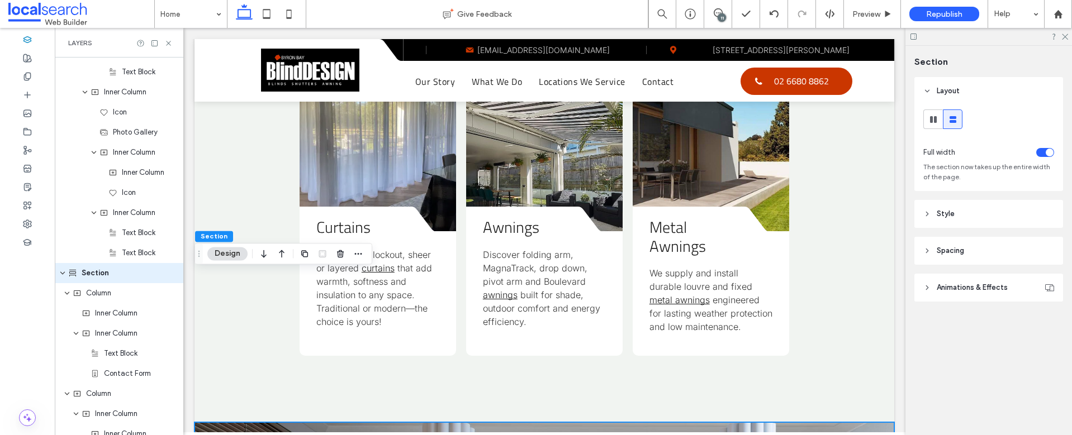
scroll to position [3001, 0]
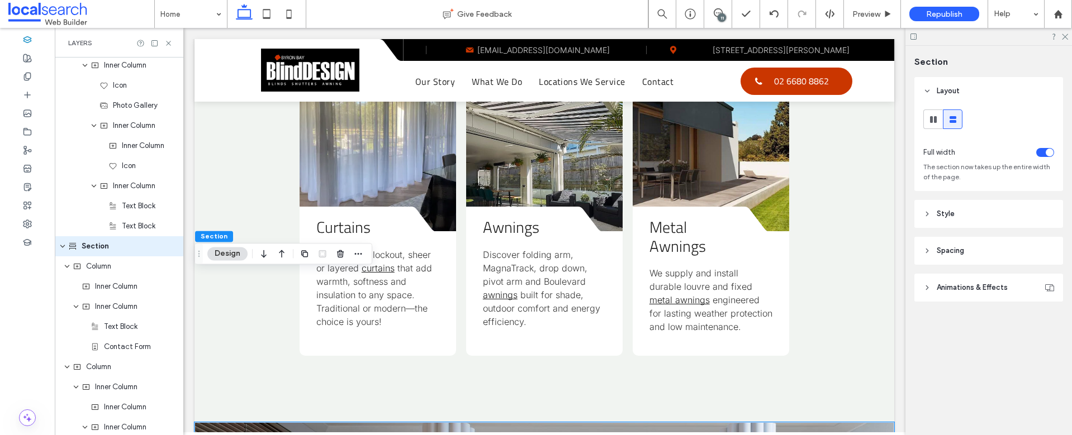
click at [939, 214] on span "Style" at bounding box center [946, 214] width 18 height 11
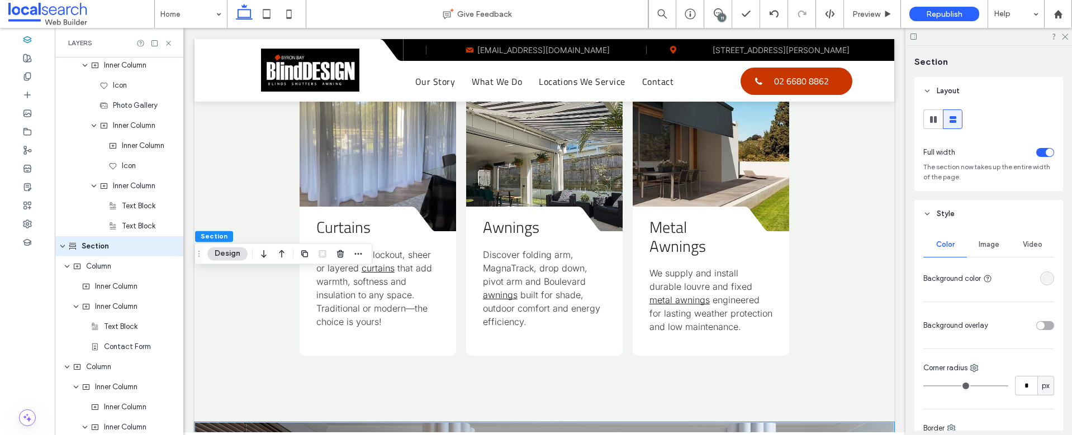
click at [993, 243] on span "Image" at bounding box center [989, 244] width 21 height 9
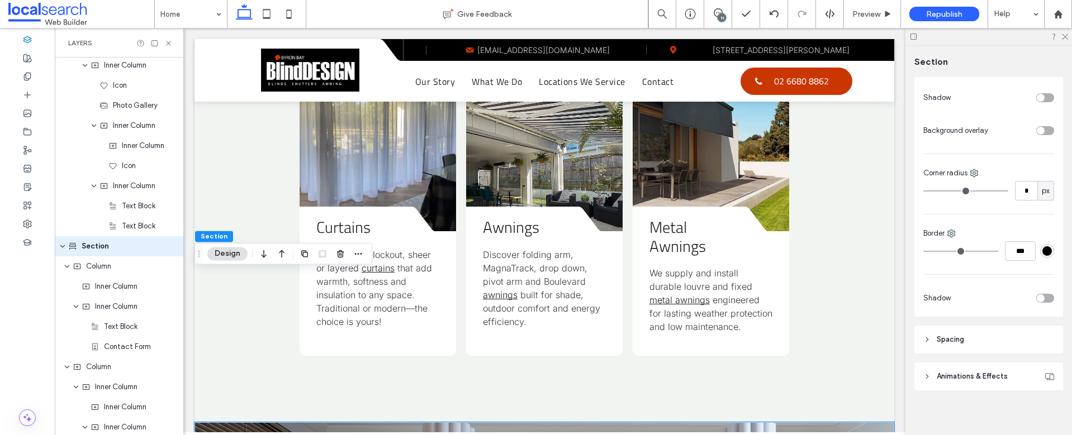
scroll to position [749, 0]
click at [23, 220] on icon at bounding box center [27, 224] width 9 height 9
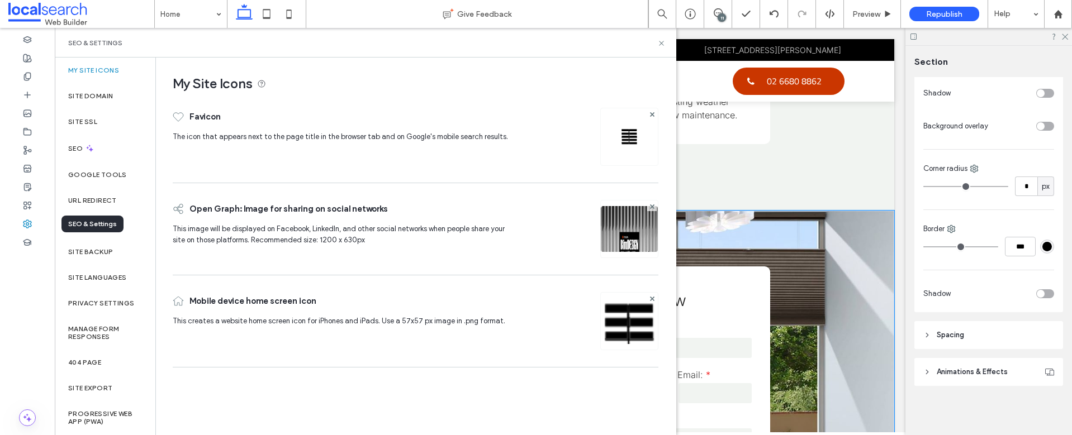
scroll to position [1945, 0]
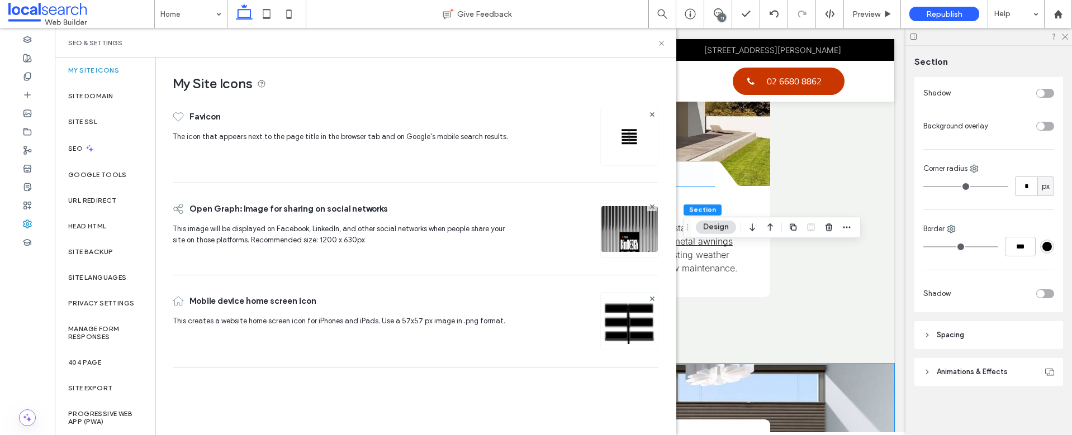
click at [70, 149] on label "SEO" at bounding box center [76, 149] width 17 height 8
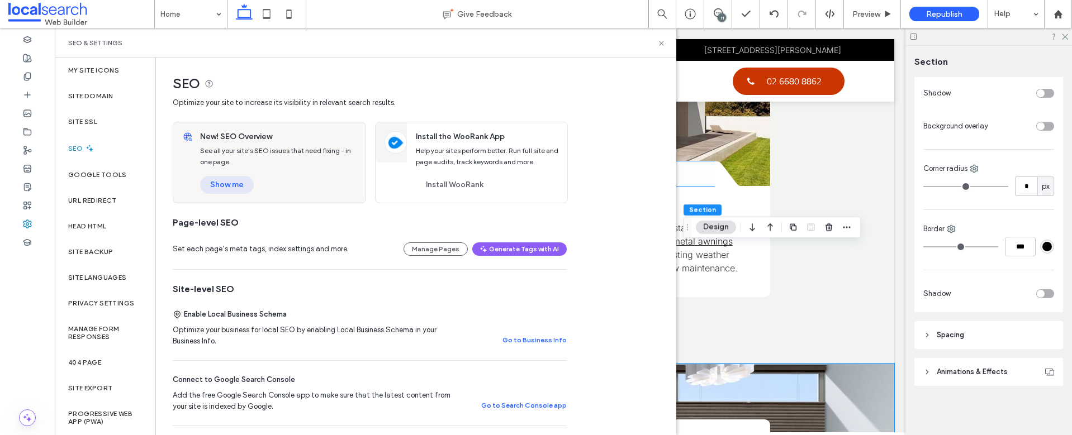
click at [221, 186] on button "Show me" at bounding box center [227, 185] width 54 height 18
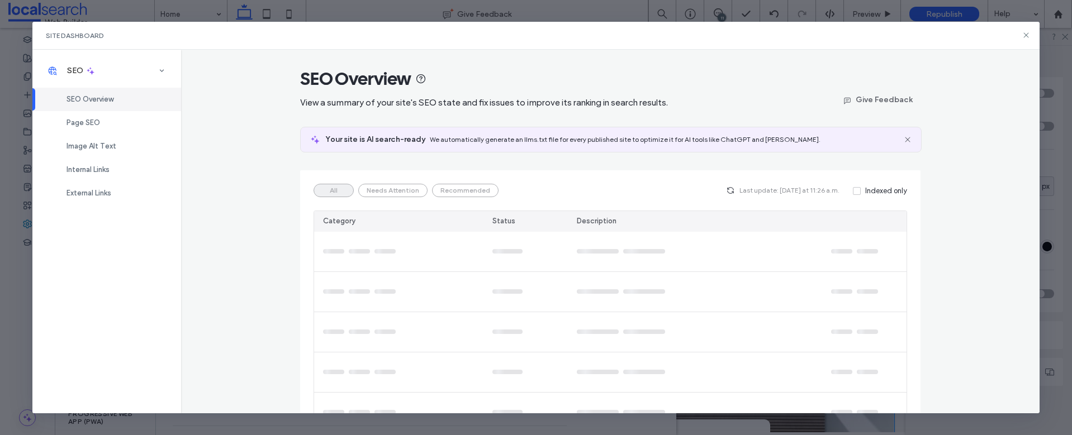
drag, startPoint x: 97, startPoint y: 145, endPoint x: 198, endPoint y: 146, distance: 101.2
click at [96, 145] on span "Image Alt Text" at bounding box center [92, 146] width 50 height 8
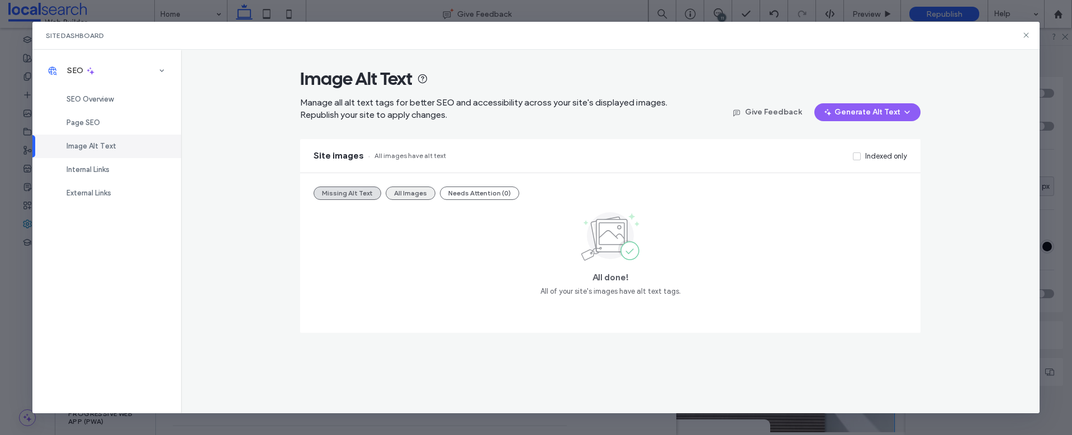
click at [404, 196] on button "All Images" at bounding box center [411, 193] width 50 height 13
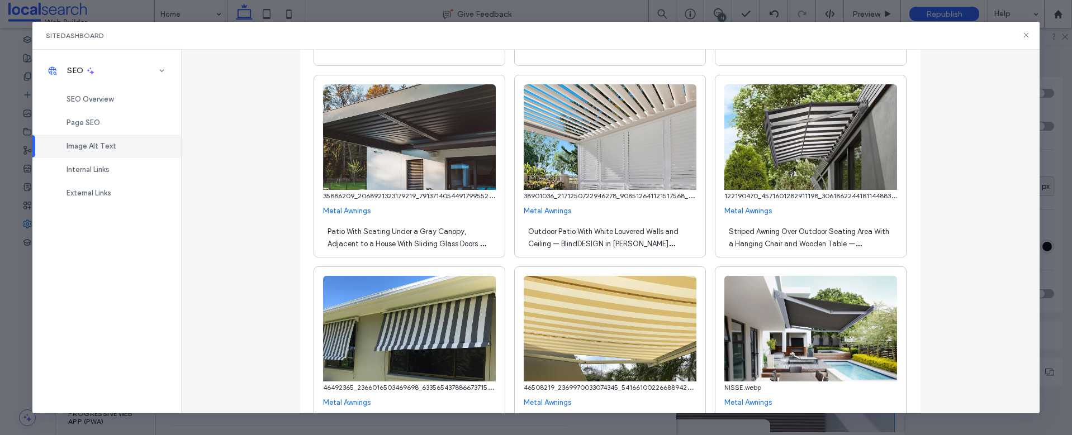
scroll to position [14726, 0]
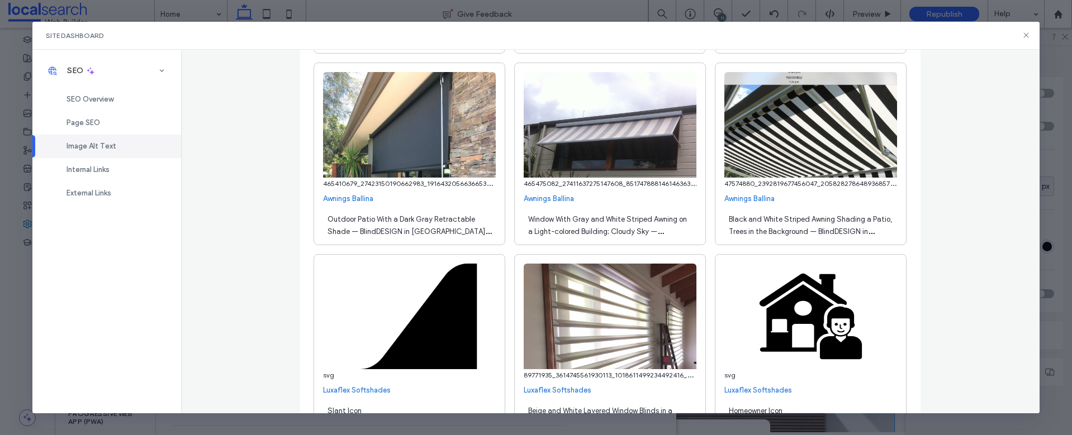
click at [555, 232] on span "Window With Gray and White Striped Awning on a Light-colored Building; Cloudy S…" at bounding box center [607, 237] width 159 height 45
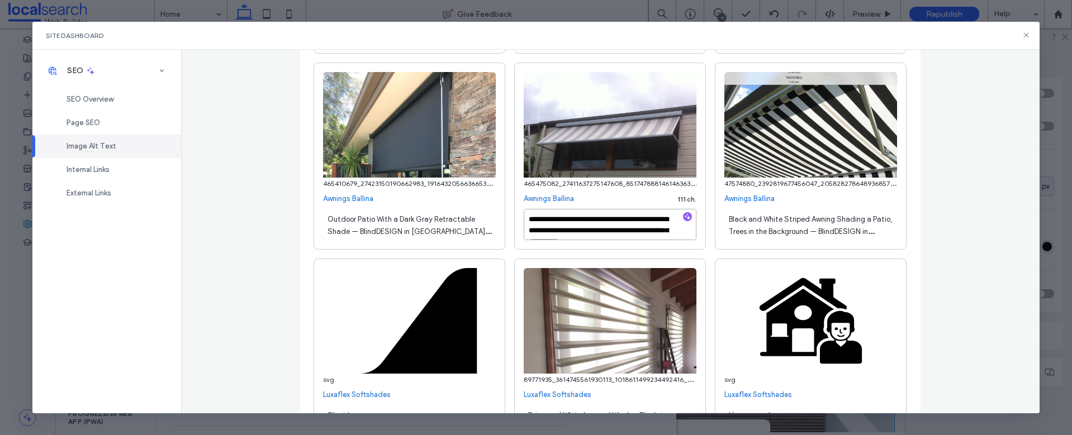
click at [600, 229] on textarea "**********" at bounding box center [610, 224] width 173 height 31
type textarea "**********"
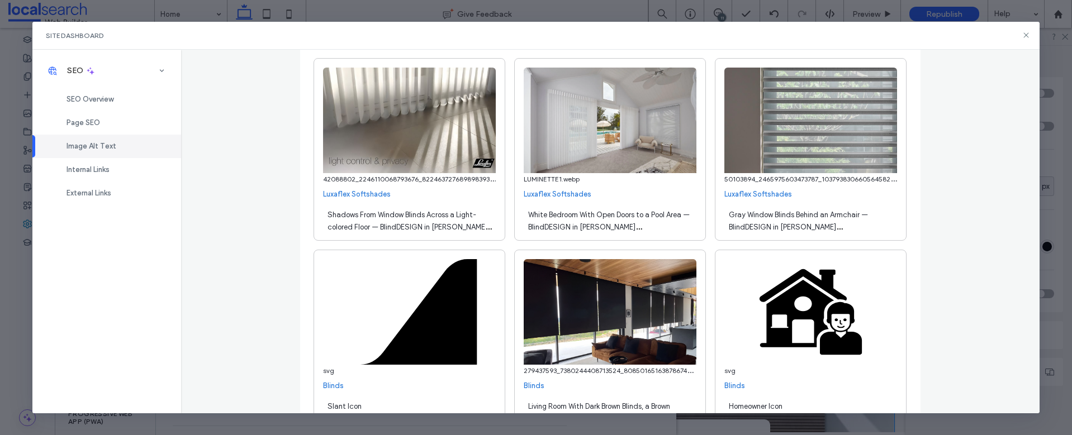
scroll to position [15876, 0]
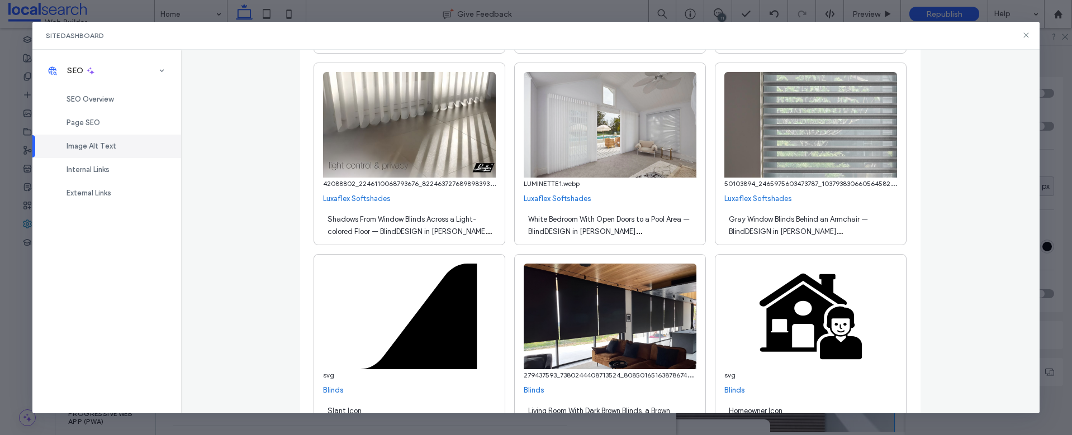
click at [337, 233] on span "Shadows From Window Blinds Across a Light-colored Floor — BlindDESIGN in Byron …" at bounding box center [410, 231] width 164 height 33
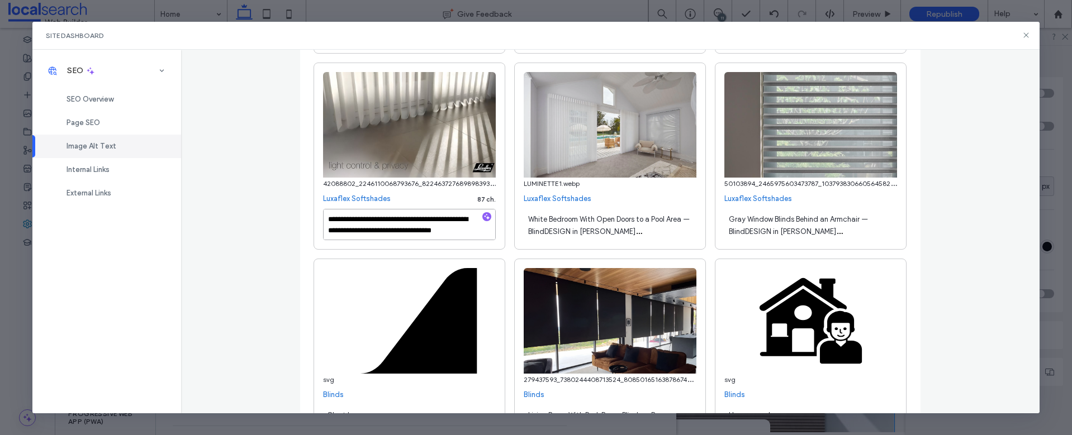
click at [362, 230] on textarea "**********" at bounding box center [409, 224] width 173 height 31
click at [358, 231] on textarea "**********" at bounding box center [409, 224] width 173 height 31
type textarea "**********"
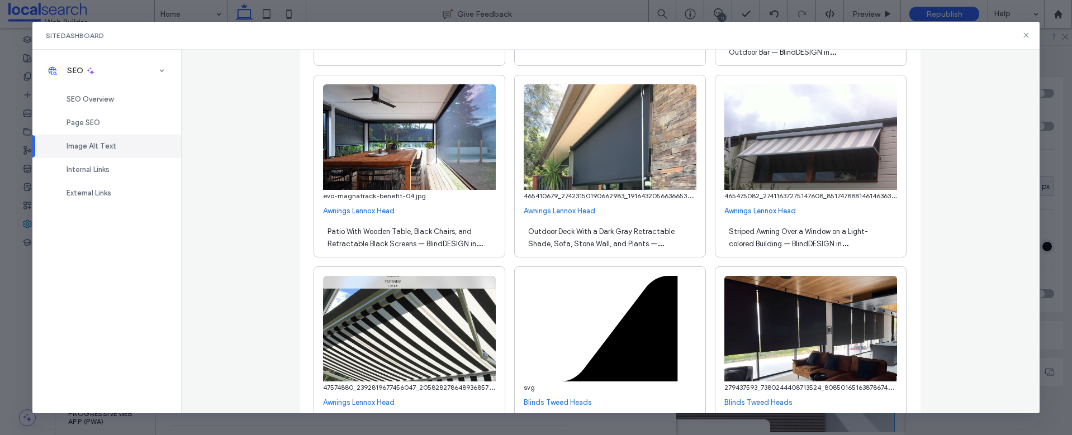
scroll to position [18932, 0]
click at [877, 233] on span "Striped Awning Over a Window on a Light-colored Building — BlindDESIGN in Lenno…" at bounding box center [804, 244] width 151 height 33
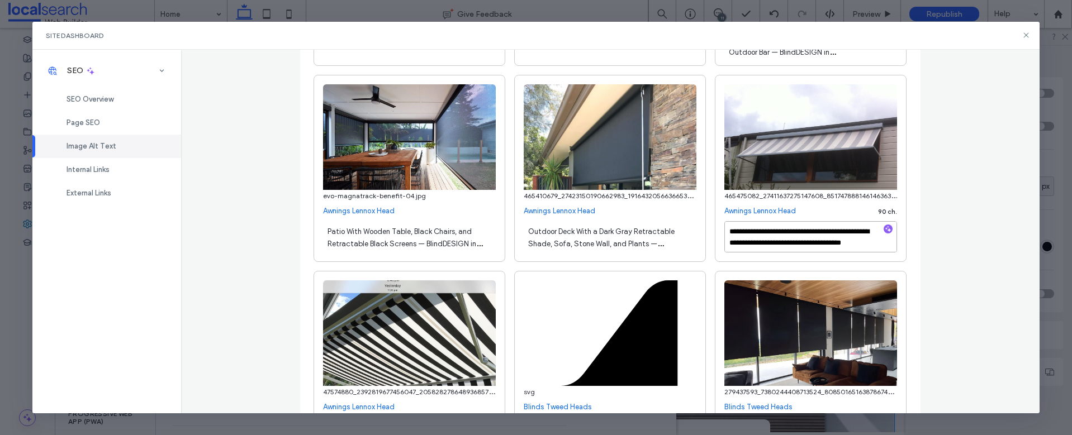
drag, startPoint x: 739, startPoint y: 243, endPoint x: 751, endPoint y: 240, distance: 12.1
click at [739, 243] on textarea "**********" at bounding box center [811, 236] width 173 height 31
type textarea "**********"
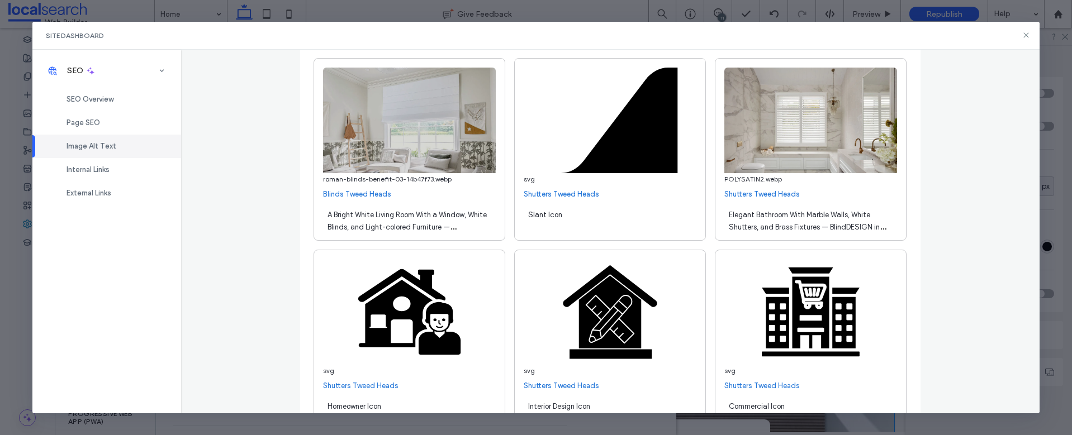
scroll to position [20095, 0]
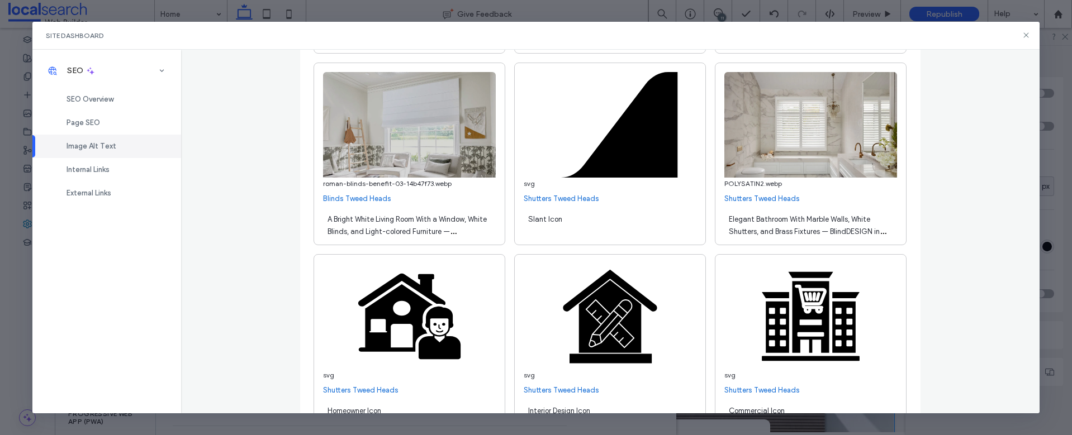
click at [394, 234] on span "A Bright White Living Room With a Window, White Blinds, and Light-colored Furni…" at bounding box center [407, 237] width 159 height 45
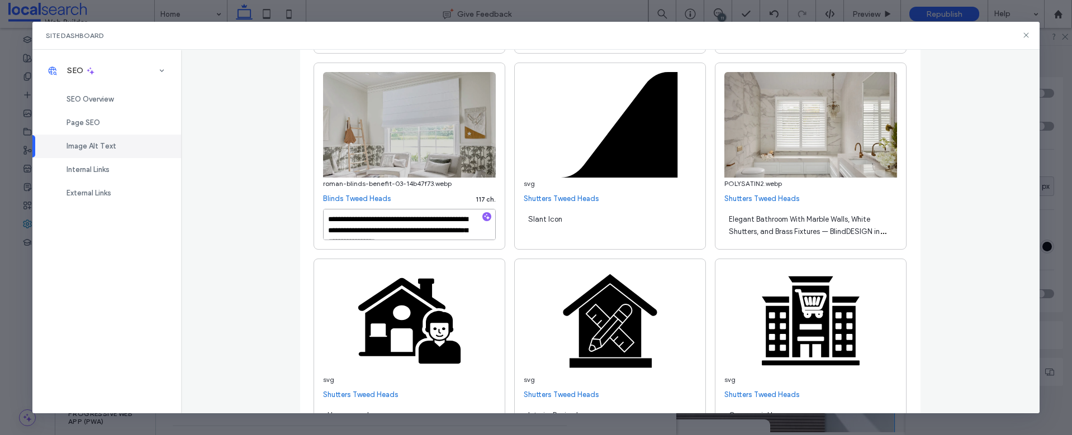
click at [446, 231] on textarea "**********" at bounding box center [409, 224] width 173 height 31
type textarea "**********"
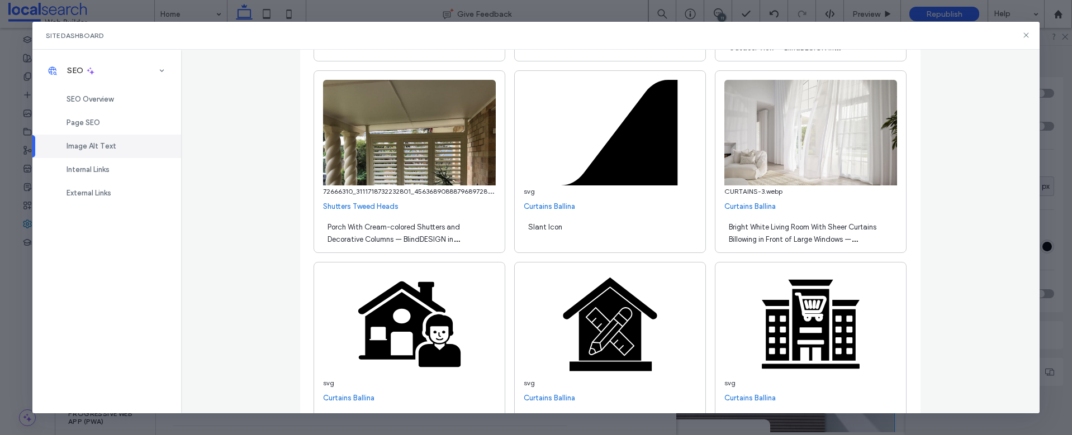
scroll to position [20850, 0]
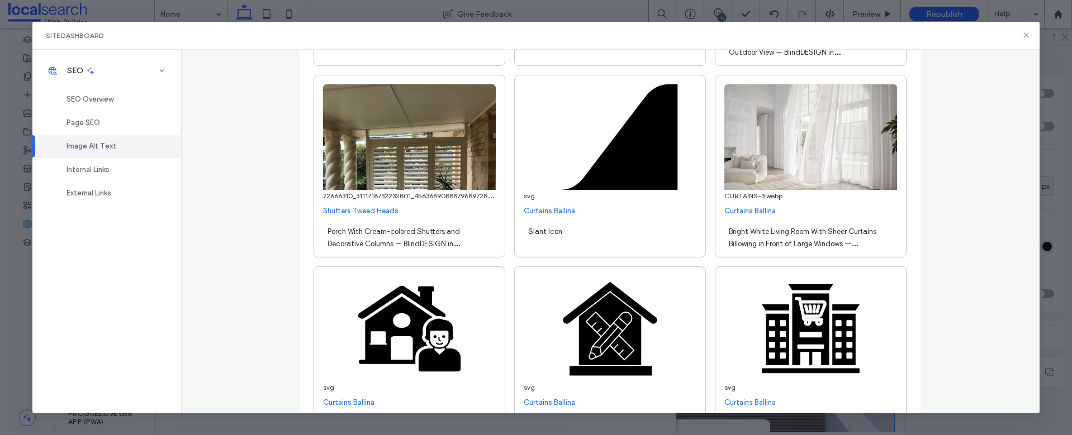
click at [401, 234] on span "Porch With Cream-colored Shutters and Decorative Columns — BlindDESIGN in Tweed…" at bounding box center [403, 244] width 151 height 33
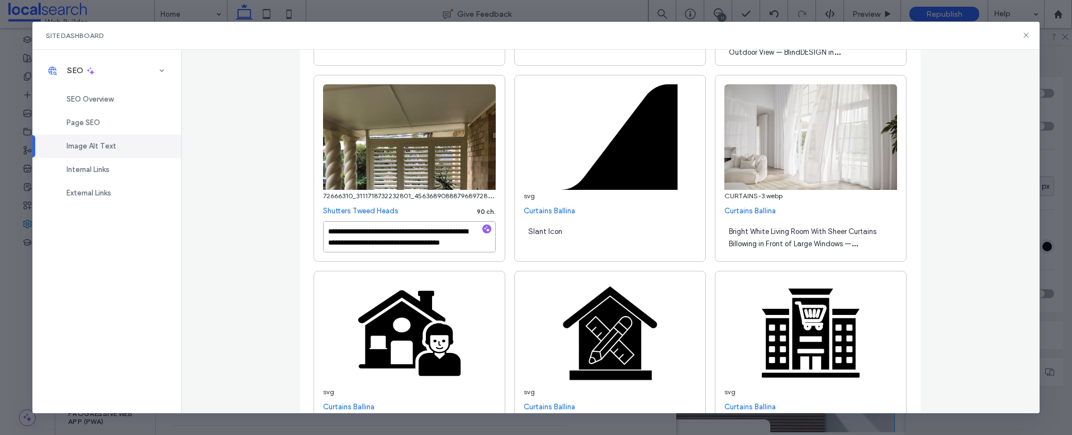
click at [401, 232] on textarea "**********" at bounding box center [409, 236] width 173 height 31
type textarea "**********"
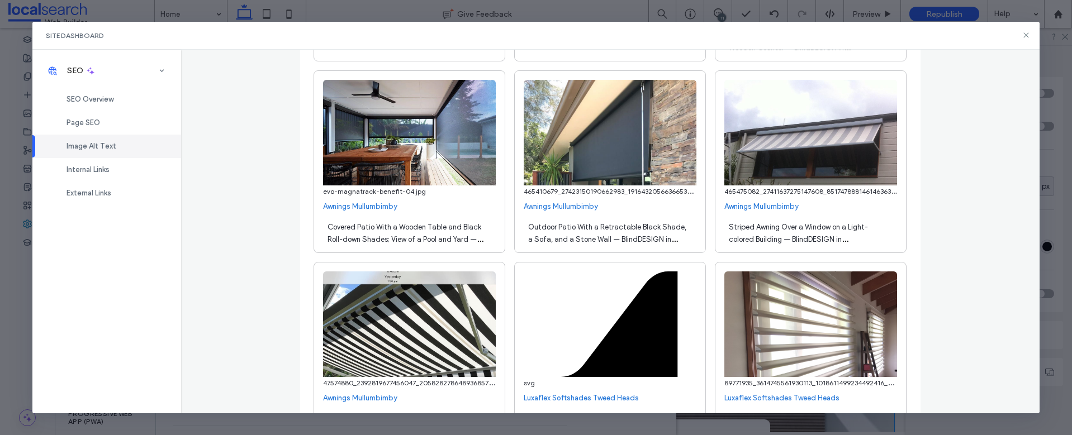
scroll to position [24493, 0]
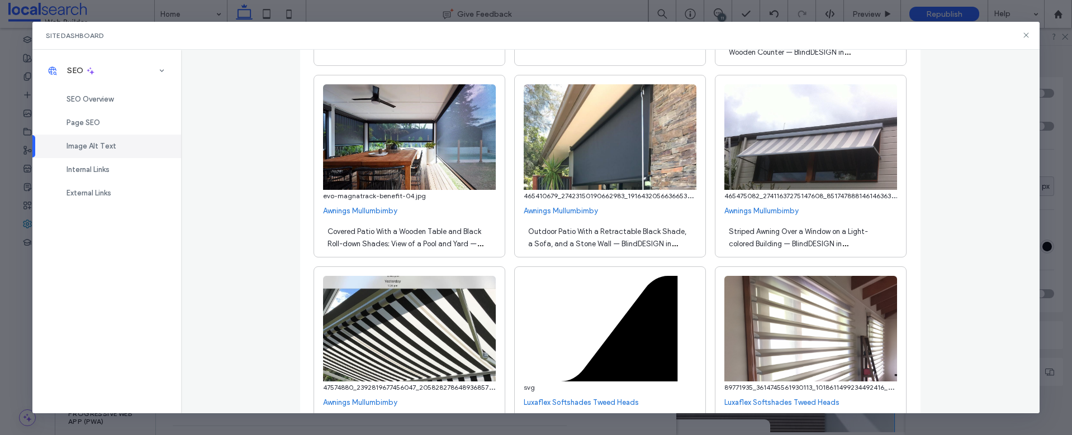
click at [877, 235] on span "Striped Awning Over a Window on a Light-colored Building — BlindDESIGN in Mullu…" at bounding box center [804, 244] width 151 height 33
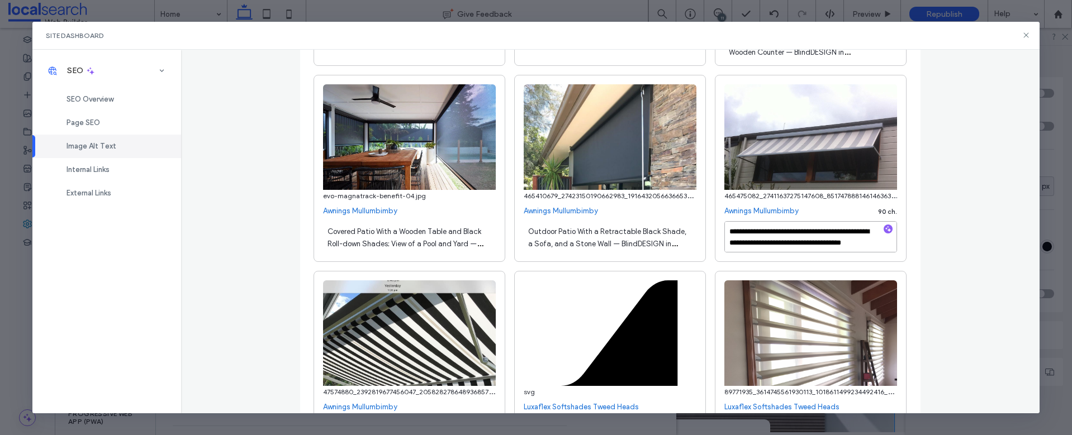
click at [740, 243] on textarea "**********" at bounding box center [811, 236] width 173 height 31
type textarea "**********"
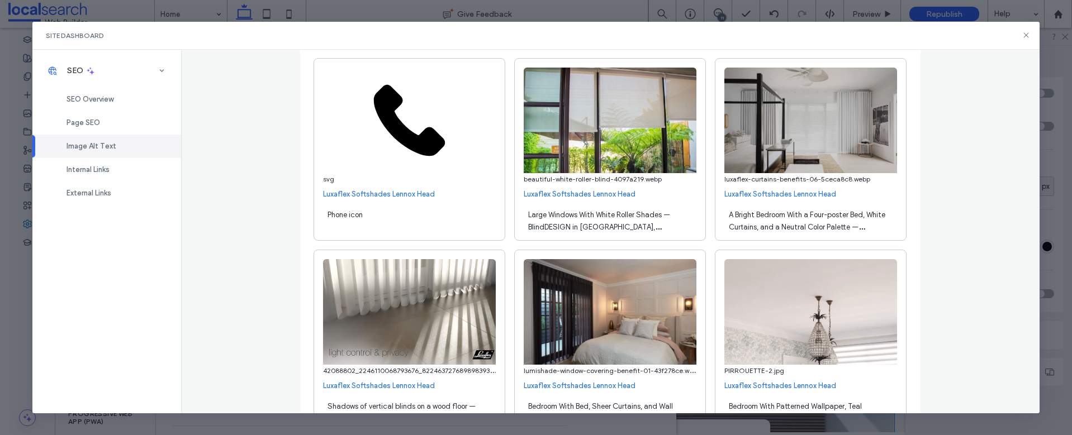
scroll to position [28340, 0]
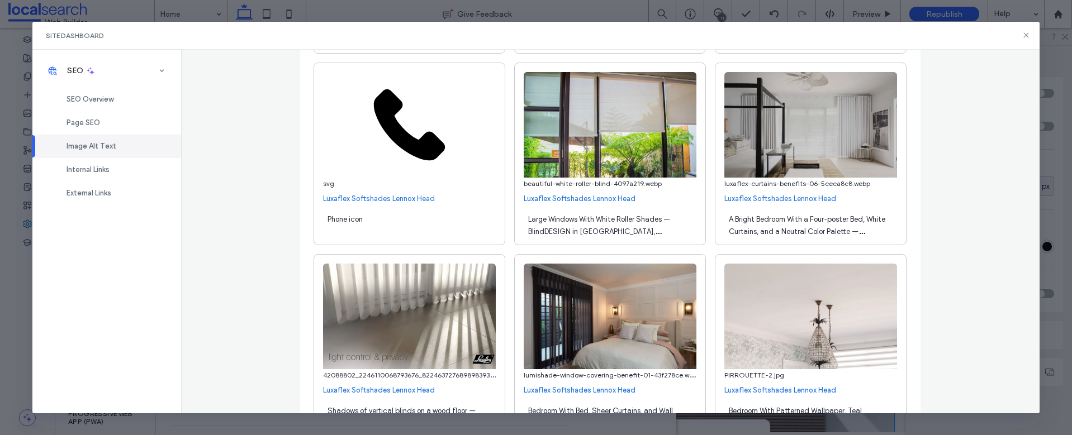
click at [816, 234] on span "A Bright Bedroom With a Four-poster Bed, White Curtains, and a Neutral Color Pa…" at bounding box center [807, 237] width 157 height 45
click at [0, 0] on textarea "**********" at bounding box center [0, 0] width 0 height 0
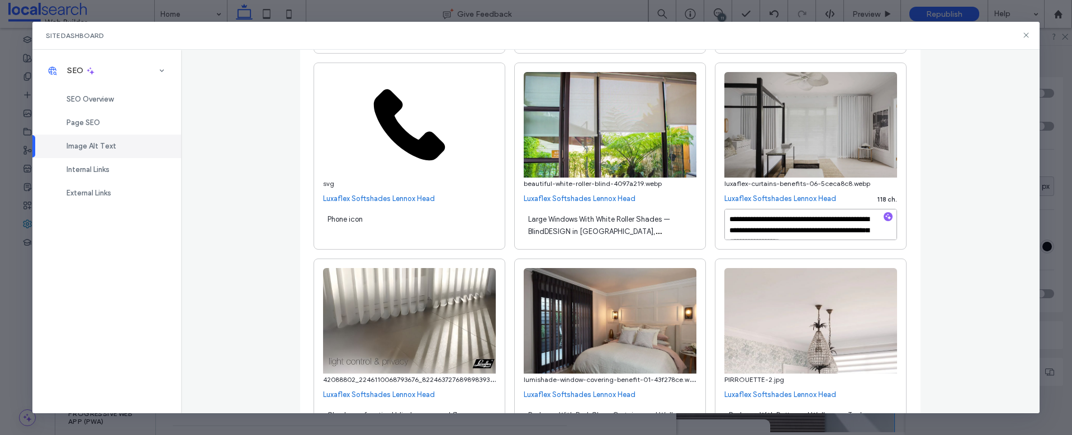
click at [837, 234] on textarea "**********" at bounding box center [811, 224] width 173 height 31
type textarea "**********"
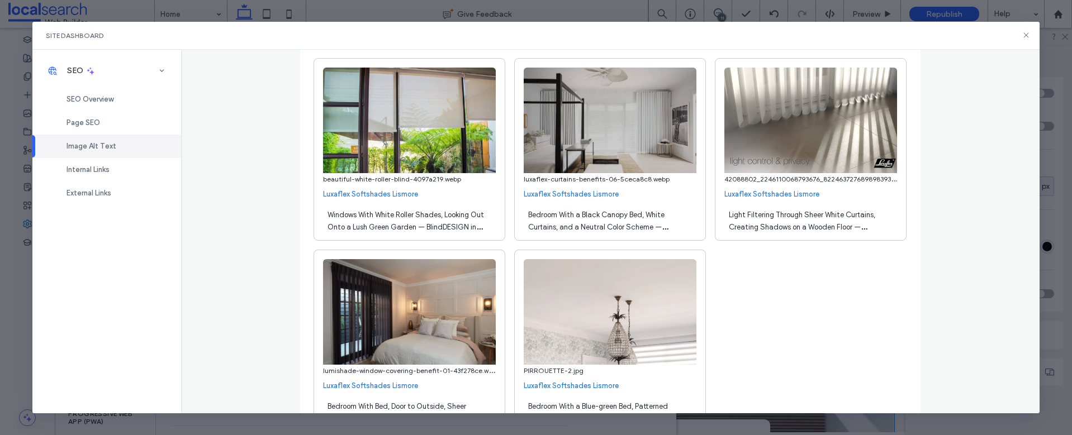
scroll to position [32175, 0]
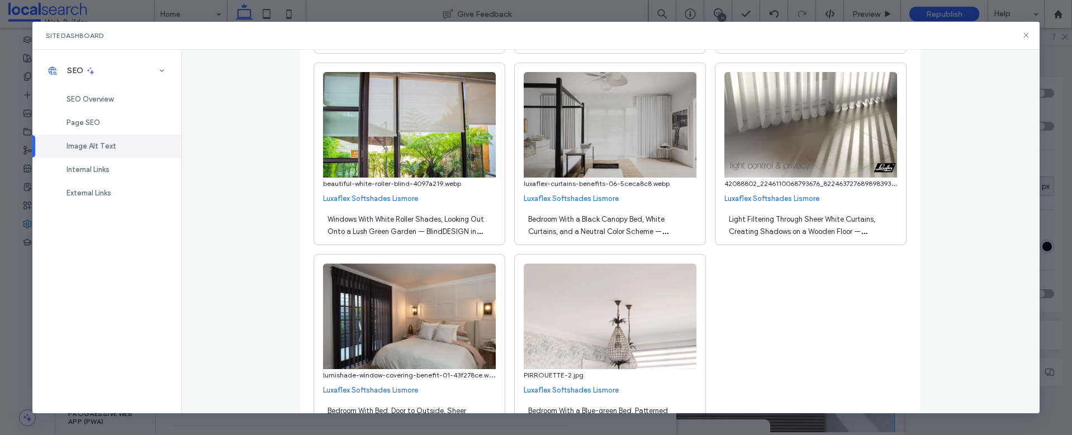
click at [617, 233] on span "Bedroom With a Black Canopy Bed, White Curtains, and a Neutral Color Scheme — B…" at bounding box center [598, 237] width 140 height 45
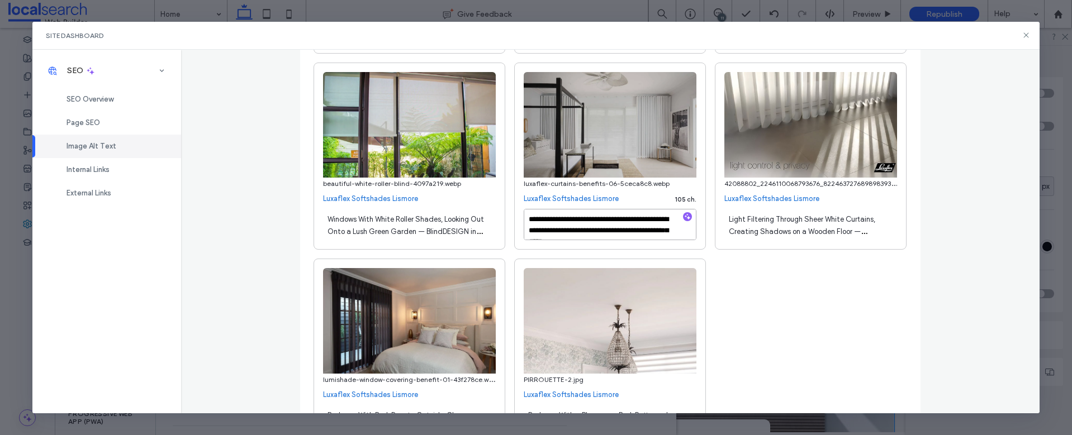
click at [615, 233] on textarea "**********" at bounding box center [610, 224] width 173 height 31
type textarea "**********"
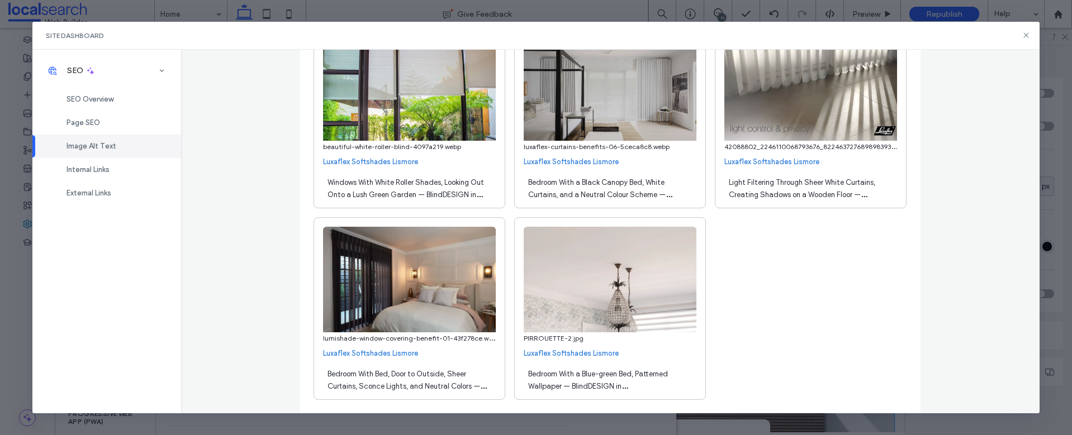
scroll to position [32212, 0]
click at [460, 386] on span "Bedroom With Bed, Door to Outside, Sheer Curtains, Sconce Lights, and Neutral C…" at bounding box center [407, 392] width 159 height 45
drag, startPoint x: 365, startPoint y: 373, endPoint x: 386, endPoint y: 375, distance: 20.8
click at [365, 374] on textarea "**********" at bounding box center [409, 379] width 173 height 31
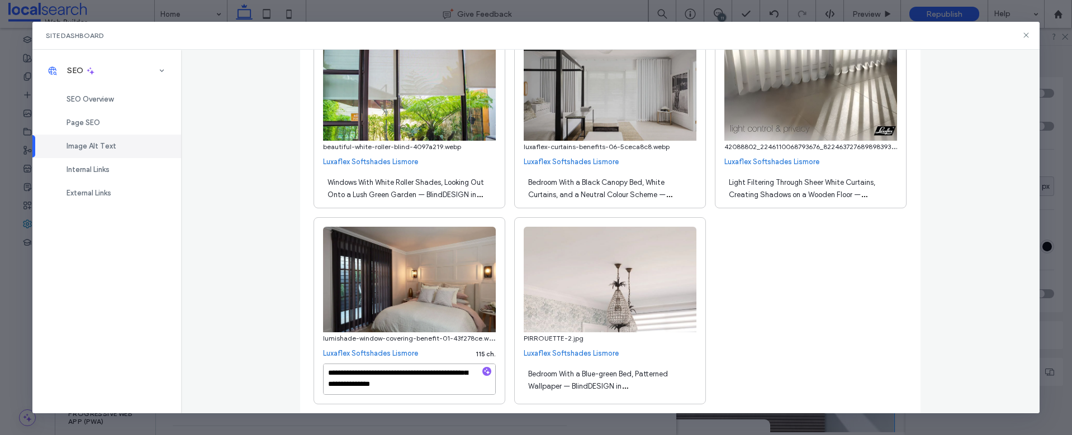
type textarea "**********"
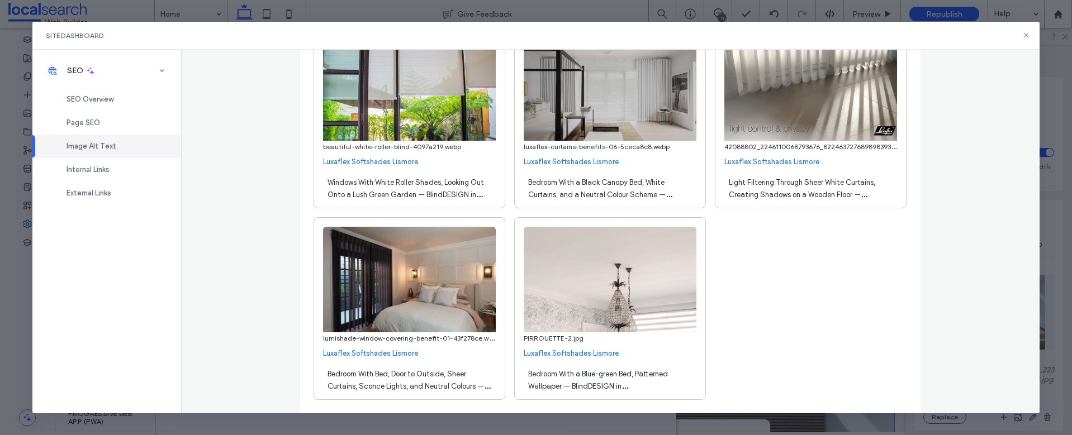
scroll to position [4372, 0]
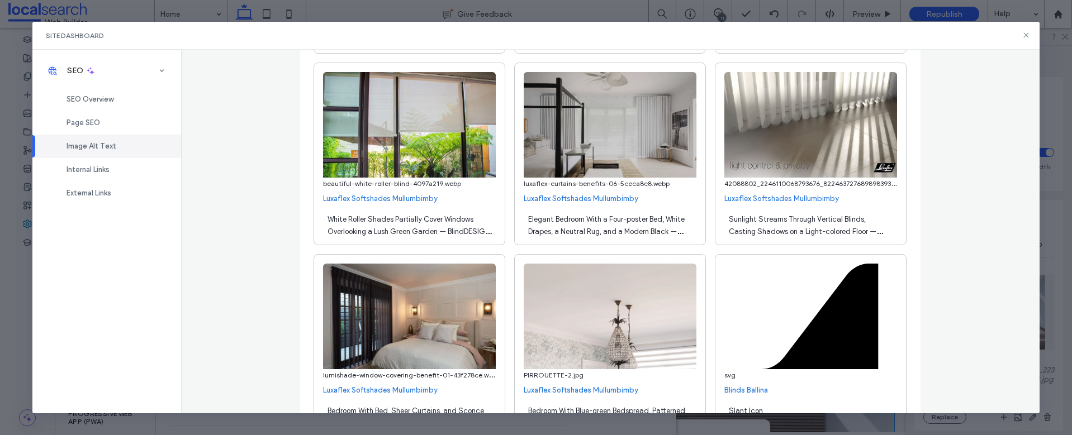
click at [807, 233] on span "Sunlight Streams Through Vertical Blinds, Casting Shadows on a Light-colored Fl…" at bounding box center [806, 237] width 154 height 45
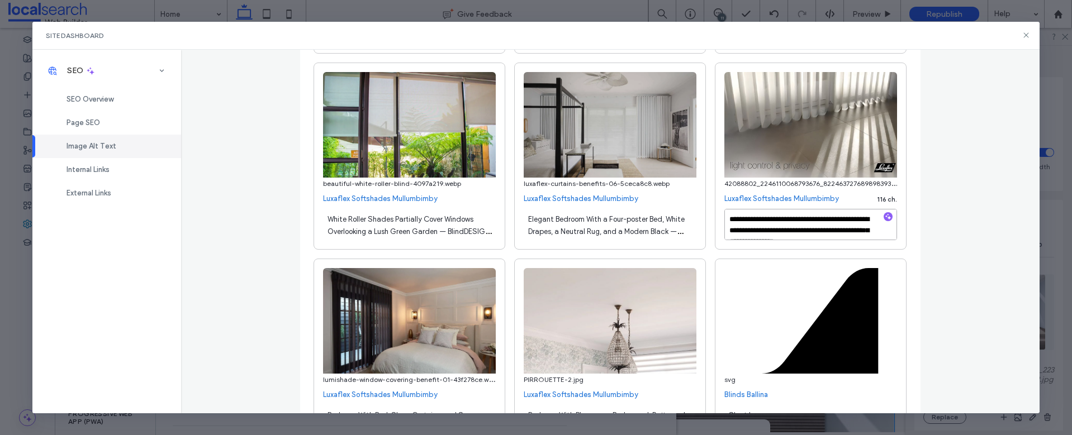
click at [835, 230] on textarea "**********" at bounding box center [811, 224] width 173 height 31
type textarea "**********"
click at [922, 147] on div "**********" at bounding box center [610, 232] width 859 height 364
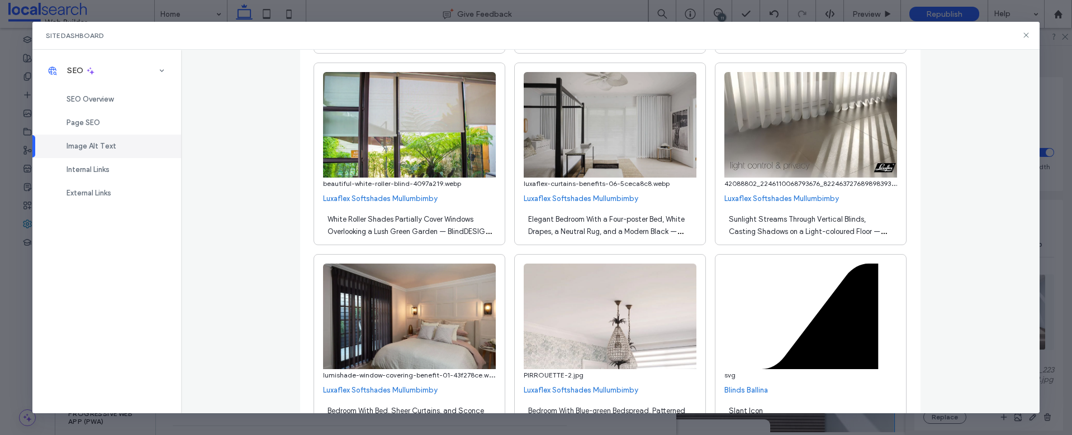
scroll to position [8207, 0]
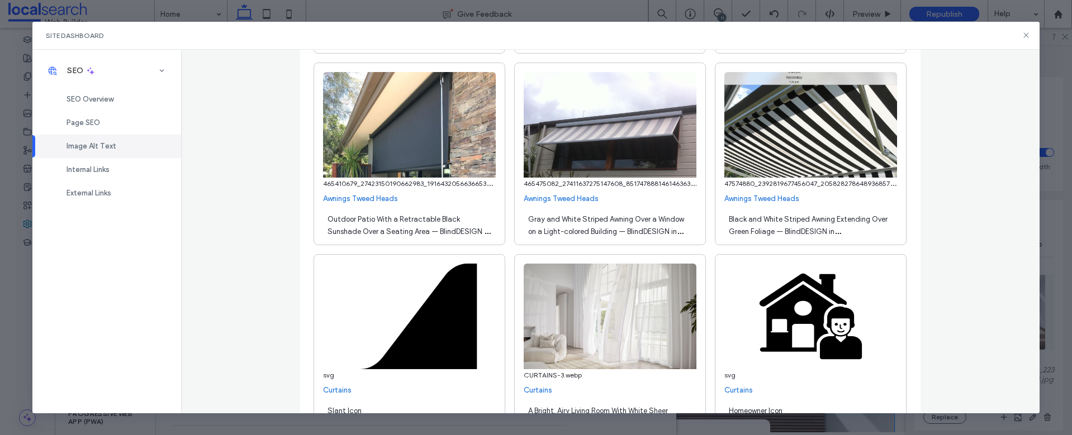
click at [564, 232] on span "Gray and White Striped Awning Over a Window on a Light-colored Building — Blind…" at bounding box center [606, 231] width 156 height 33
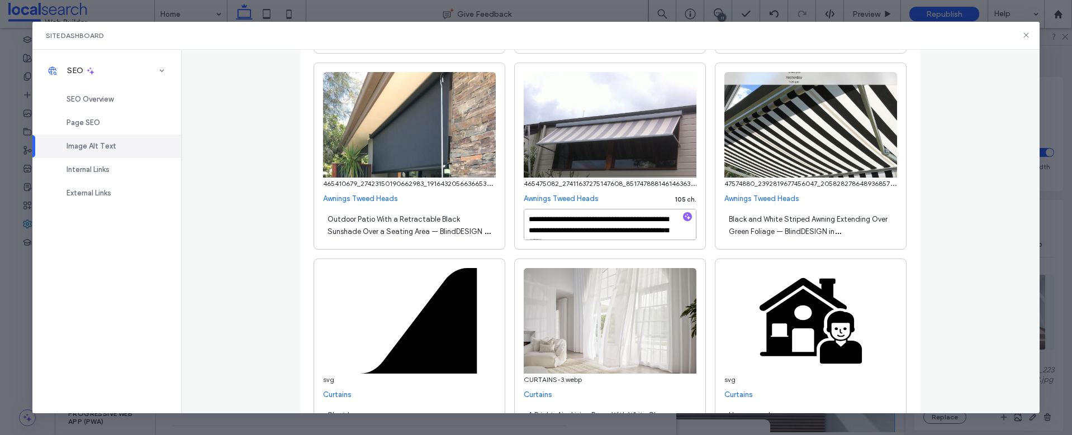
click at [599, 229] on textarea "**********" at bounding box center [610, 224] width 173 height 31
type textarea "**********"
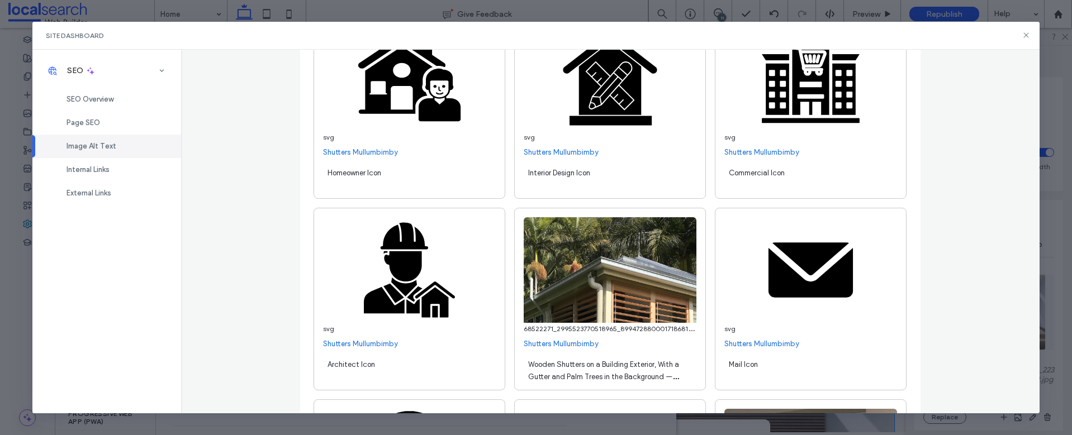
scroll to position [0, 0]
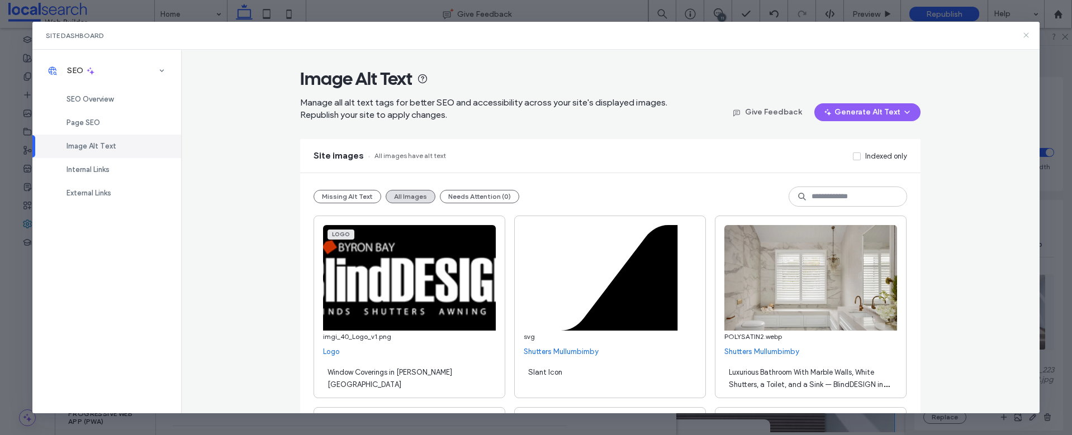
click at [1029, 36] on icon at bounding box center [1026, 35] width 9 height 9
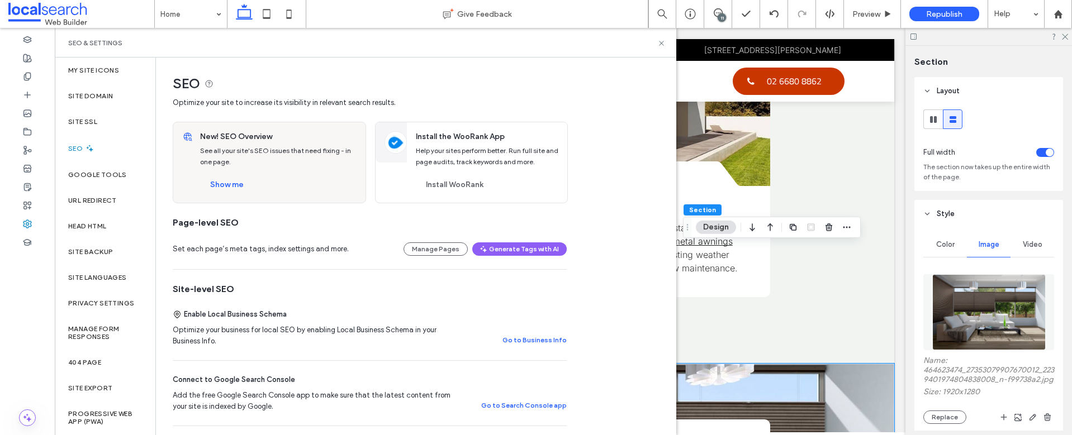
click at [74, 152] on div "SEO" at bounding box center [105, 148] width 101 height 27
click at [218, 184] on button "Show me" at bounding box center [227, 185] width 54 height 18
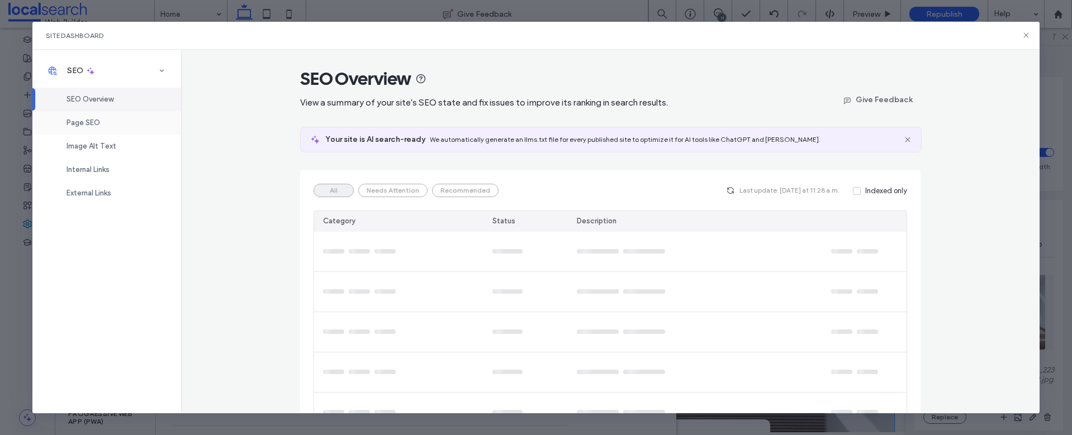
click at [100, 122] on div "Page SEO" at bounding box center [106, 122] width 149 height 23
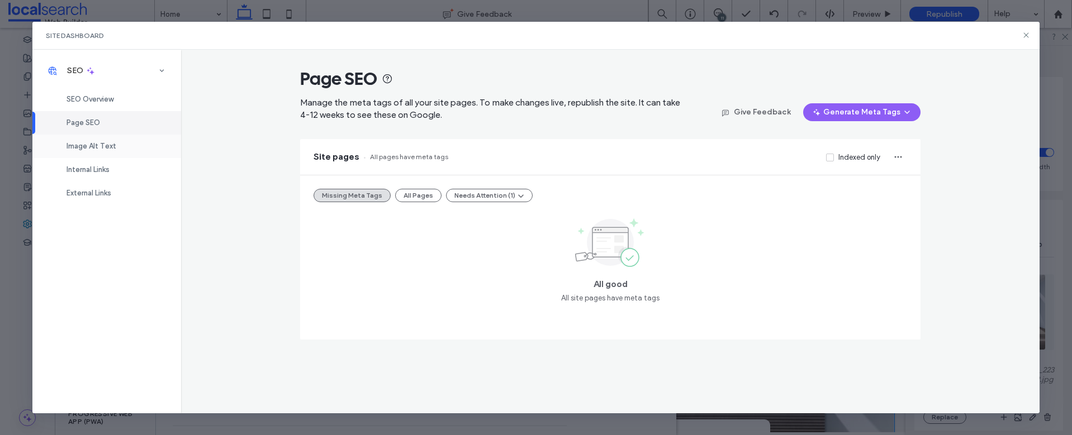
click at [93, 143] on span "Image Alt Text" at bounding box center [92, 146] width 50 height 8
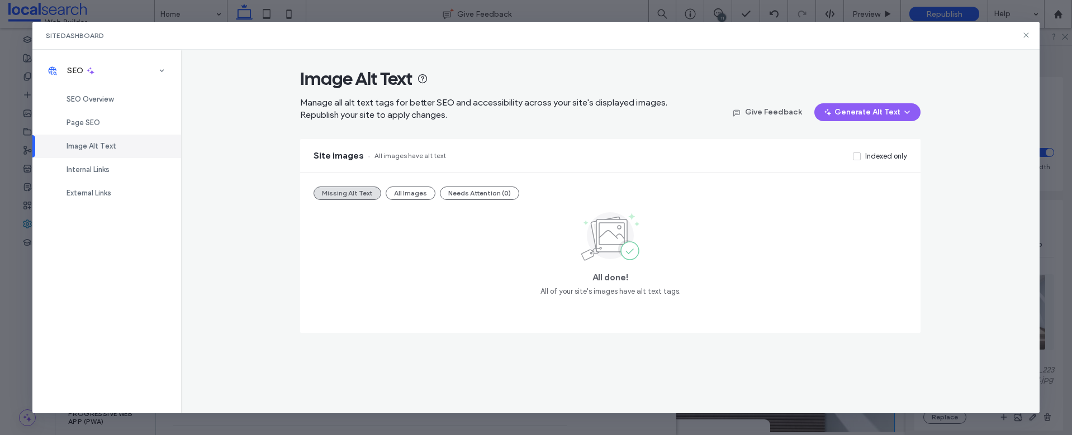
click at [409, 193] on button "All Images" at bounding box center [411, 193] width 50 height 13
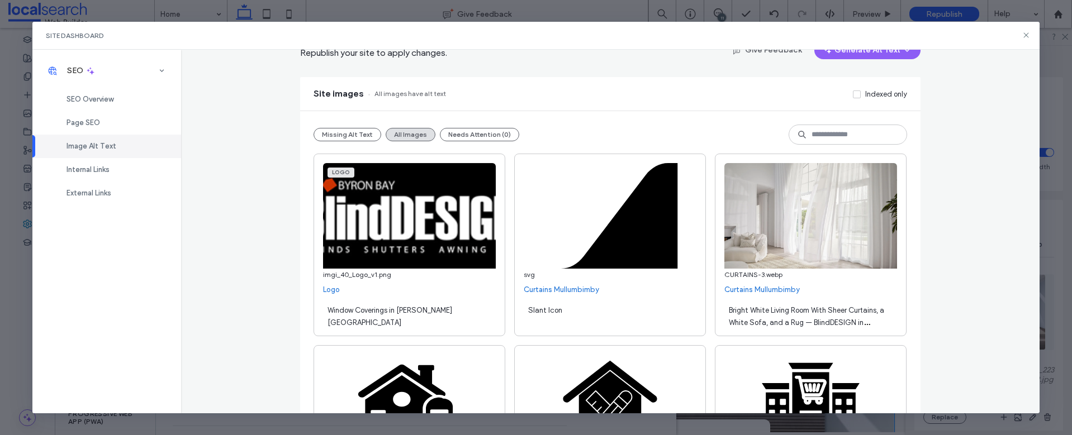
scroll to position [78, 0]
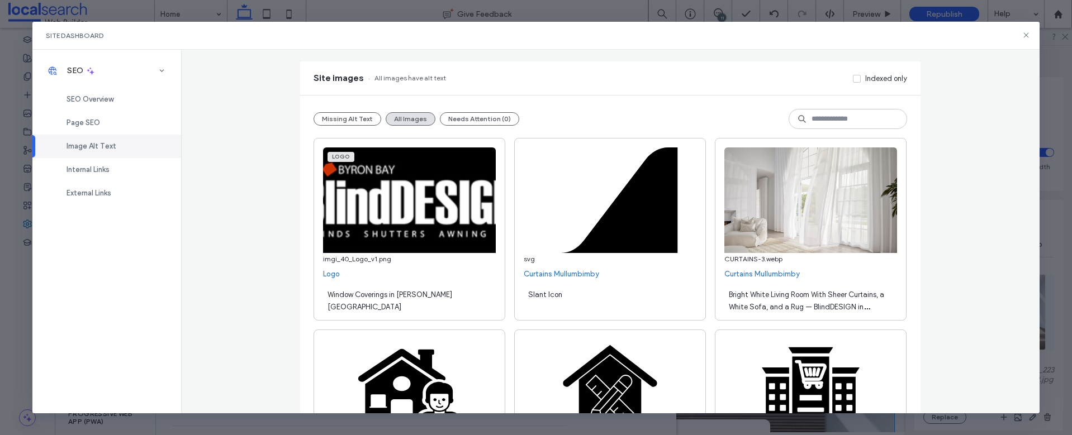
click at [811, 297] on span "Bright White Living Room With Sheer Curtains, a White Sofa, and a Rug — BlindDE…" at bounding box center [806, 307] width 155 height 33
click at [826, 122] on input at bounding box center [848, 119] width 119 height 20
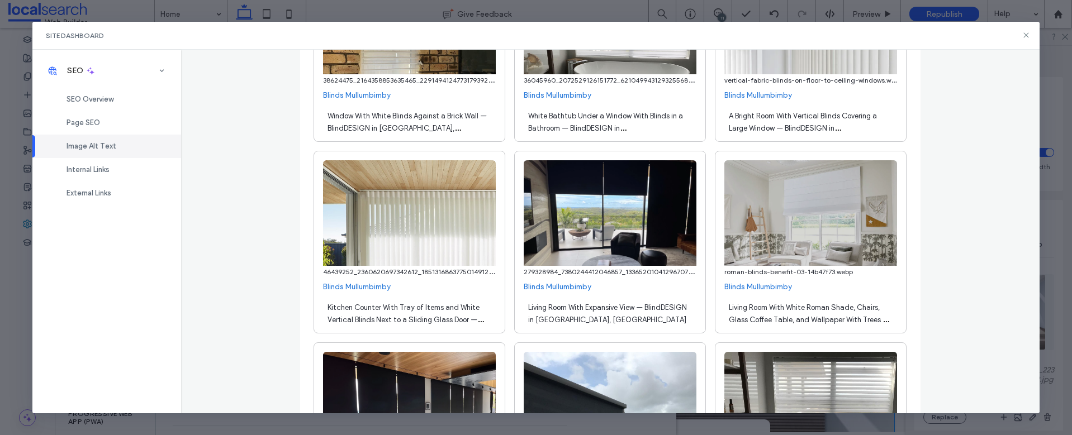
scroll to position [2366, 0]
type input "*"
click at [443, 227] on img at bounding box center [409, 213] width 173 height 106
click at [415, 312] on div "Kitchen Counter With Tray of Items and White Vertical Blinds Next to a Sliding …" at bounding box center [409, 312] width 173 height 31
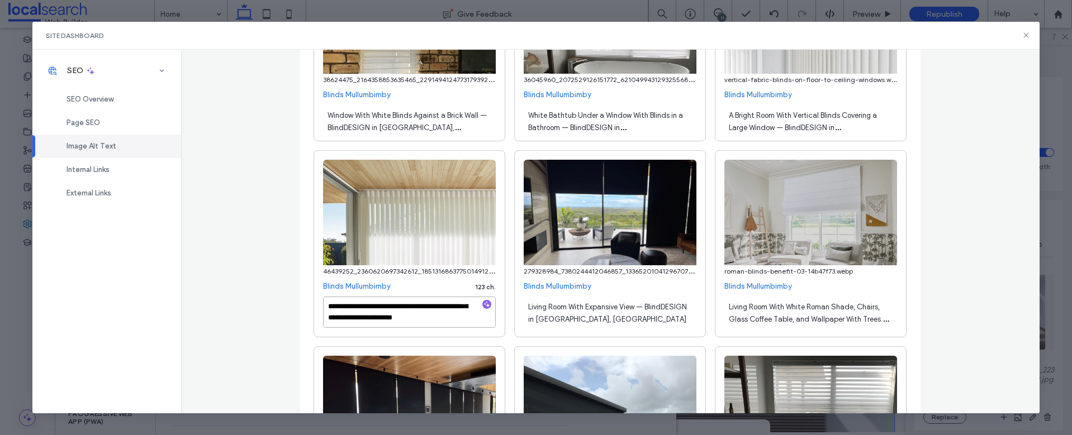
click at [432, 321] on textarea "**********" at bounding box center [409, 312] width 173 height 31
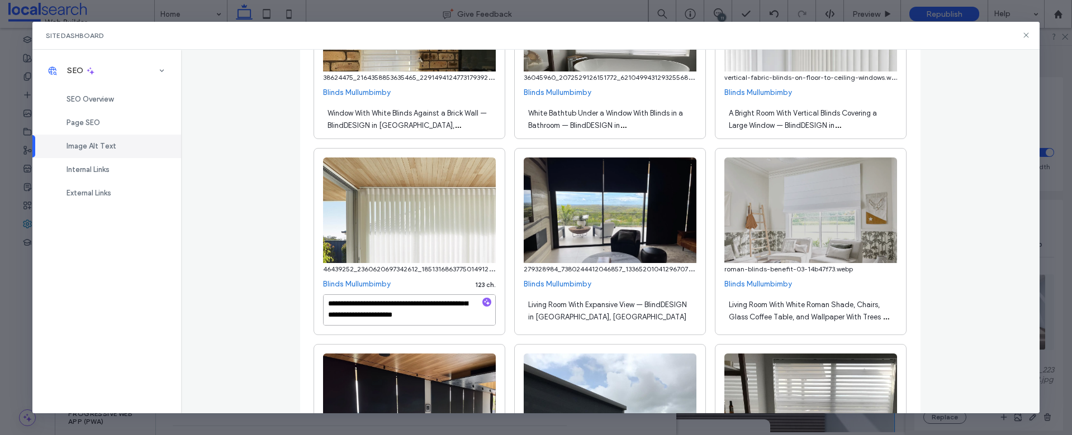
drag, startPoint x: 409, startPoint y: 317, endPoint x: 363, endPoint y: 309, distance: 46.6
click at [363, 309] on textarea "**********" at bounding box center [409, 310] width 173 height 31
click at [427, 316] on textarea "**********" at bounding box center [409, 310] width 173 height 31
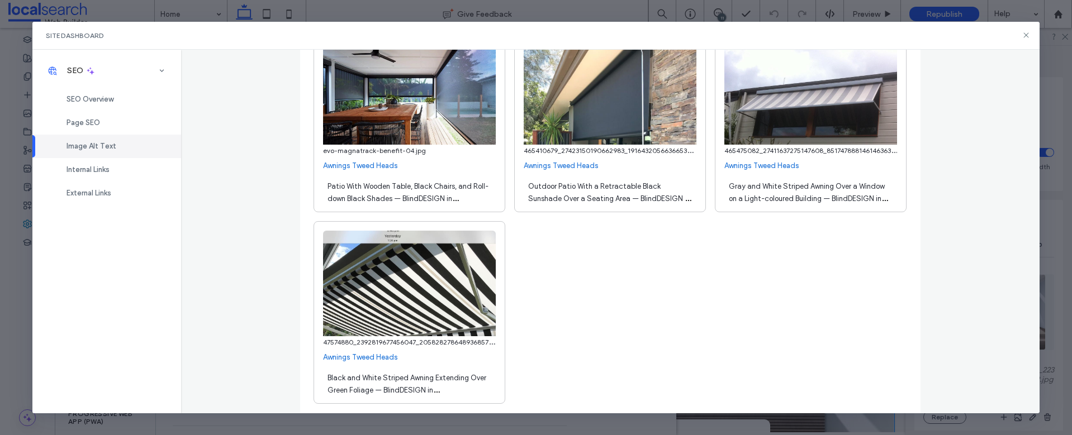
scroll to position [15146, 0]
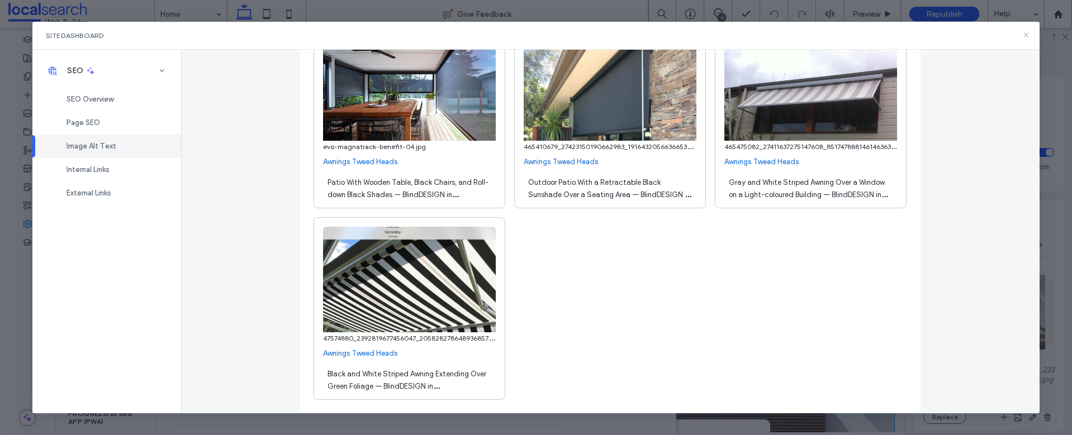
click at [1026, 37] on icon at bounding box center [1026, 35] width 9 height 9
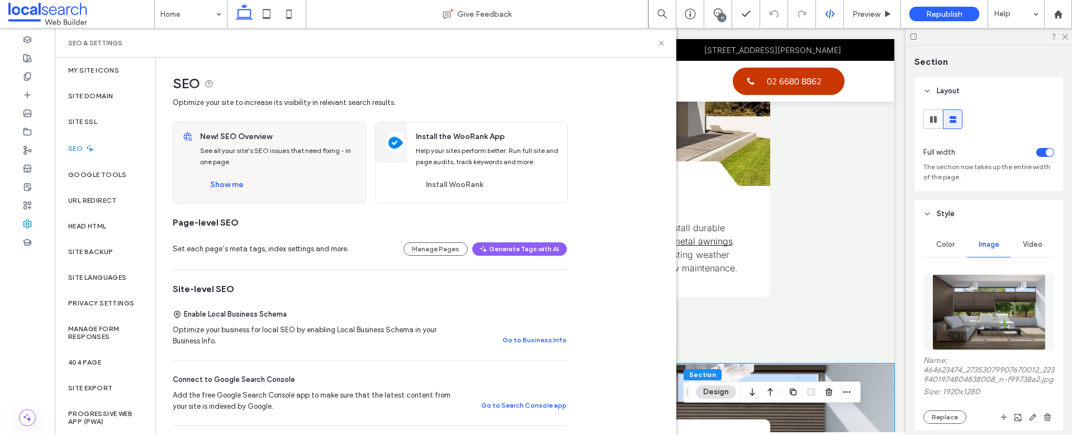
scroll to position [1069, 0]
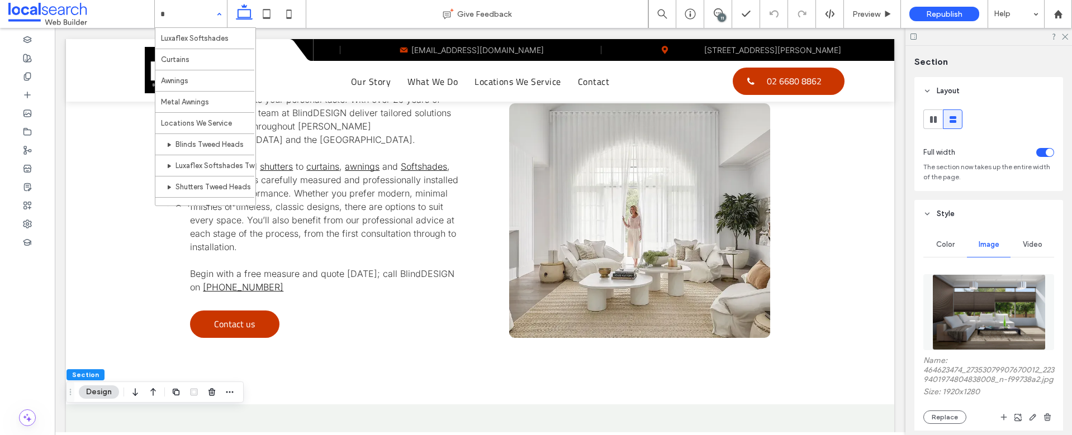
type input "**"
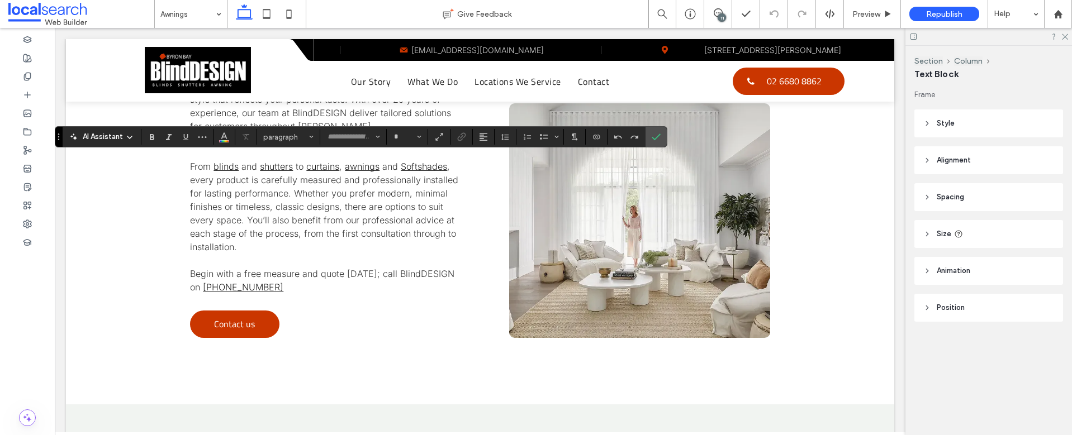
type input "*****"
type input "**"
click at [662, 136] on label "Confirm" at bounding box center [656, 137] width 17 height 20
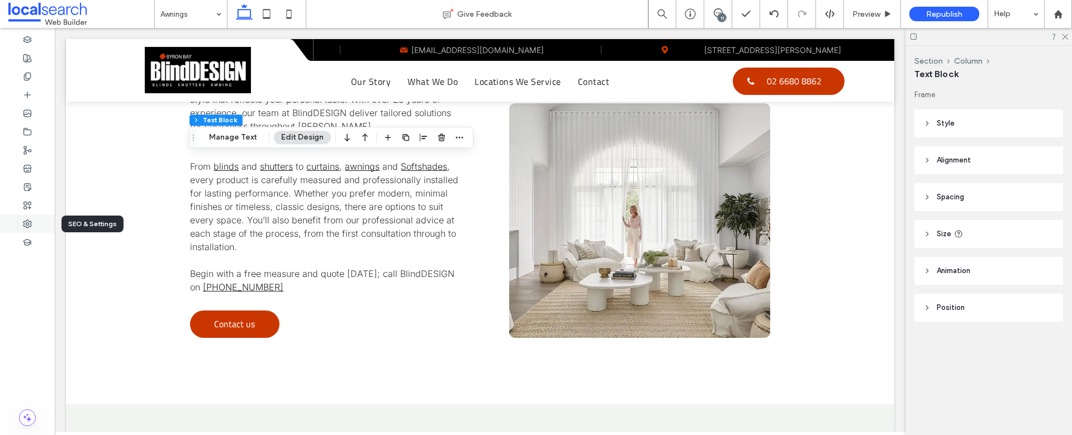
click at [31, 228] on icon at bounding box center [27, 224] width 9 height 9
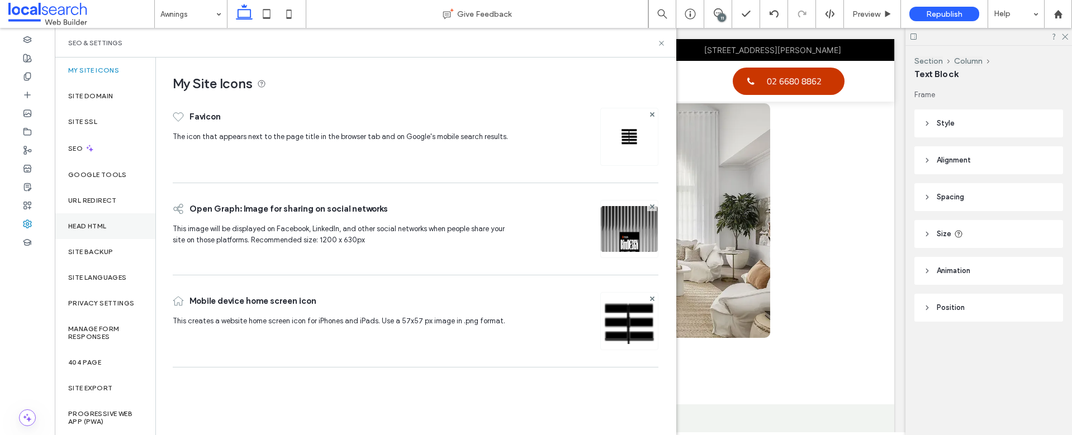
click at [96, 229] on label "Head HTML" at bounding box center [87, 226] width 39 height 8
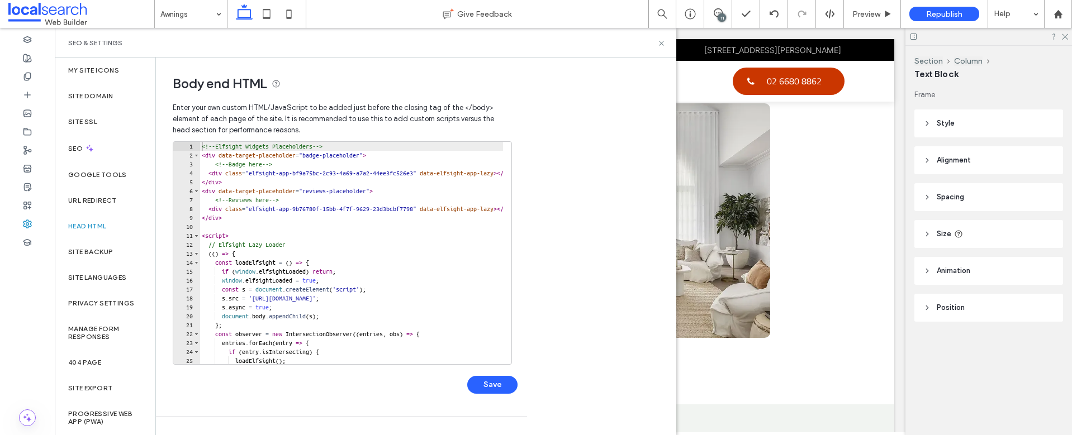
type textarea "**********"
click at [214, 169] on div "<!-- Elfsight Widgets Placeholders --> < div data-target-placeholder = "badge-p…" at bounding box center [526, 262] width 652 height 240
click at [212, 209] on div "<!-- Elfsight Widgets Placeholders --> < div data-target-placeholder = "badge-p…" at bounding box center [526, 258] width 652 height 232
type textarea "**********"
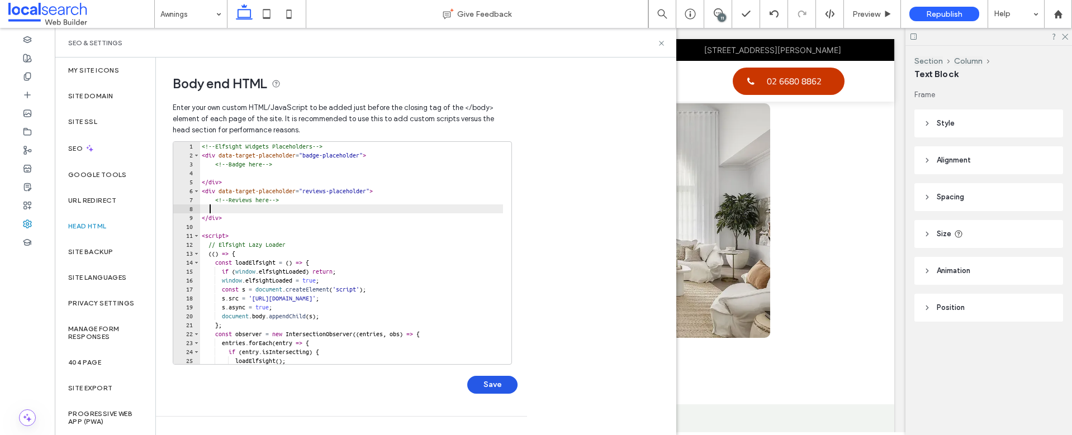
click at [503, 383] on button "Save" at bounding box center [492, 385] width 50 height 18
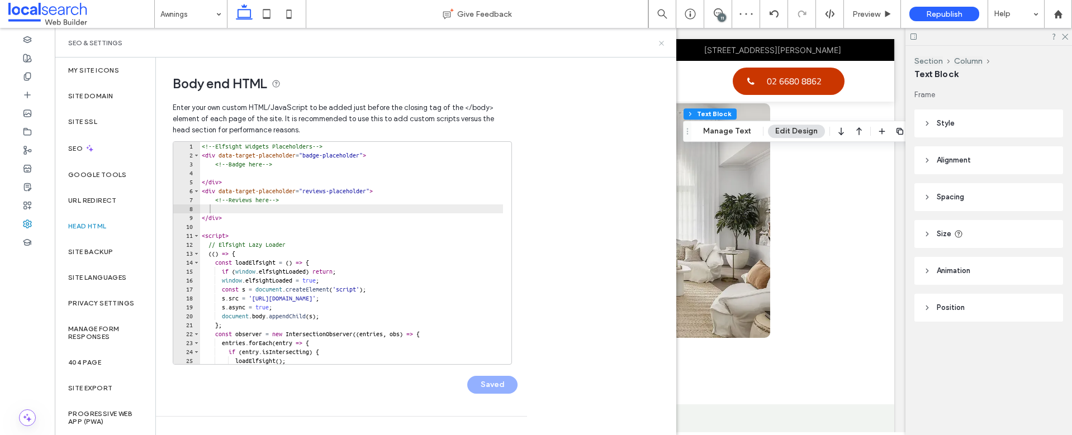
click at [662, 45] on icon at bounding box center [661, 43] width 8 height 8
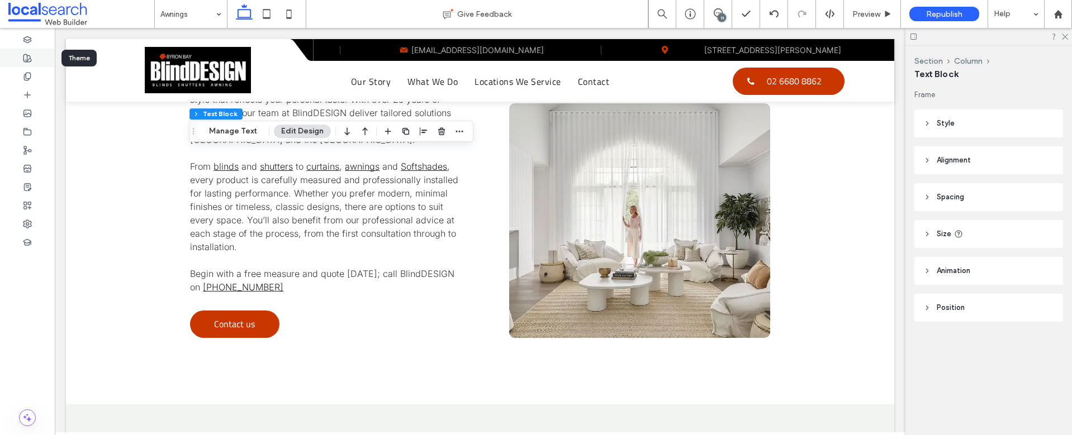
click at [23, 60] on icon at bounding box center [27, 58] width 9 height 9
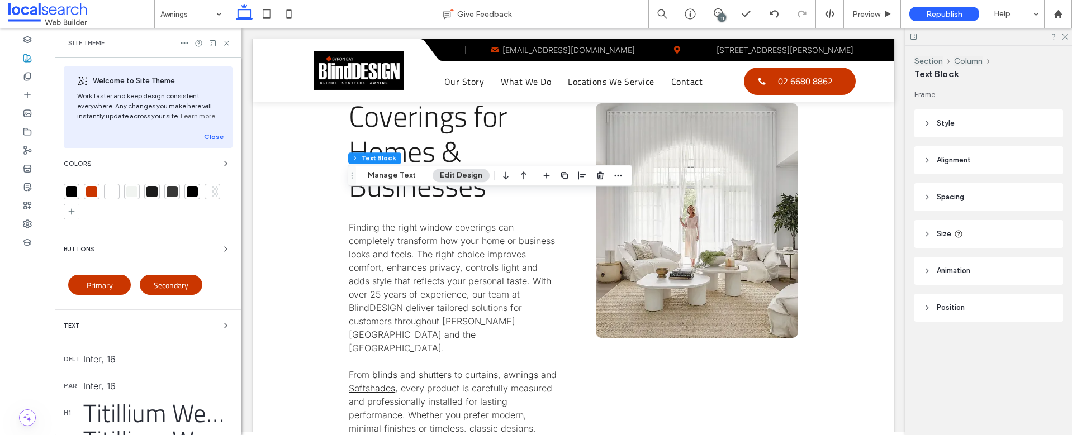
click at [74, 195] on div at bounding box center [71, 191] width 11 height 11
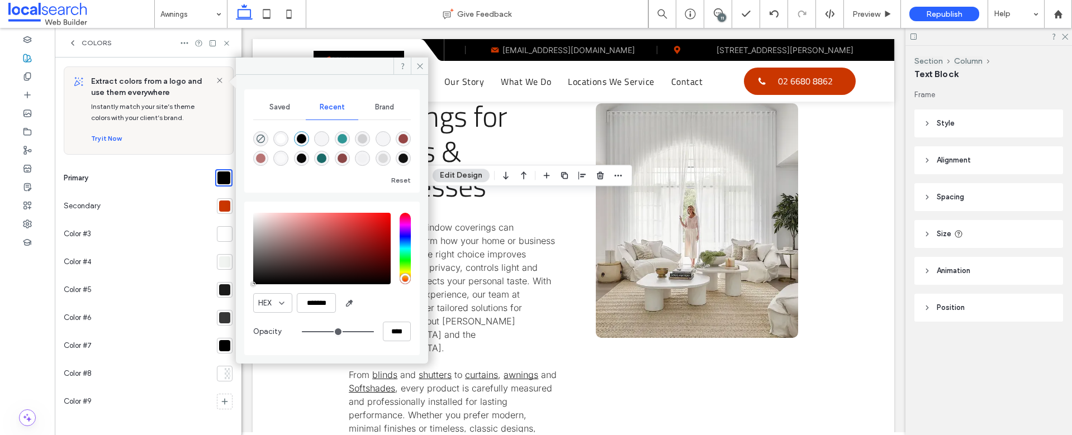
click at [219, 347] on div at bounding box center [224, 345] width 11 height 11
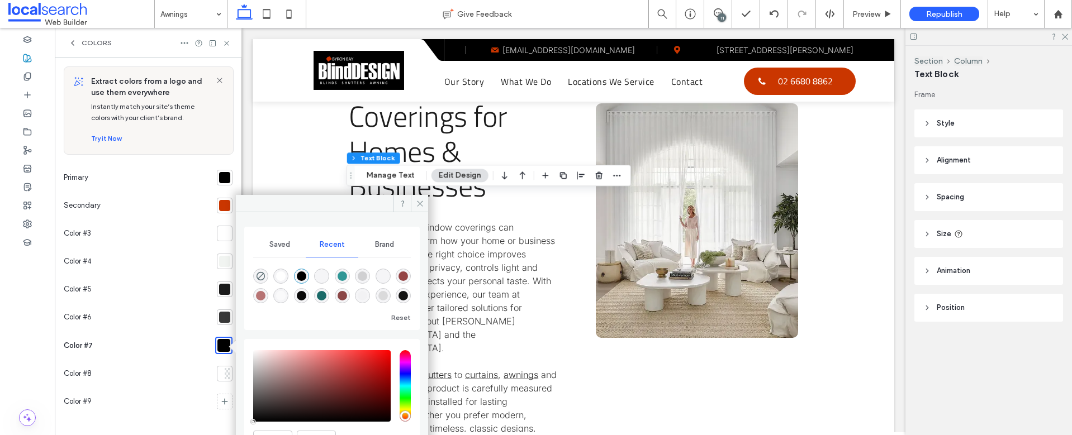
click at [219, 204] on div at bounding box center [224, 205] width 11 height 11
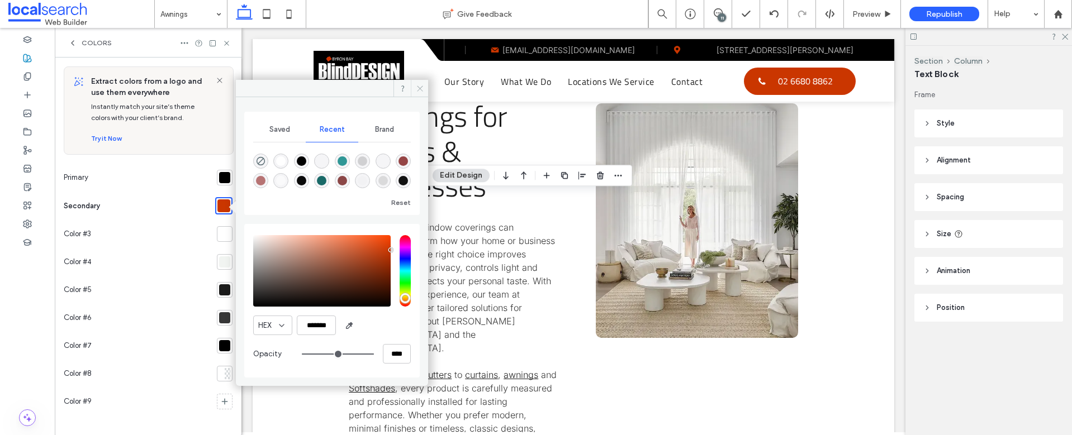
click at [417, 86] on icon at bounding box center [420, 88] width 8 height 8
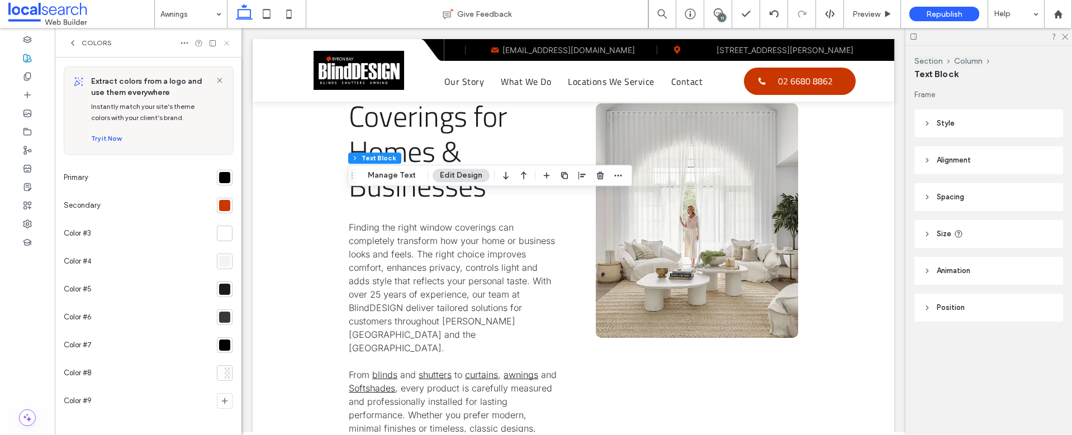
click at [230, 41] on icon at bounding box center [226, 43] width 8 height 8
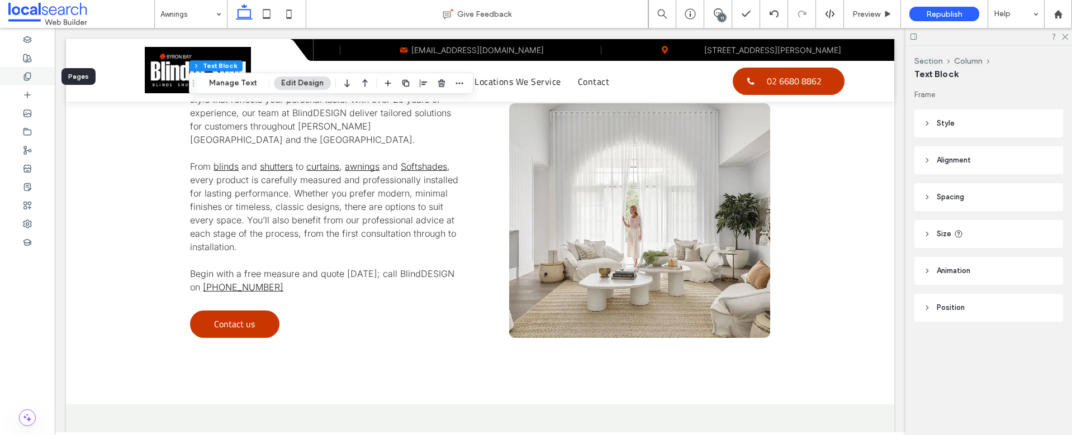
click at [29, 75] on icon at bounding box center [27, 76] width 9 height 9
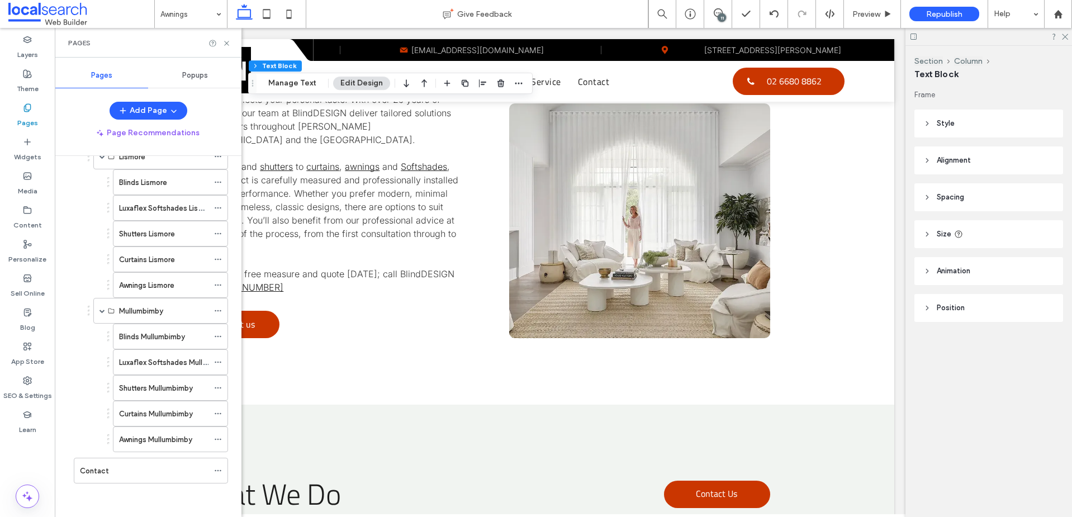
scroll to position [1233, 0]
click at [26, 46] on label "Layers" at bounding box center [27, 52] width 21 height 16
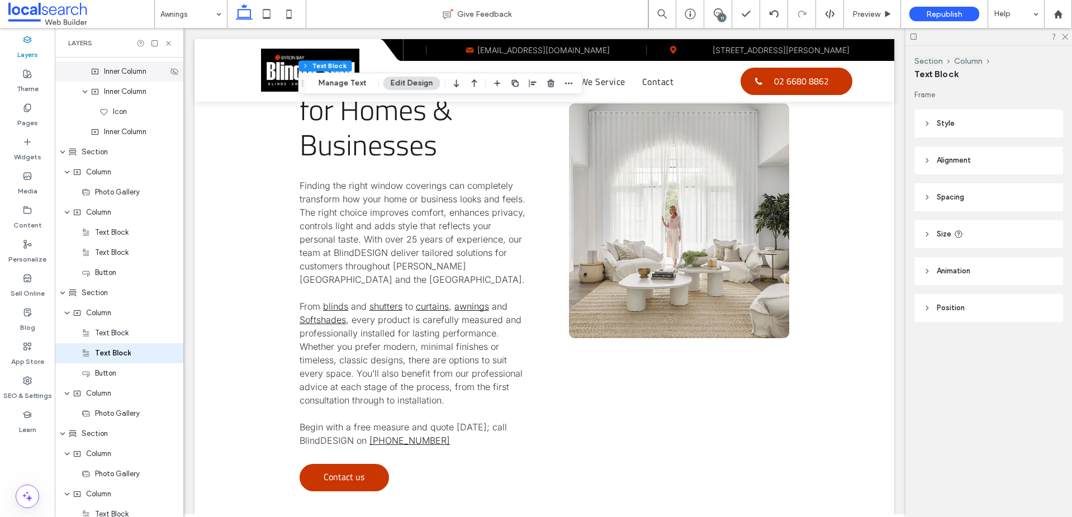
click at [21, 113] on label "Pages" at bounding box center [27, 120] width 21 height 16
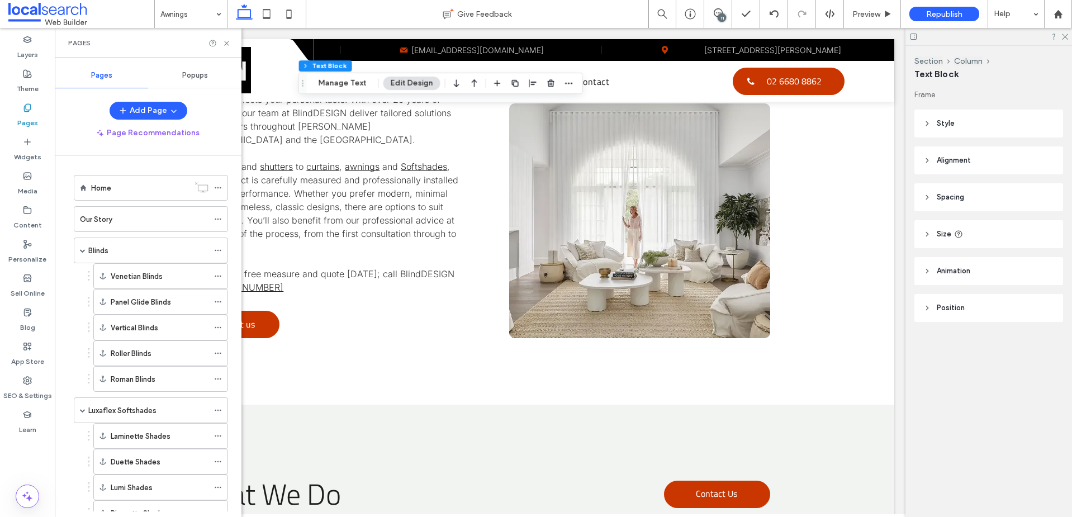
scroll to position [2356, 0]
click at [202, 75] on span "Popups" at bounding box center [195, 75] width 26 height 9
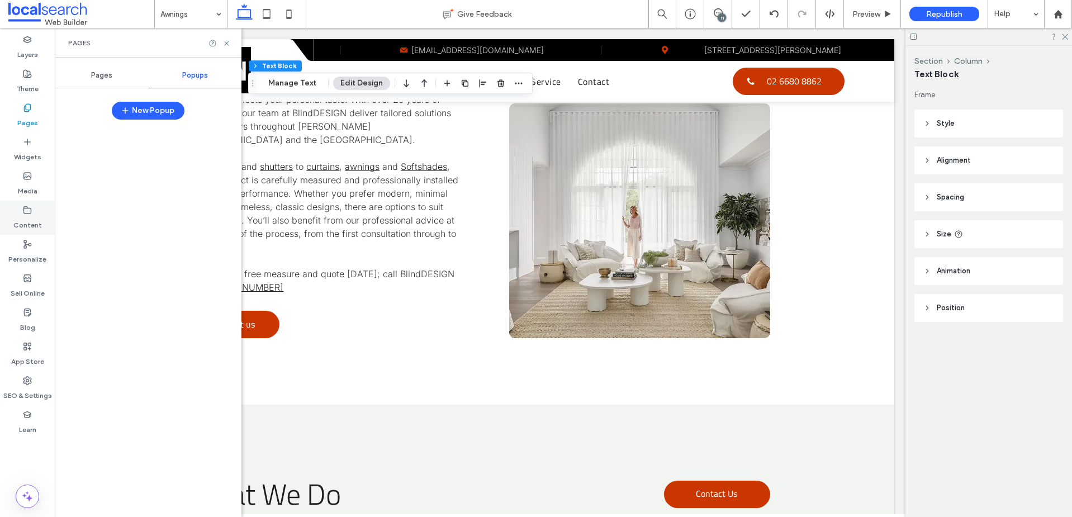
click at [27, 233] on div "Content" at bounding box center [27, 218] width 55 height 34
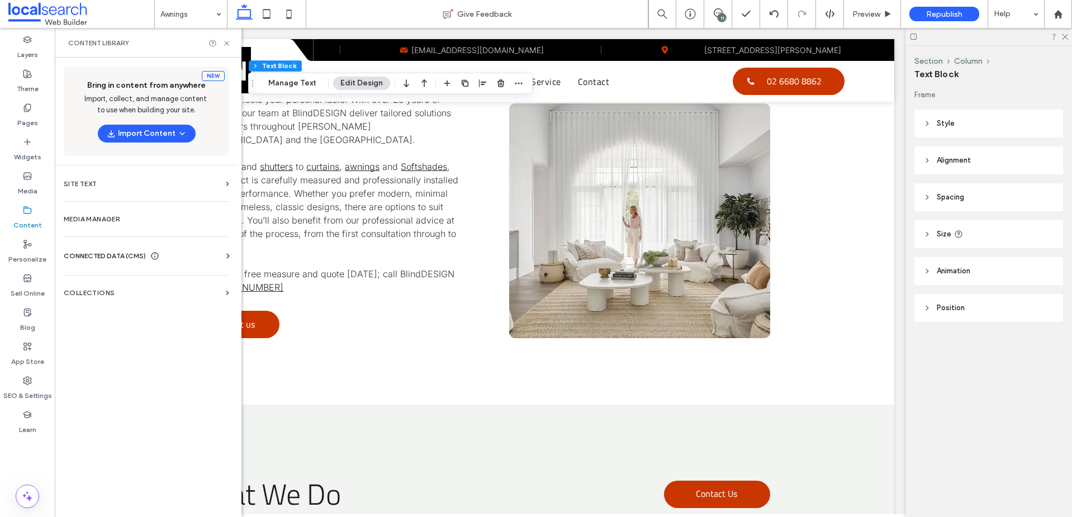
click at [88, 262] on div "Business Info Business Text Business Images Find and Replace" at bounding box center [149, 266] width 170 height 9
click at [115, 250] on span "CONNECTED DATA (CMS)" at bounding box center [105, 255] width 82 height 11
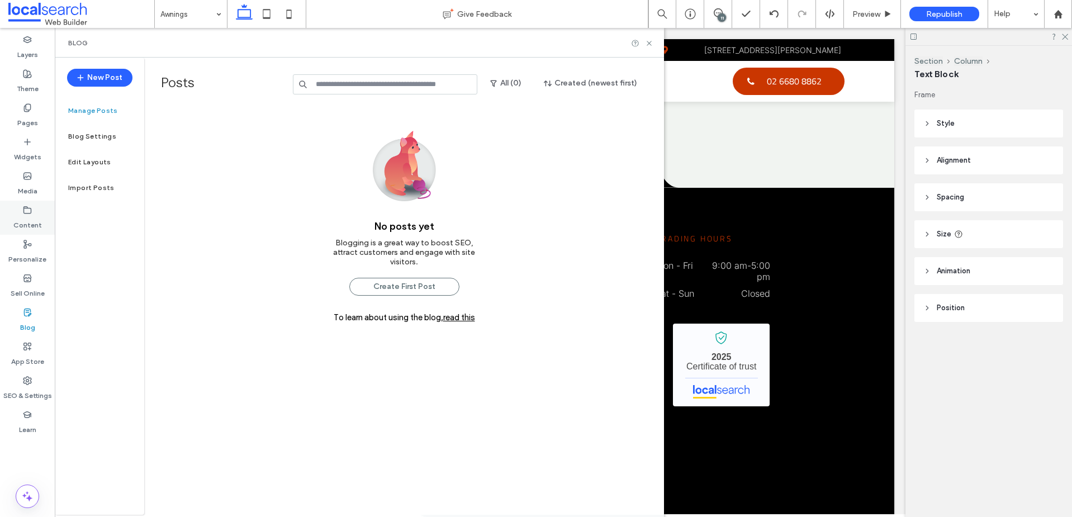
click at [31, 219] on label "Content" at bounding box center [27, 223] width 29 height 16
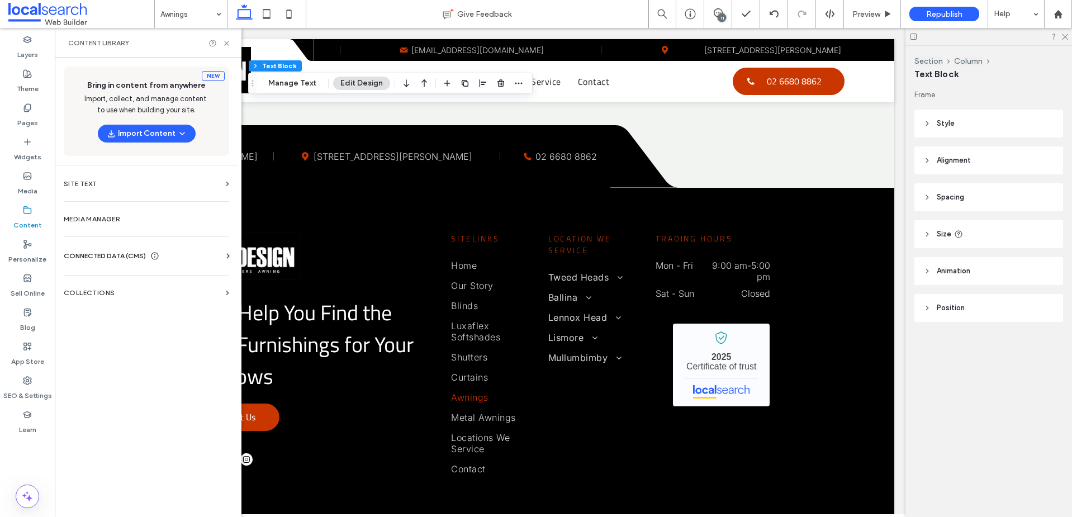
click at [96, 294] on div "New Post Manage Posts Blog Settings Edit Layouts Import Posts" at bounding box center [99, 286] width 89 height 457
click at [105, 290] on label "Collections" at bounding box center [143, 293] width 158 height 8
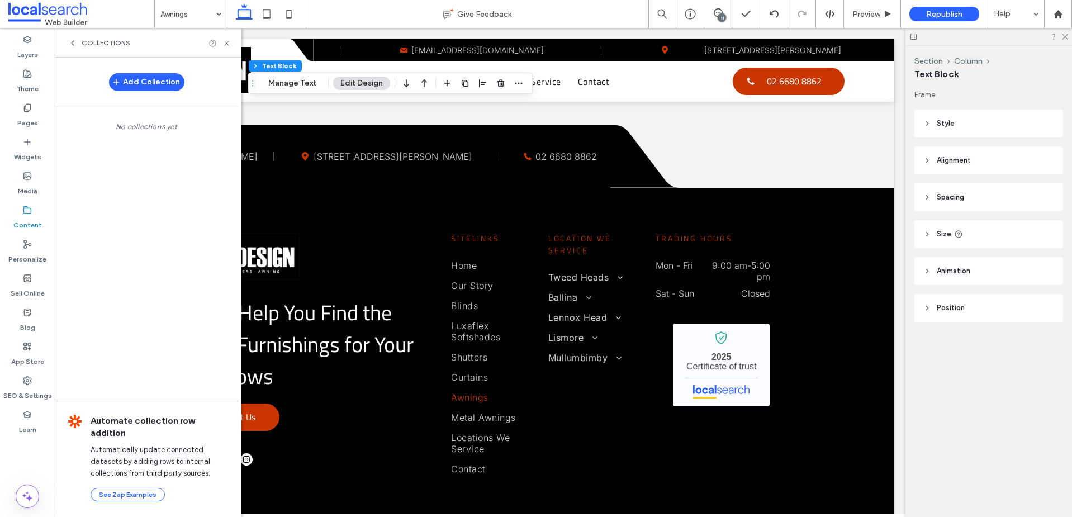
click at [72, 44] on icon at bounding box center [72, 43] width 9 height 9
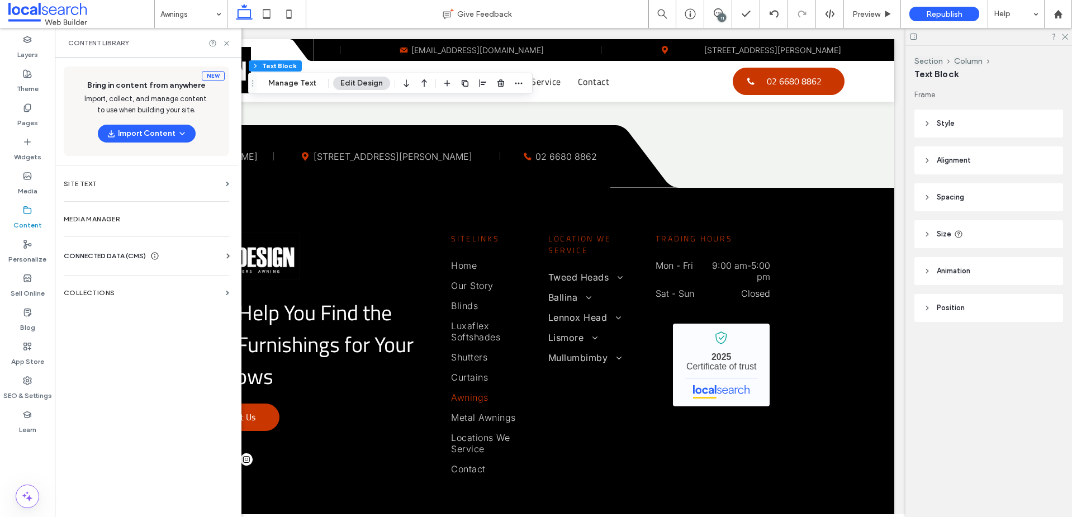
click at [30, 220] on label "Content" at bounding box center [27, 223] width 29 height 16
click at [100, 252] on span "CONNECTED DATA (CMS)" at bounding box center [105, 255] width 82 height 11
drag, startPoint x: 112, startPoint y: 283, endPoint x: 132, endPoint y: 281, distance: 20.2
click at [112, 283] on label "Business Info" at bounding box center [149, 284] width 152 height 8
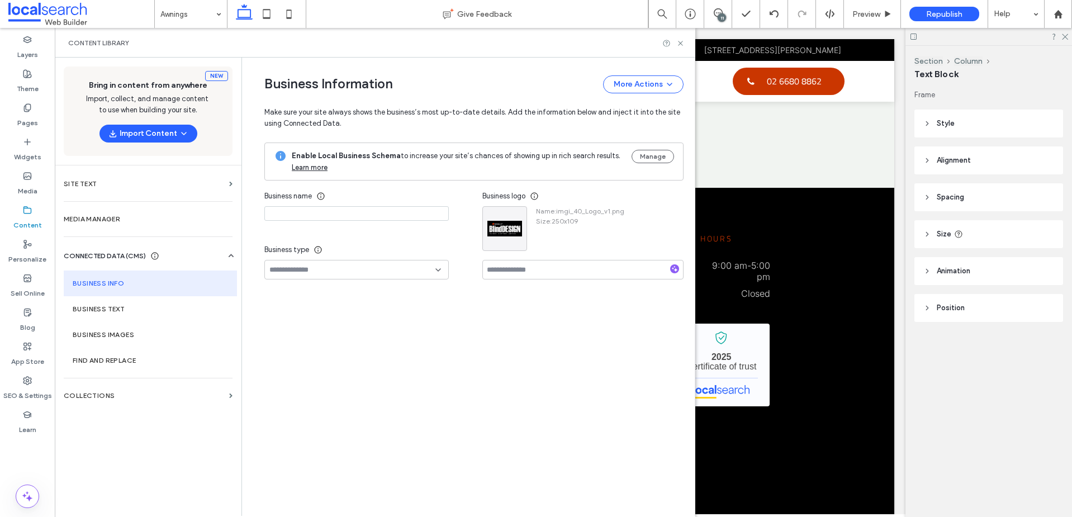
type input "**********"
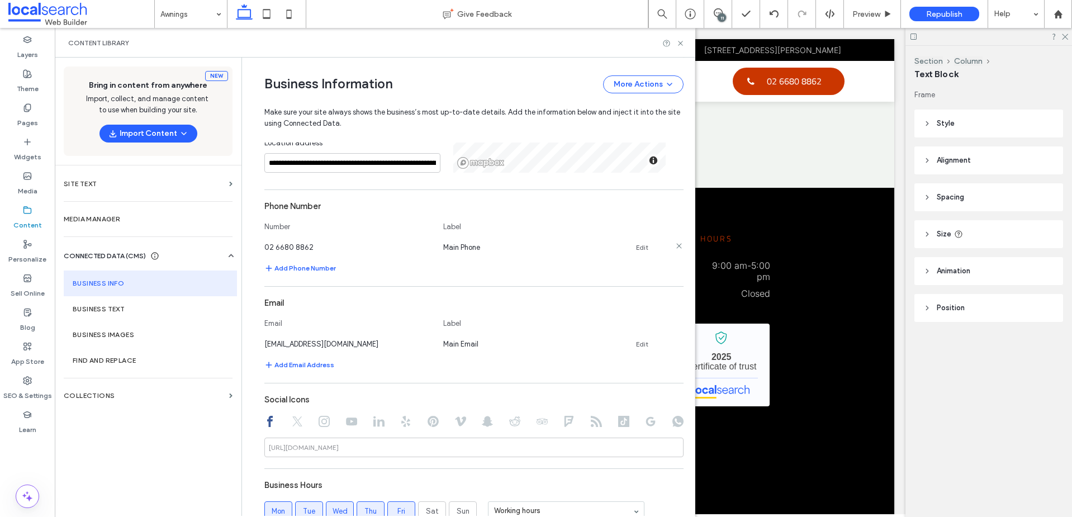
scroll to position [299, 0]
click at [681, 44] on use at bounding box center [680, 43] width 4 height 4
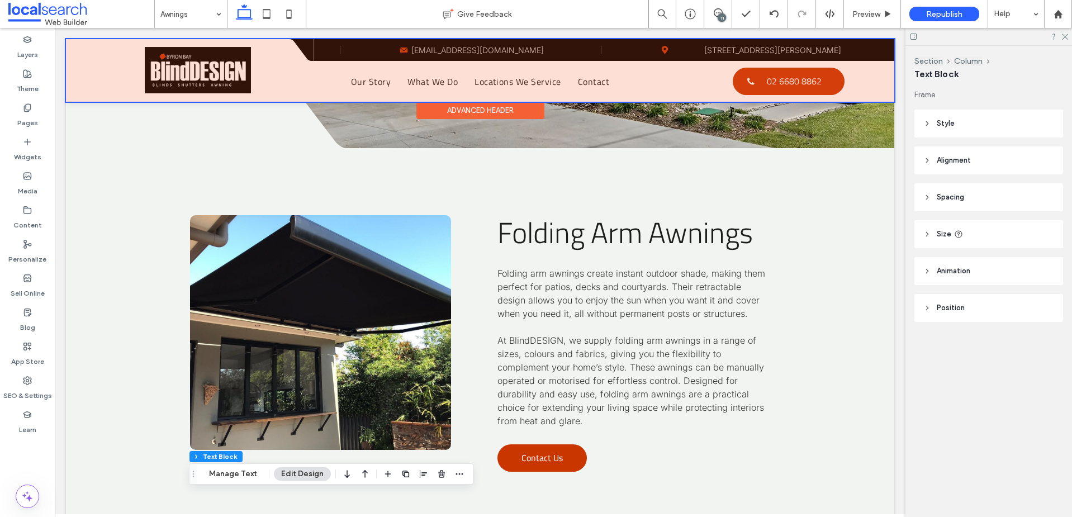
scroll to position [2444, 0]
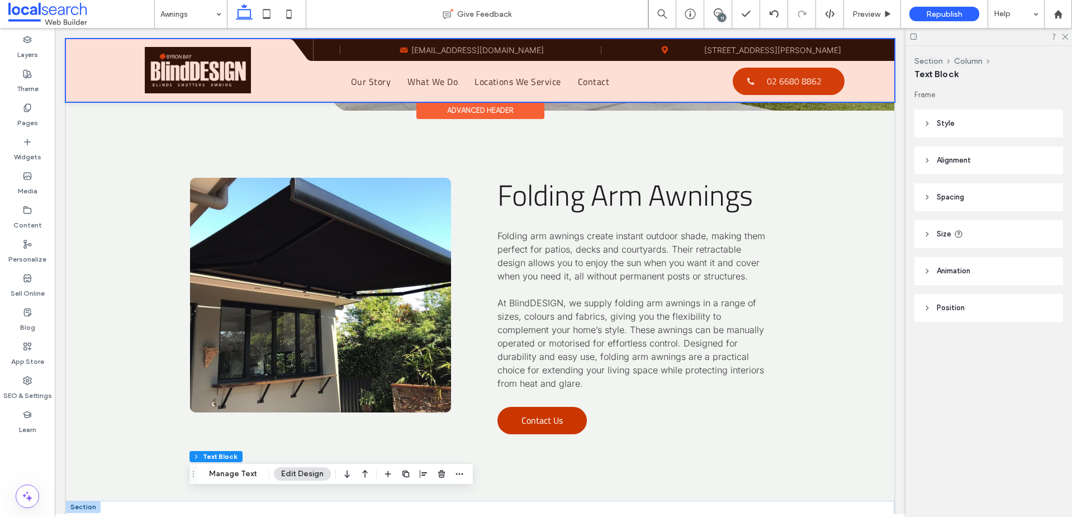
click at [467, 49] on div at bounding box center [480, 70] width 828 height 63
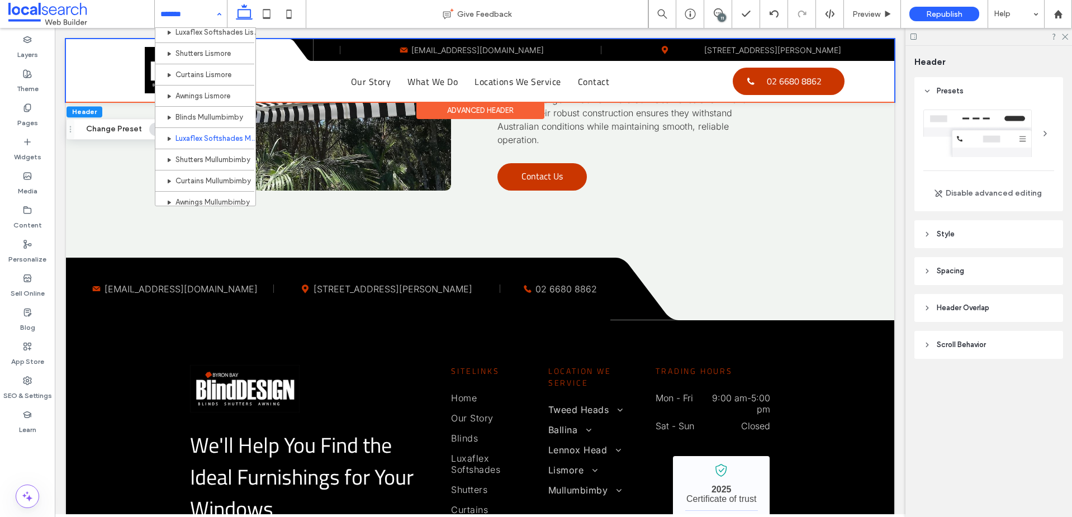
scroll to position [564, 0]
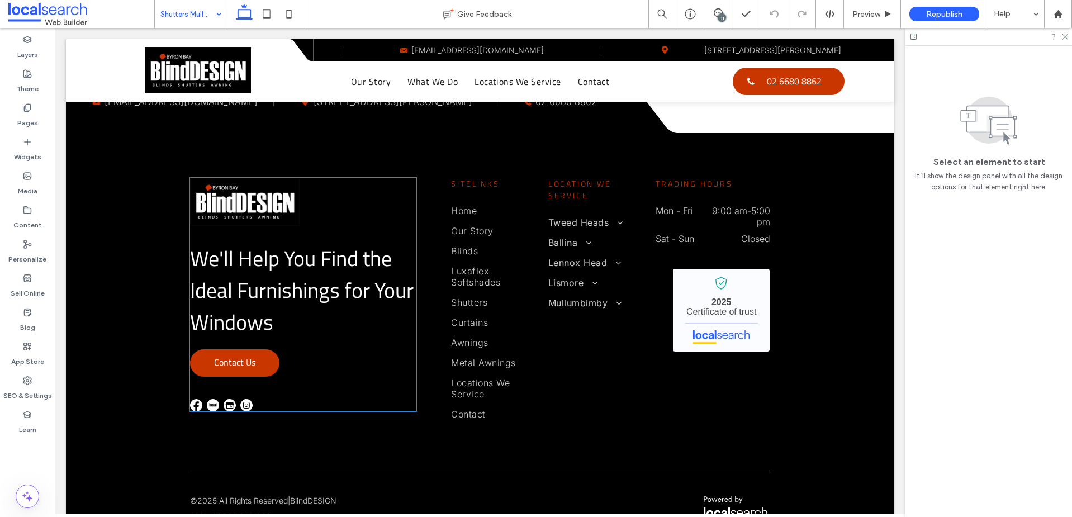
scroll to position [3293, 0]
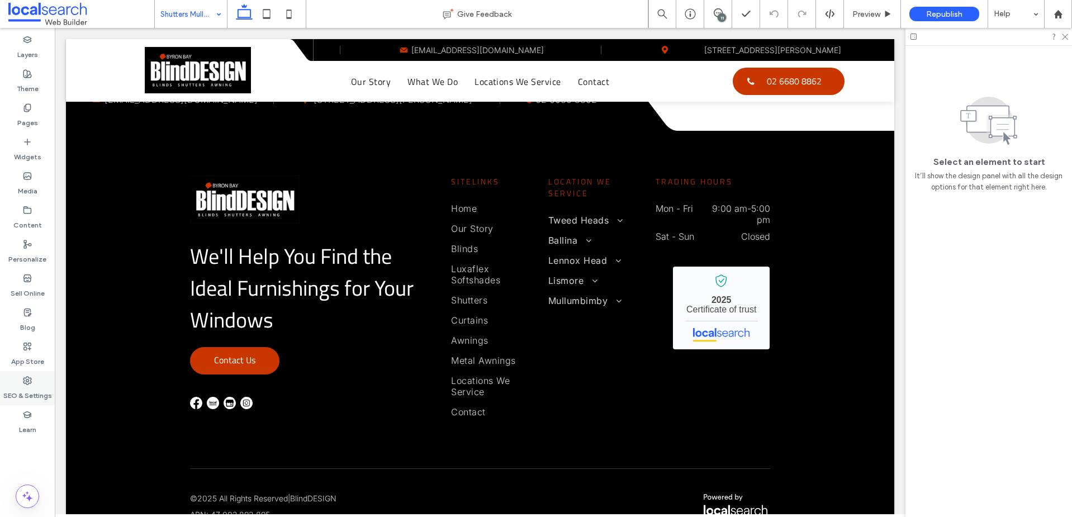
click at [28, 386] on label "SEO & Settings" at bounding box center [27, 393] width 49 height 16
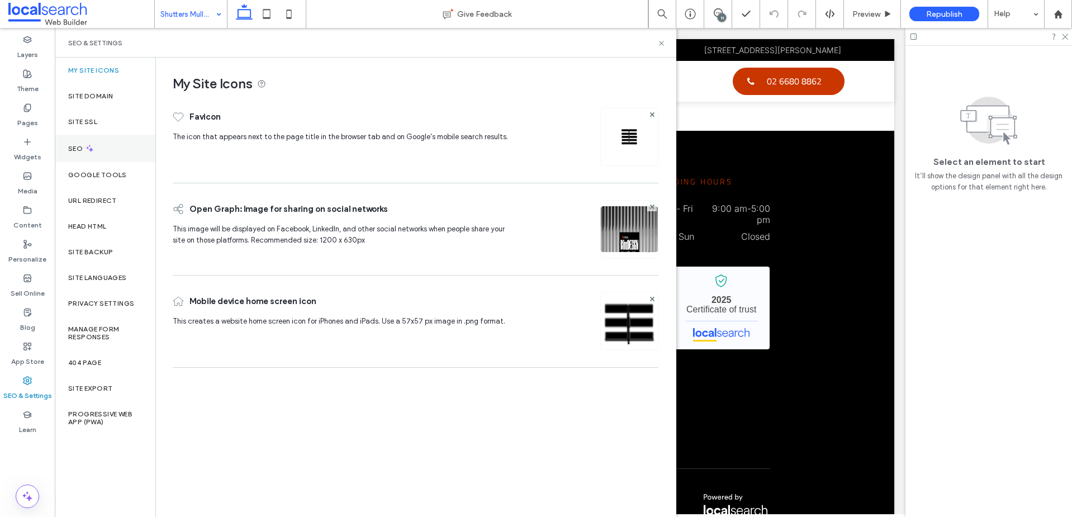
click at [91, 146] on icon at bounding box center [90, 149] width 10 height 10
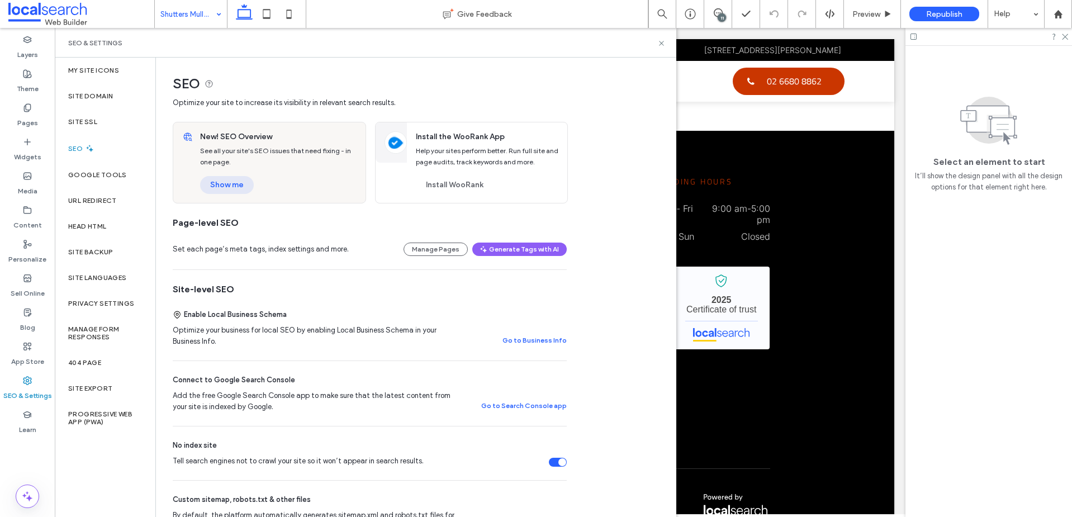
click at [232, 186] on button "Show me" at bounding box center [227, 185] width 54 height 18
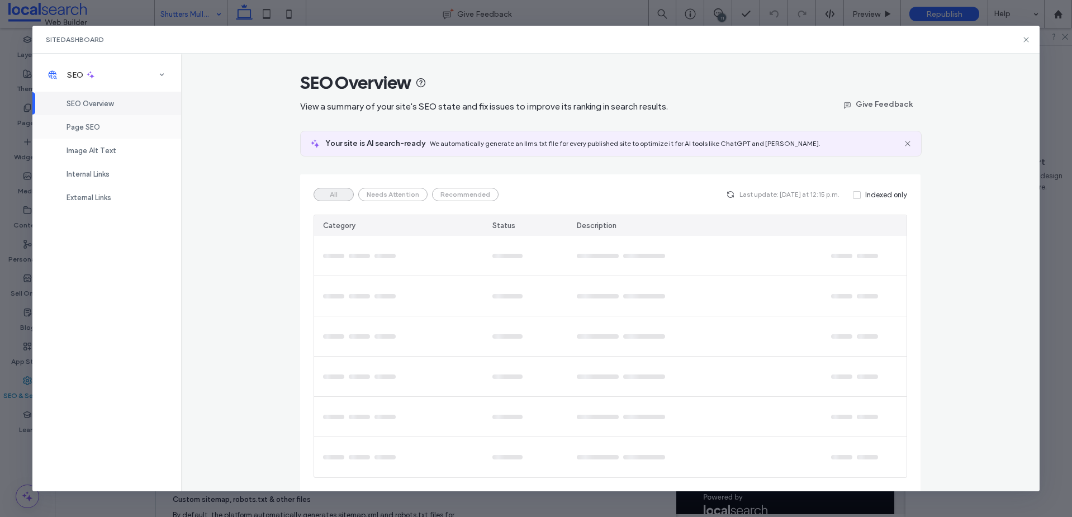
click at [88, 134] on div "Page SEO" at bounding box center [106, 126] width 149 height 23
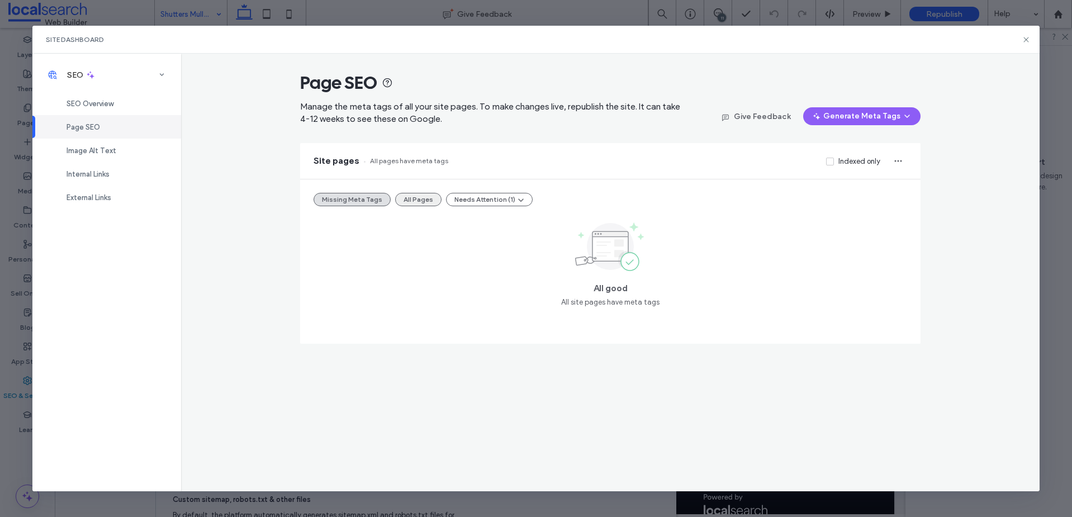
click at [409, 202] on button "All Pages" at bounding box center [418, 199] width 46 height 13
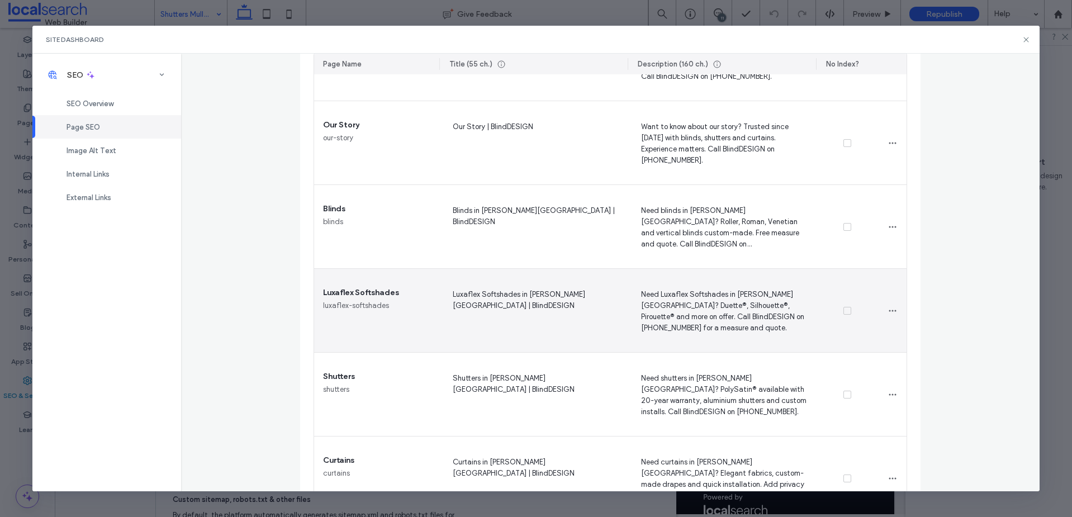
scroll to position [226, 0]
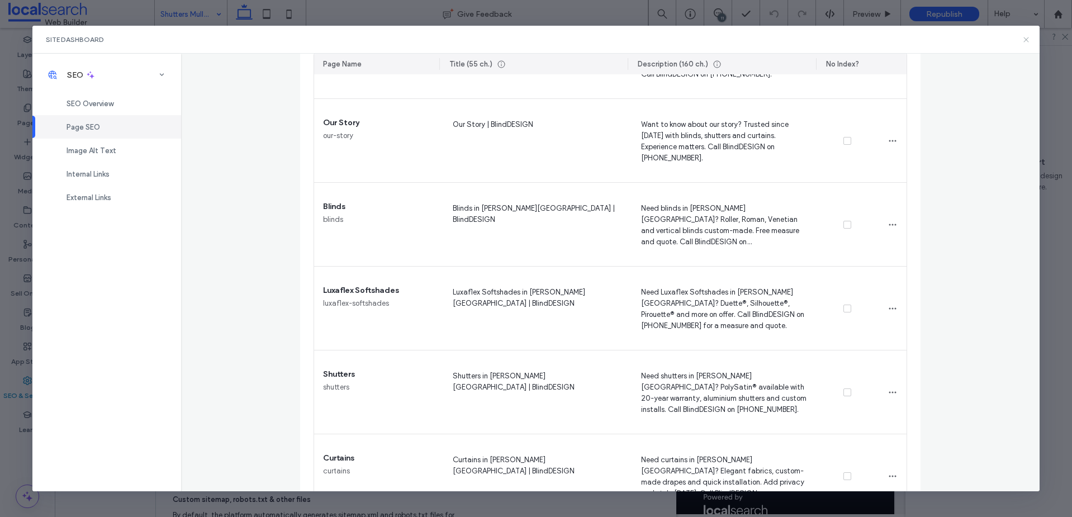
click at [1026, 35] on icon at bounding box center [1026, 39] width 9 height 9
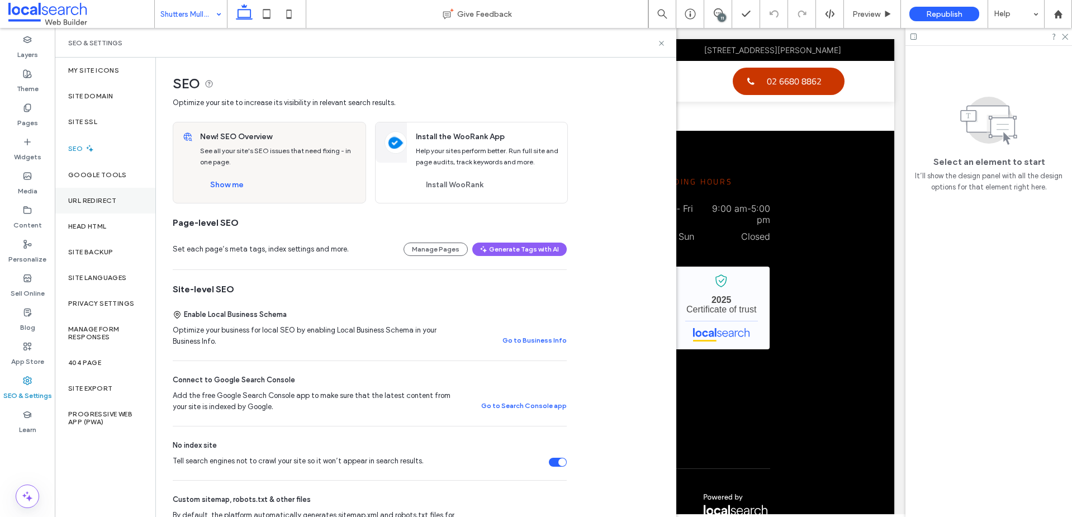
click at [94, 193] on div "URL Redirect" at bounding box center [105, 201] width 101 height 26
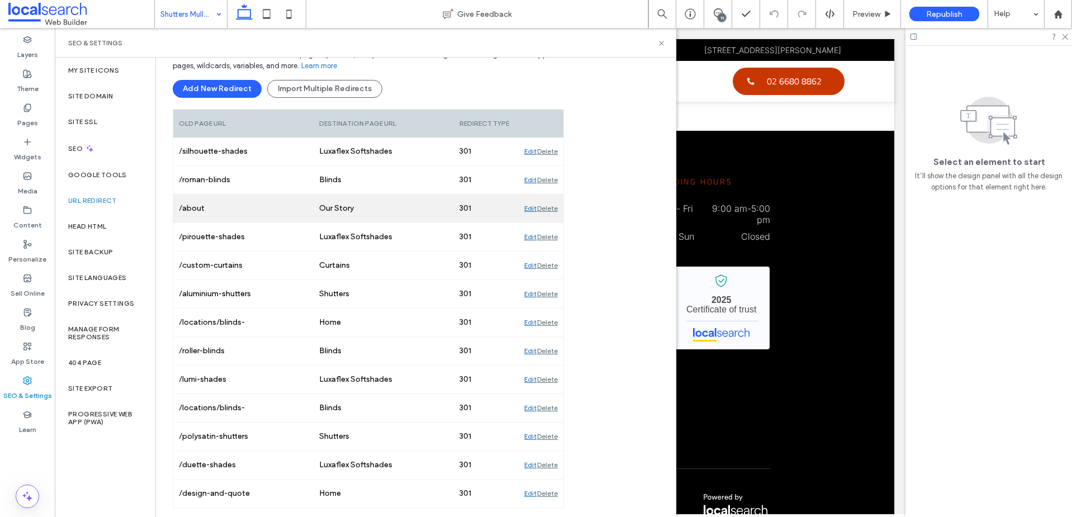
scroll to position [130, 0]
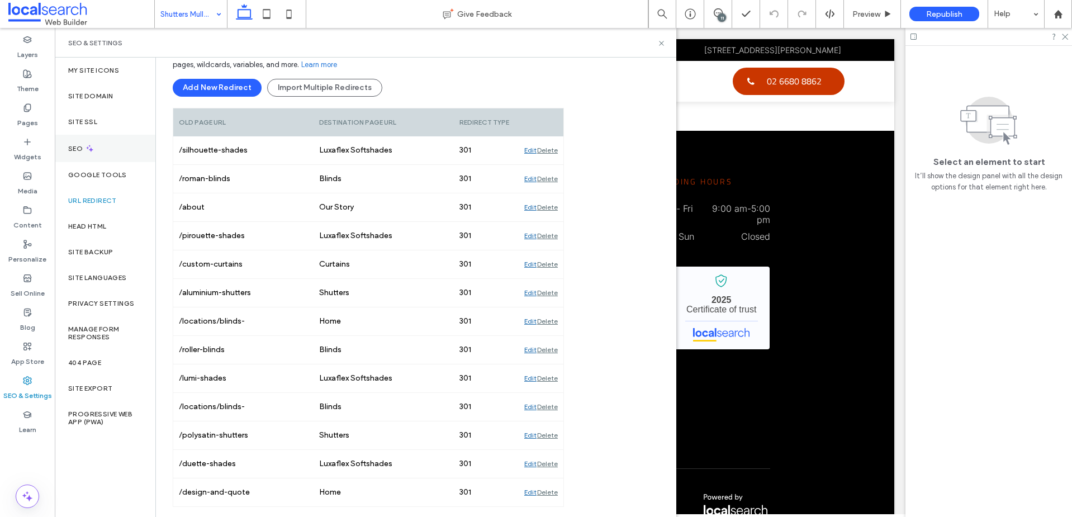
click at [78, 154] on div "SEO" at bounding box center [105, 148] width 101 height 27
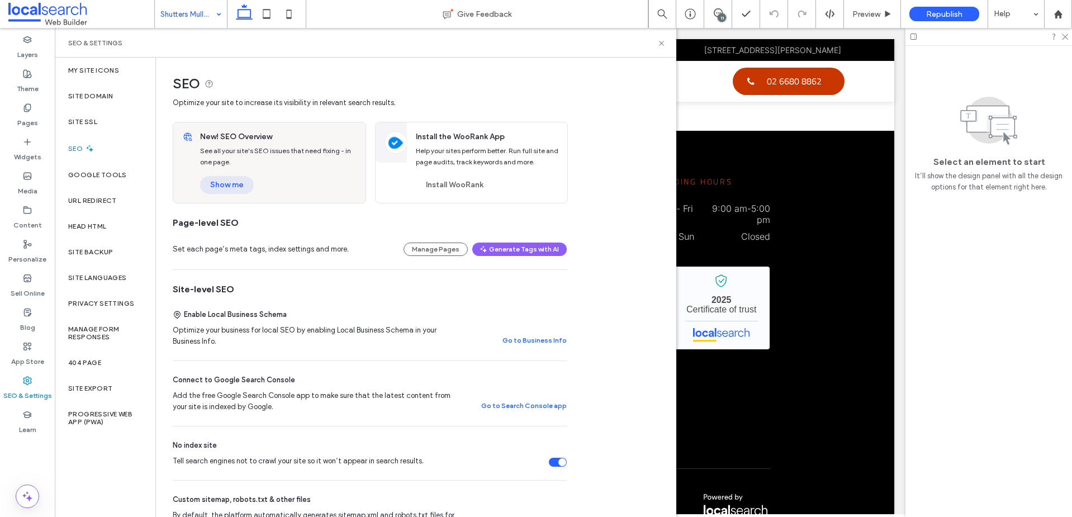
click at [229, 191] on button "Show me" at bounding box center [227, 185] width 54 height 18
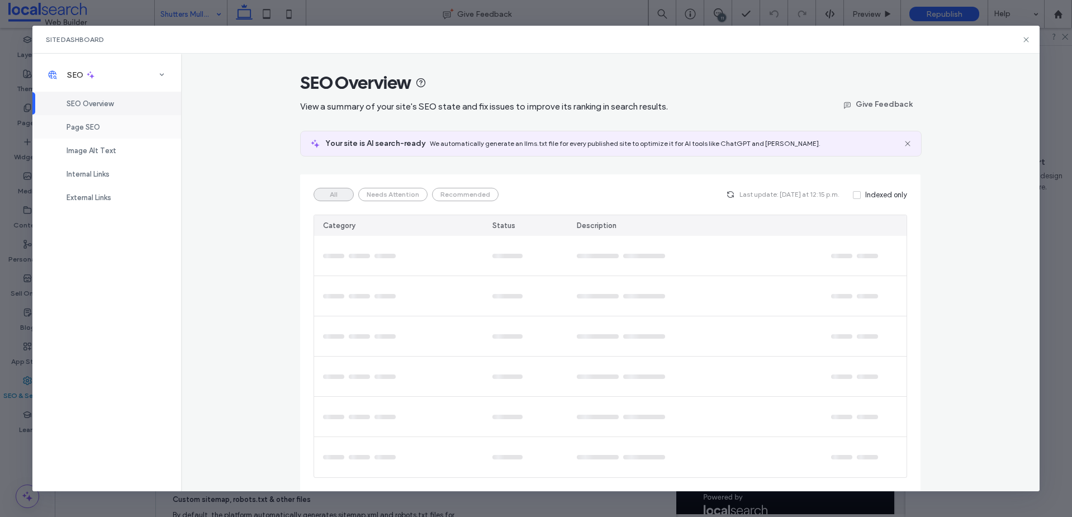
drag, startPoint x: 72, startPoint y: 127, endPoint x: 172, endPoint y: 140, distance: 100.4
click at [72, 126] on span "Page SEO" at bounding box center [84, 127] width 34 height 8
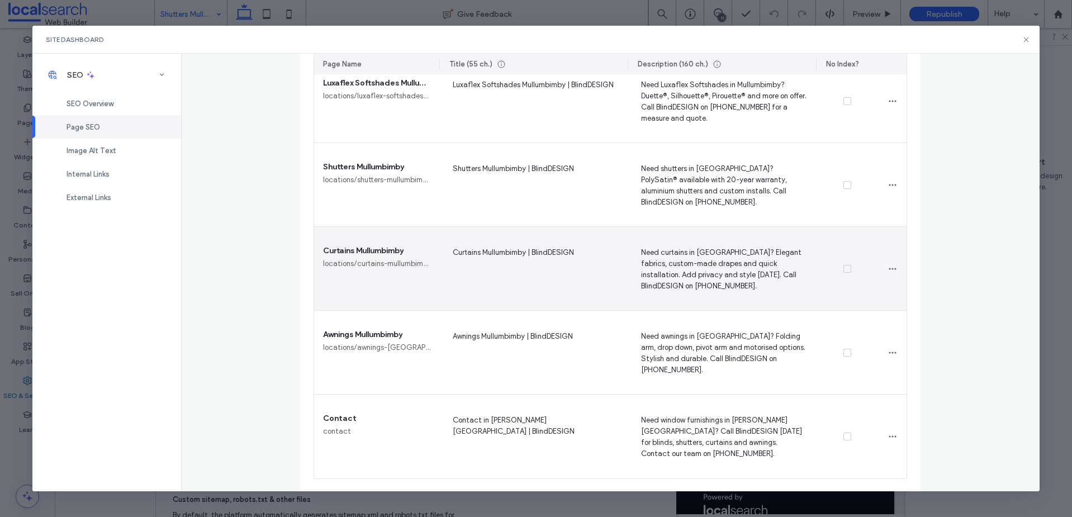
scroll to position [2698, 0]
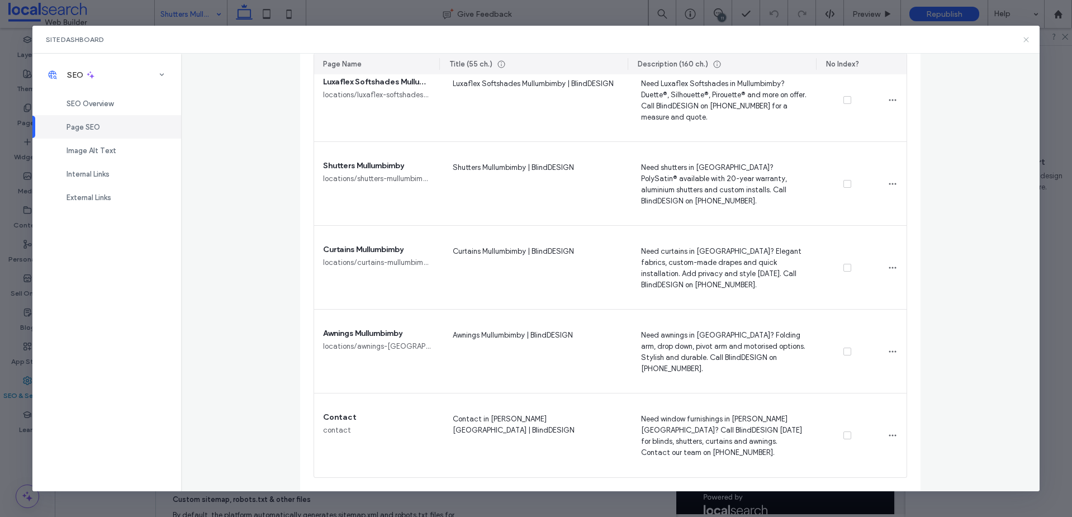
click at [1026, 40] on use at bounding box center [1026, 39] width 5 height 5
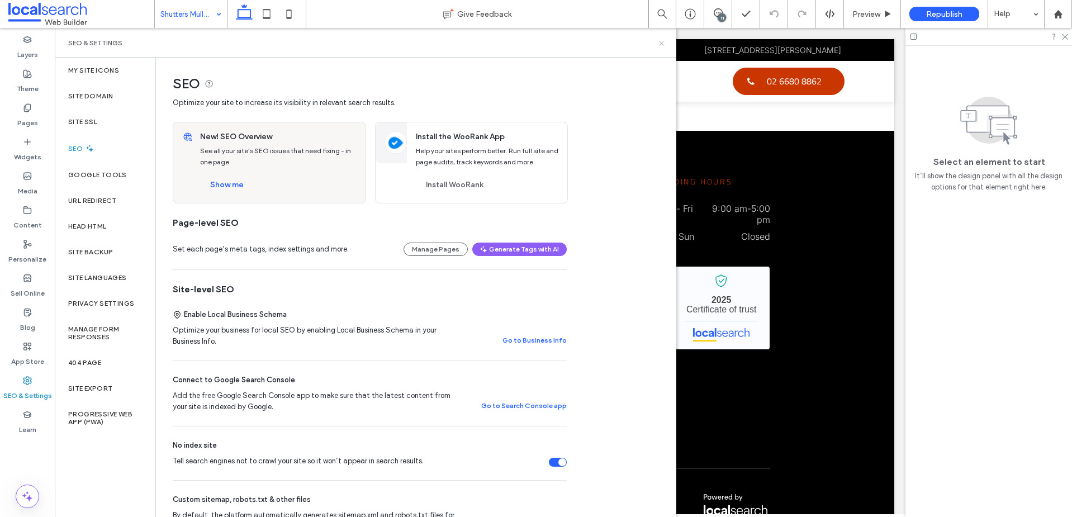
click at [660, 41] on icon at bounding box center [661, 43] width 8 height 8
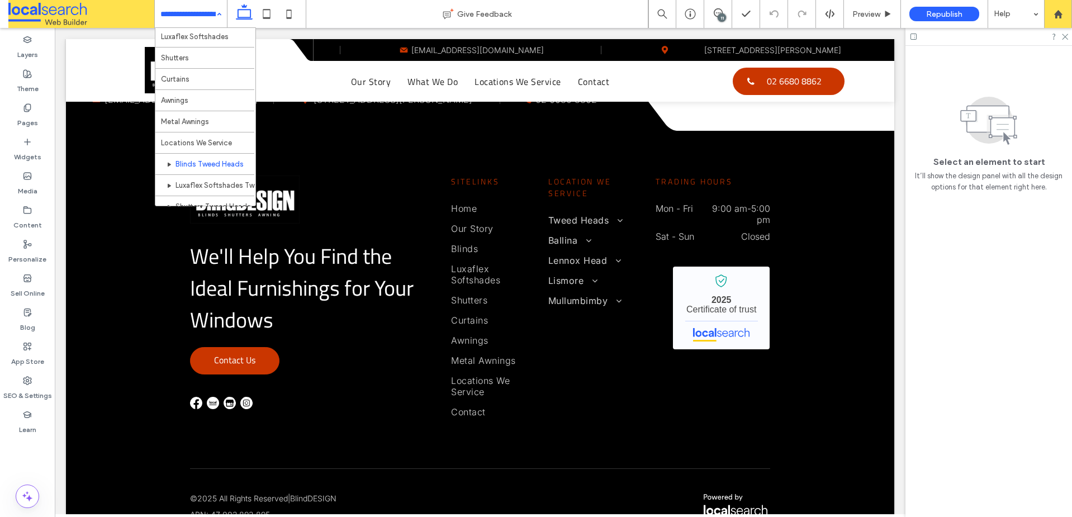
scroll to position [0, 0]
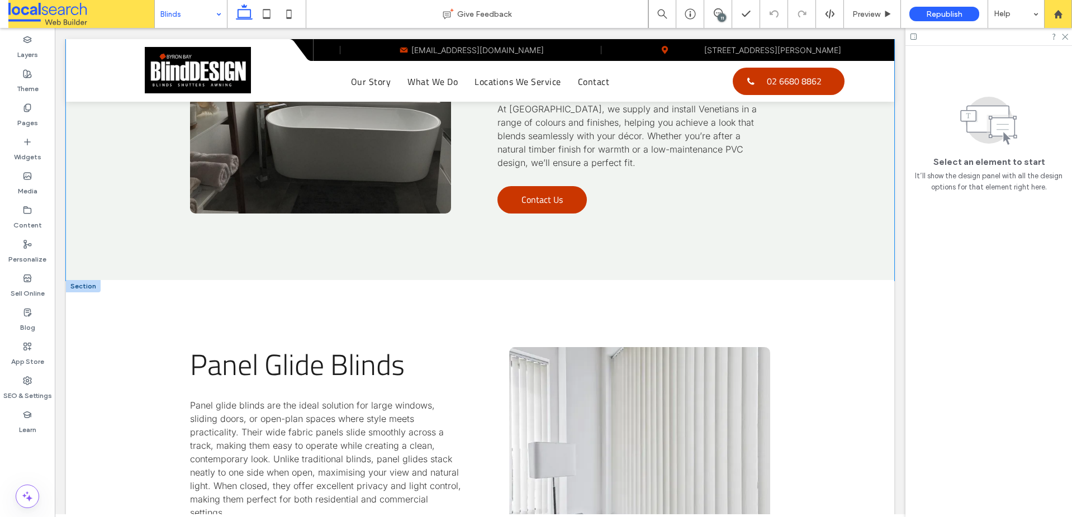
scroll to position [2799, 0]
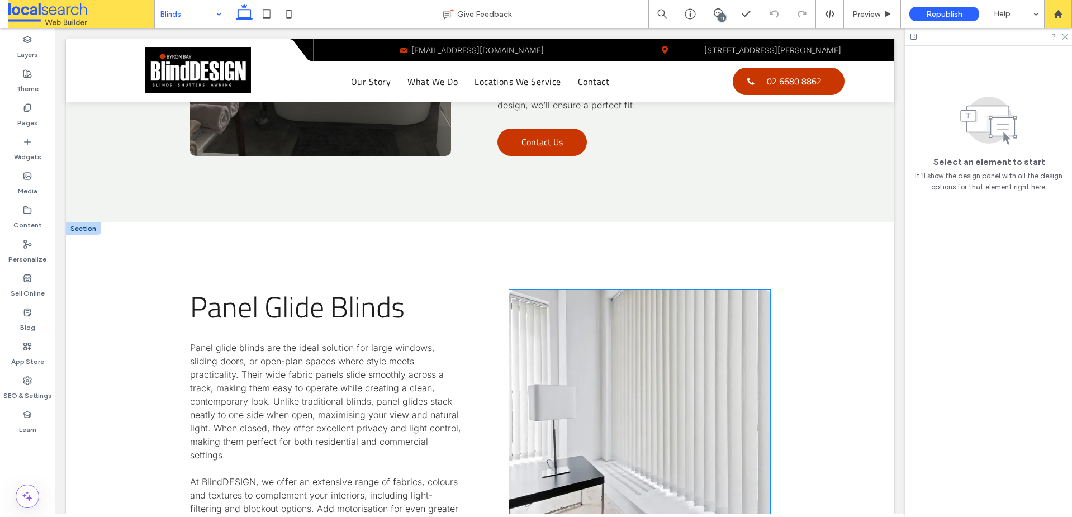
click at [657, 290] on link at bounding box center [639, 407] width 261 height 235
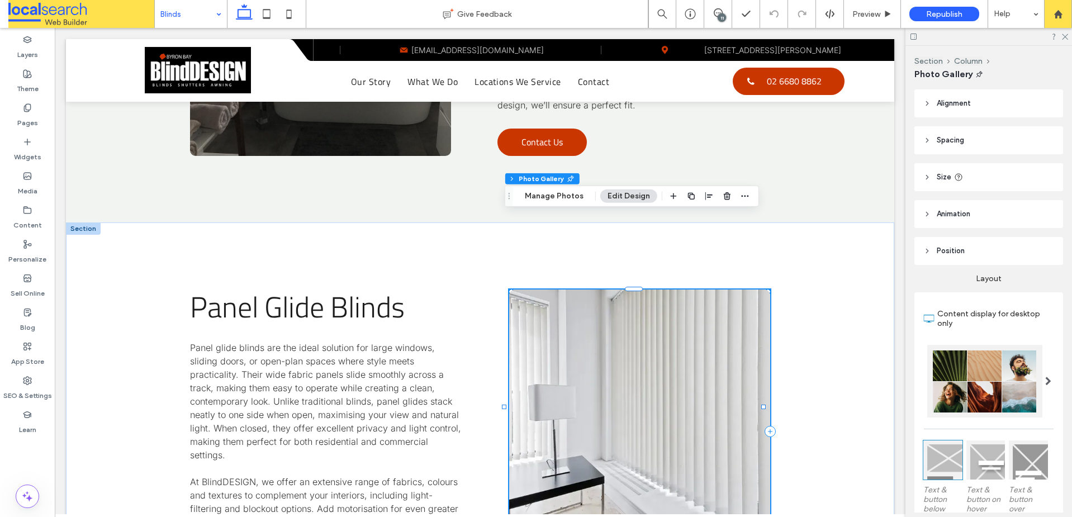
click at [580, 290] on link at bounding box center [639, 407] width 261 height 235
click at [542, 196] on button "Manage Photos" at bounding box center [554, 196] width 73 height 13
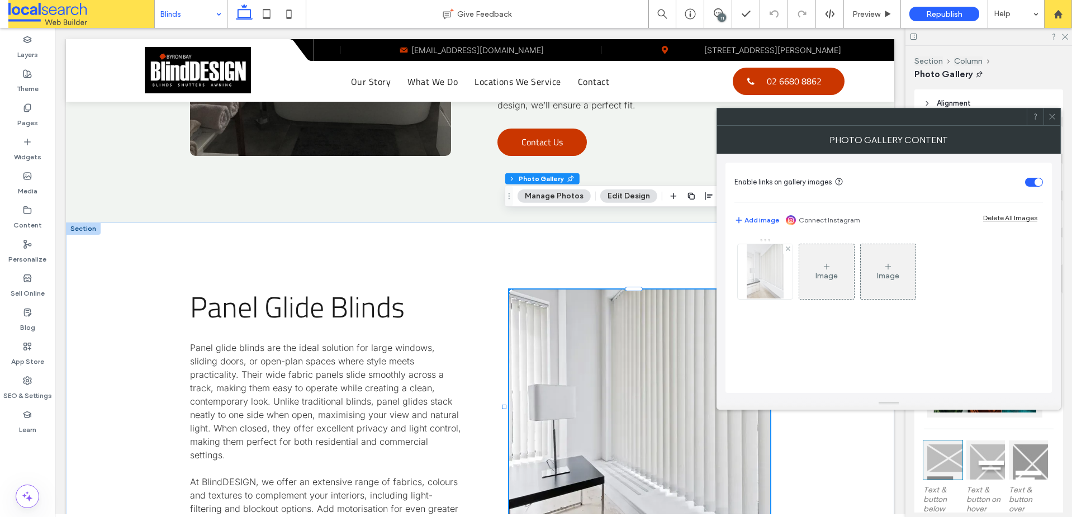
click at [759, 270] on img at bounding box center [765, 271] width 37 height 55
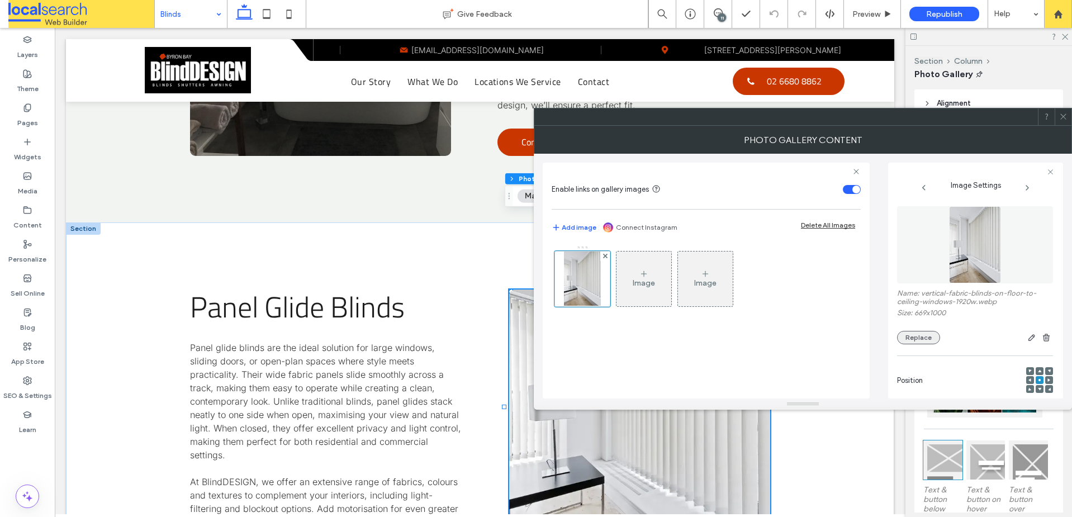
click at [930, 338] on button "Replace" at bounding box center [918, 337] width 43 height 13
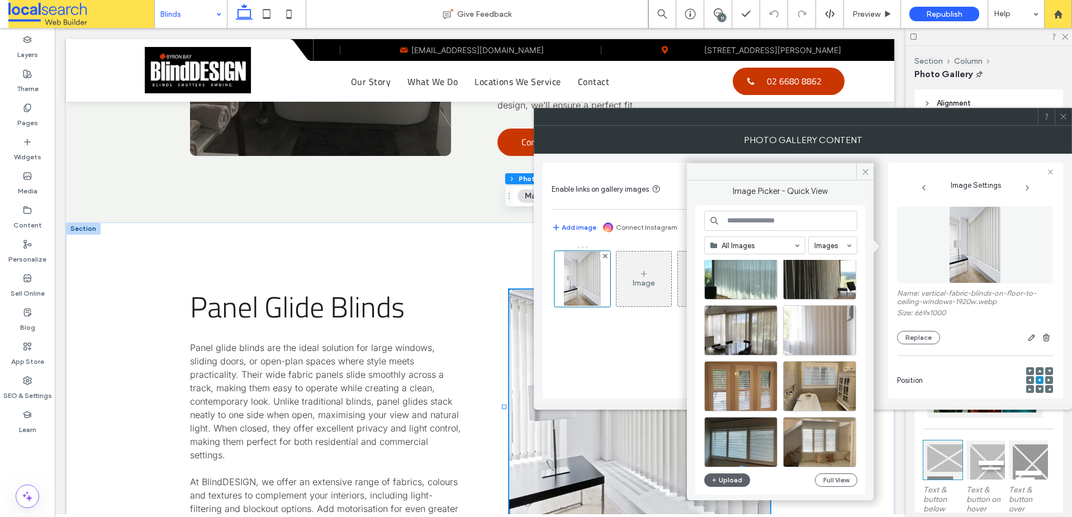
scroll to position [480, 0]
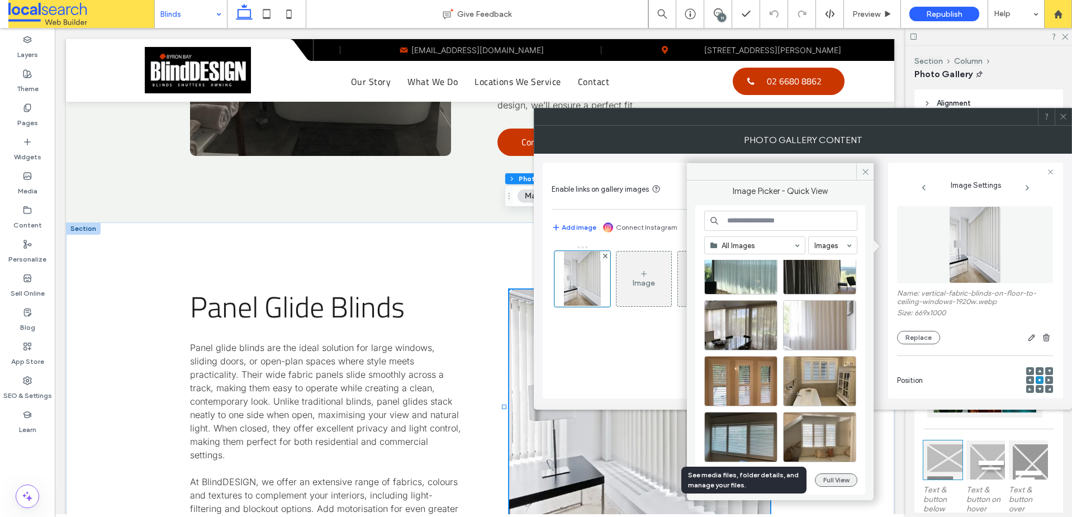
click at [828, 478] on button "Full View" at bounding box center [836, 479] width 42 height 13
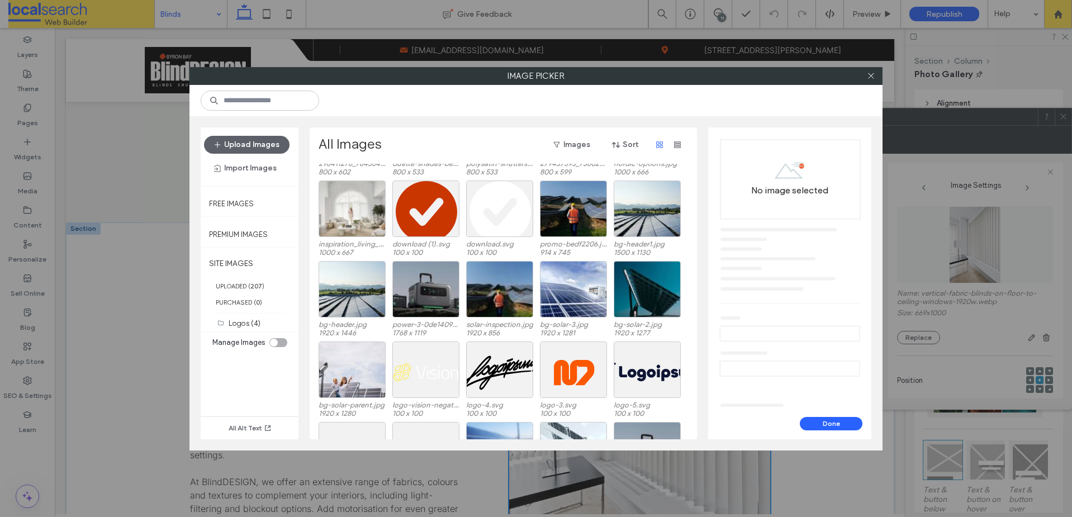
scroll to position [2643, 0]
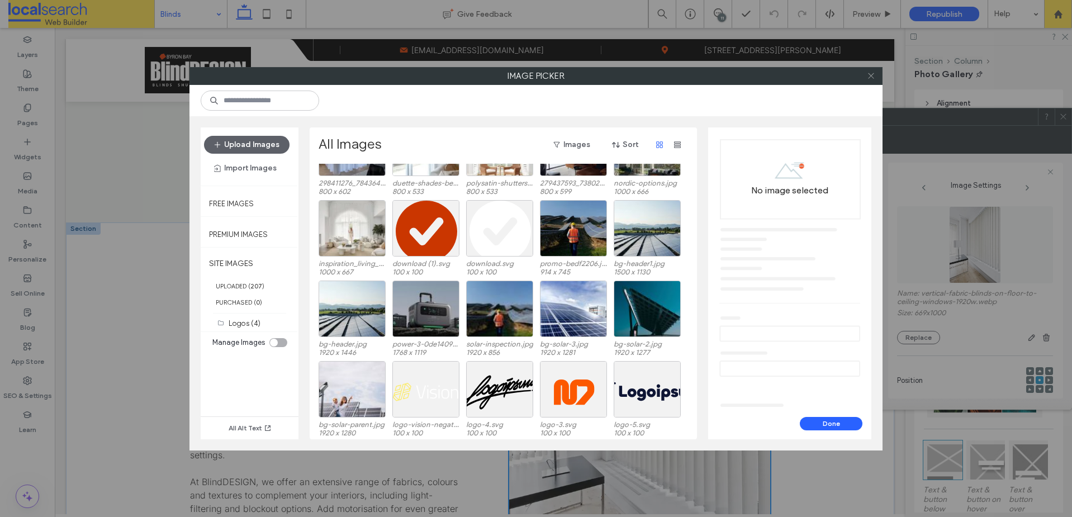
click at [874, 78] on icon at bounding box center [871, 76] width 8 height 8
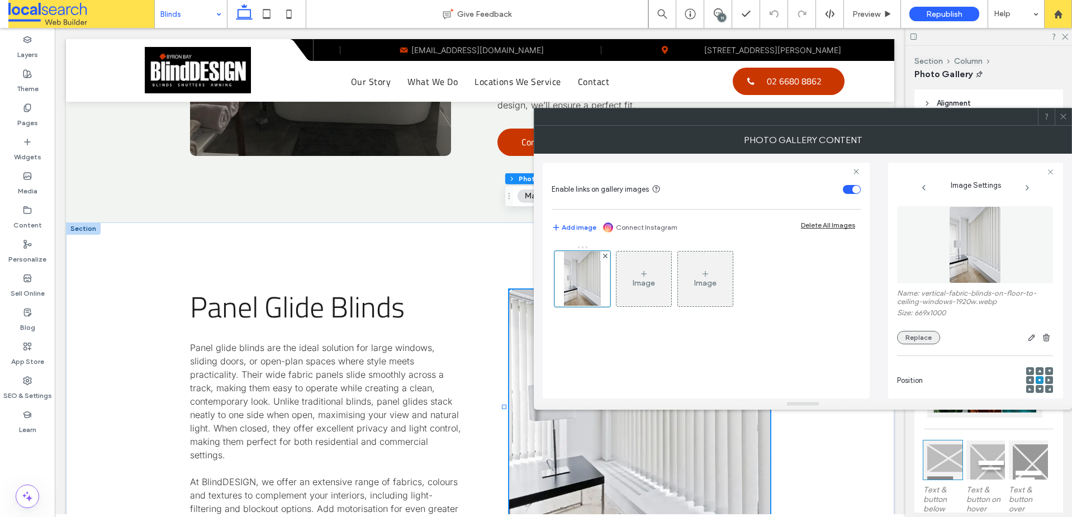
click at [918, 339] on button "Replace" at bounding box center [918, 337] width 43 height 13
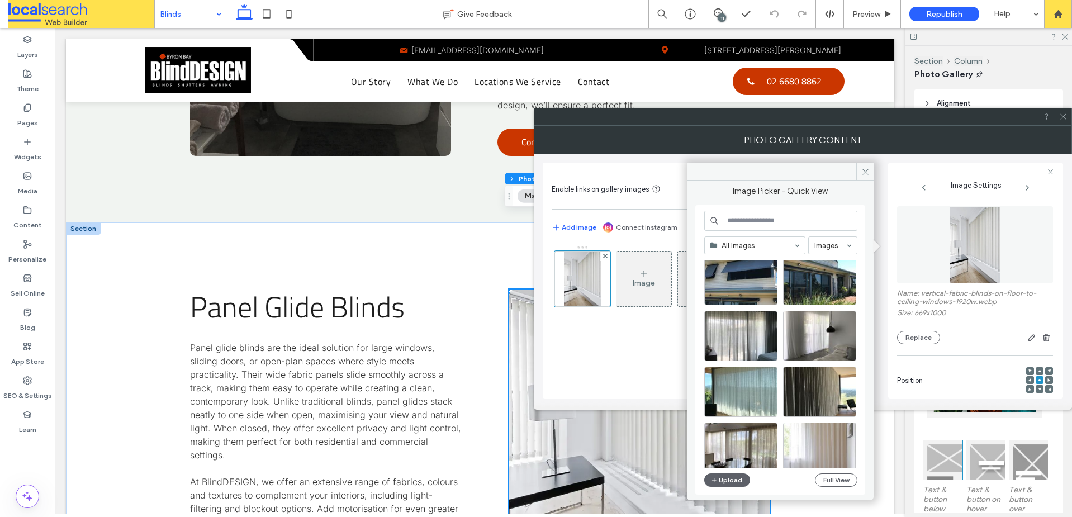
scroll to position [363, 0]
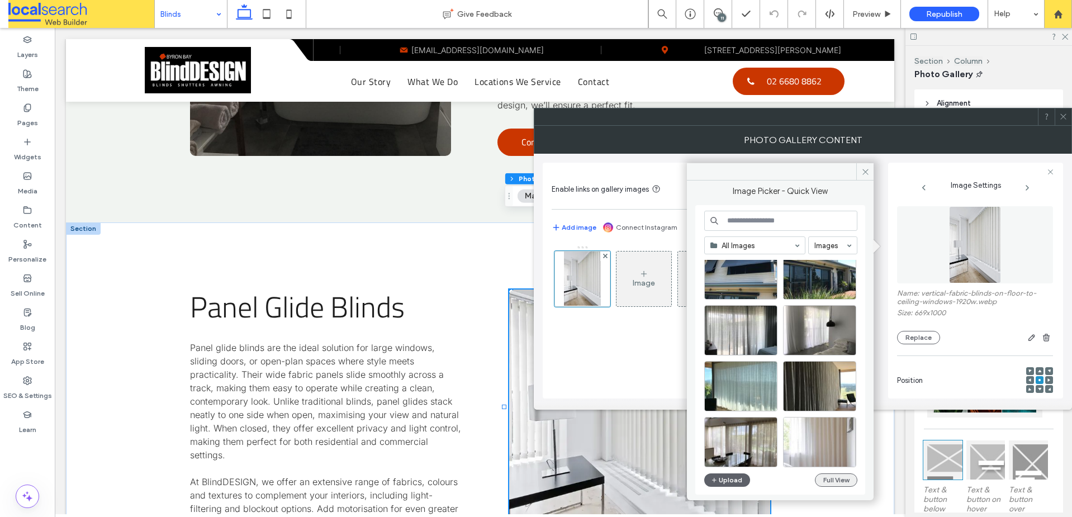
click at [834, 480] on button "Full View" at bounding box center [836, 479] width 42 height 13
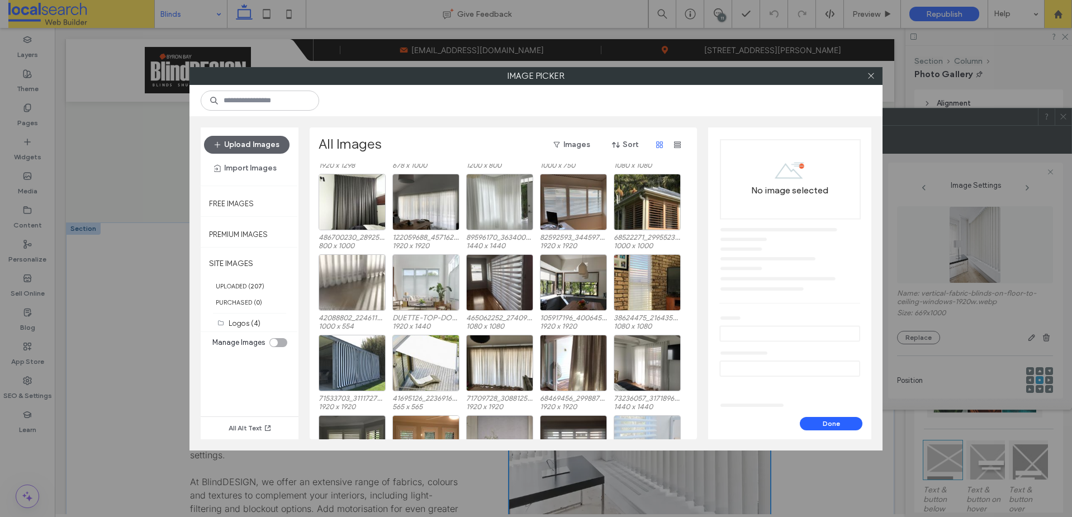
scroll to position [663, 0]
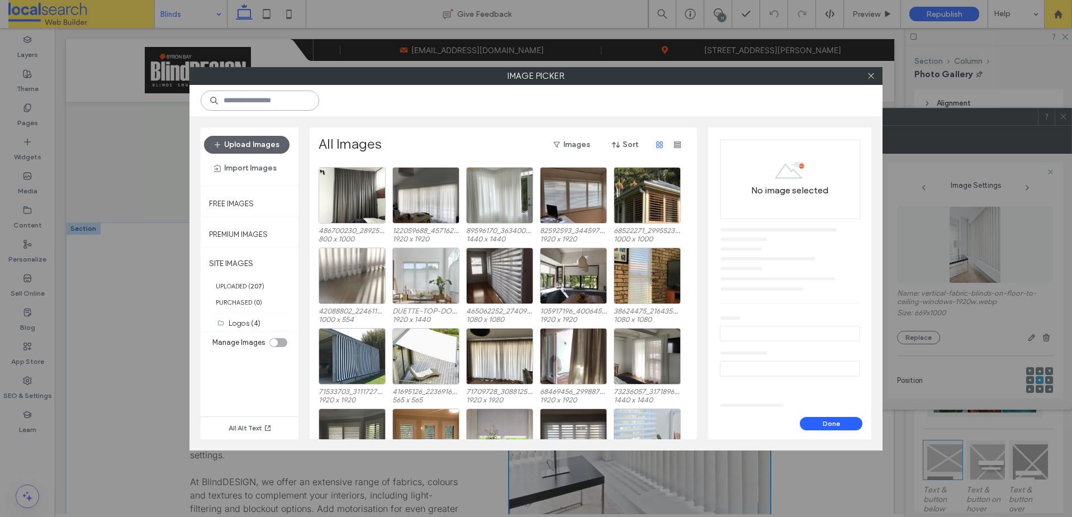
click at [293, 99] on input at bounding box center [260, 101] width 119 height 20
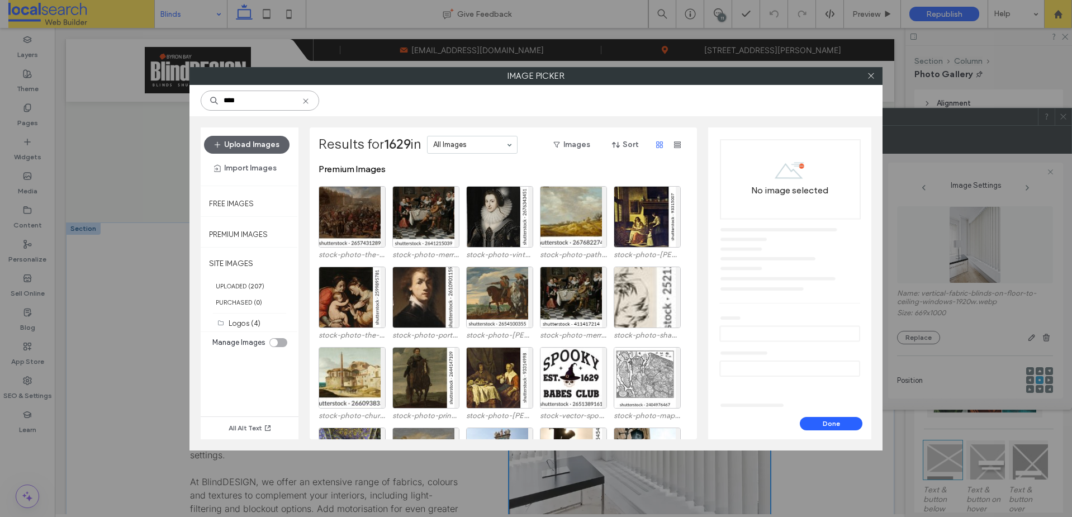
type input "****"
click at [305, 101] on use at bounding box center [305, 100] width 5 height 5
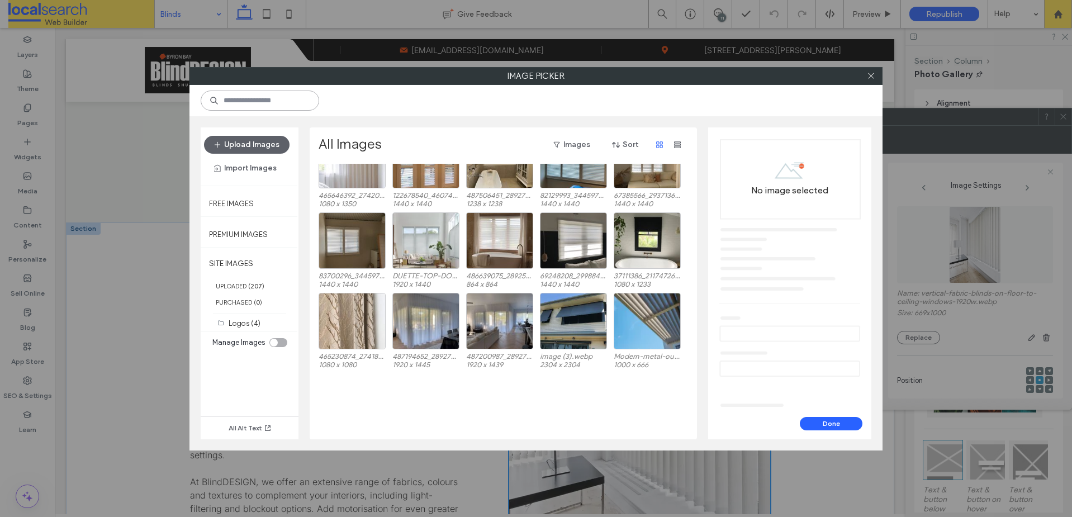
scroll to position [0, 0]
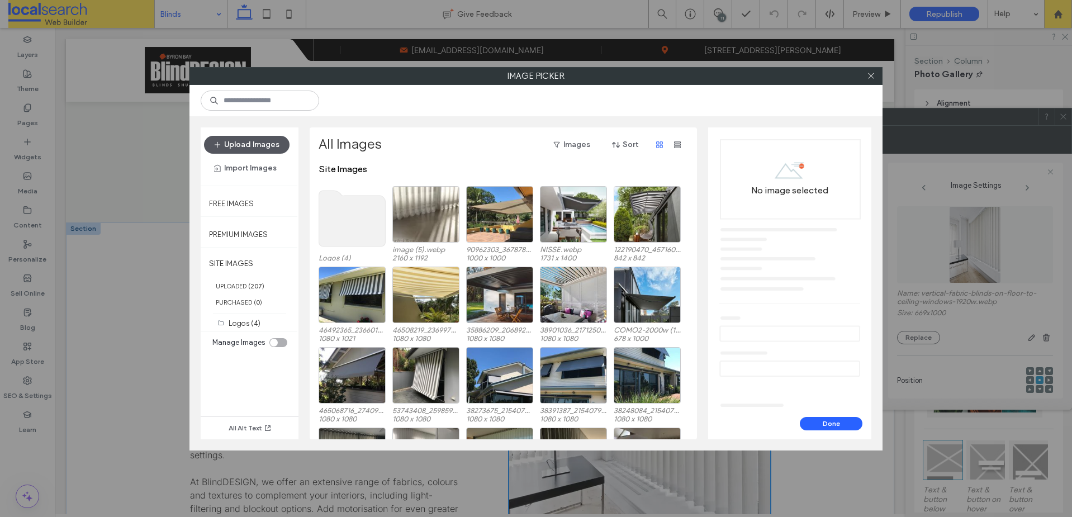
click at [225, 153] on button "Upload Images" at bounding box center [247, 145] width 86 height 18
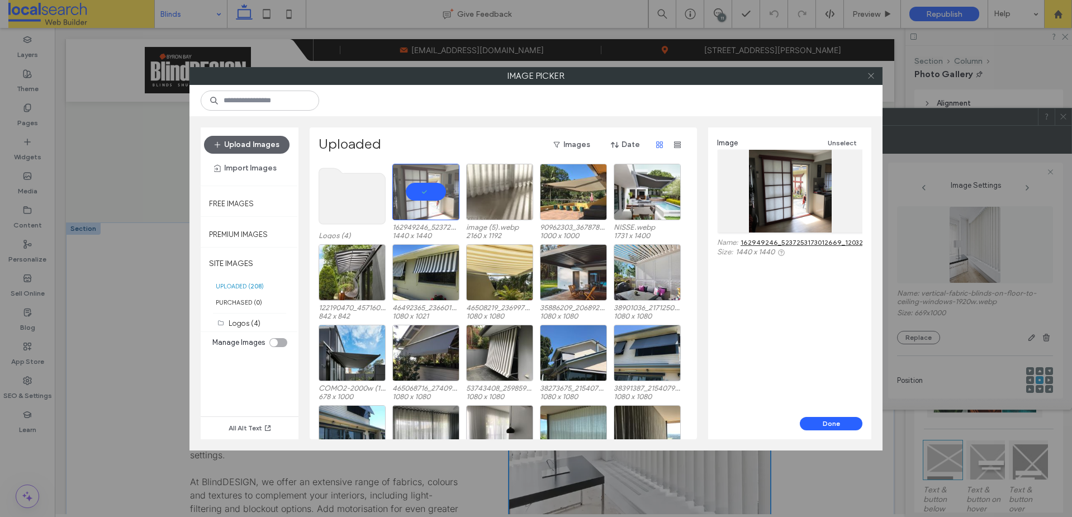
click at [868, 75] on icon at bounding box center [871, 76] width 8 height 8
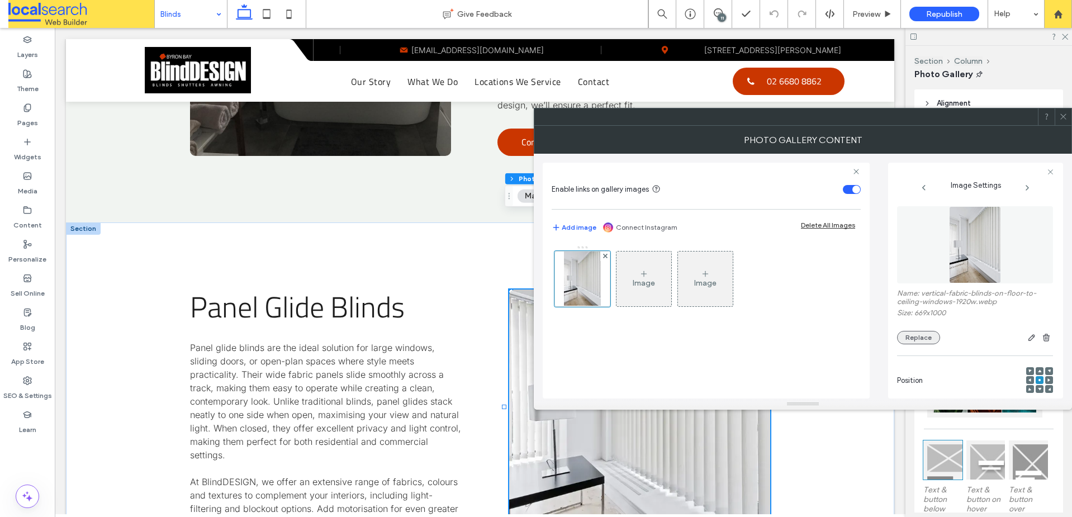
click at [927, 335] on button "Replace" at bounding box center [918, 337] width 43 height 13
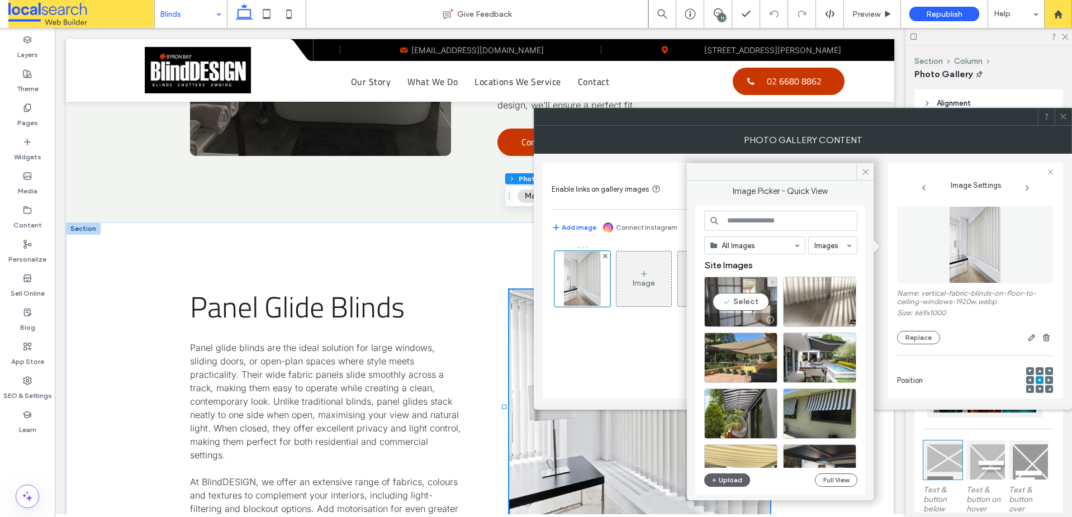
click at [733, 284] on div "Select" at bounding box center [740, 302] width 73 height 50
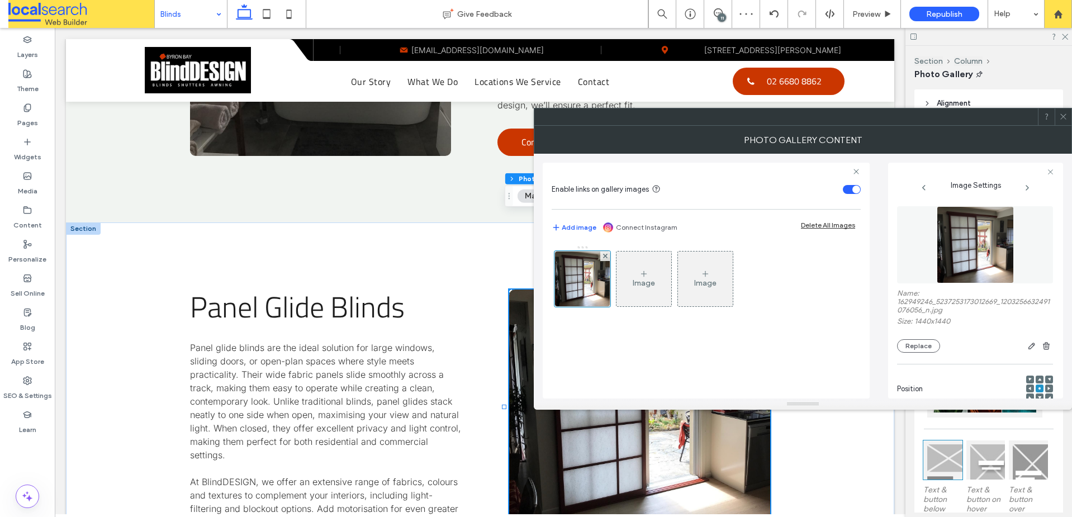
click at [1064, 119] on icon at bounding box center [1063, 116] width 8 height 8
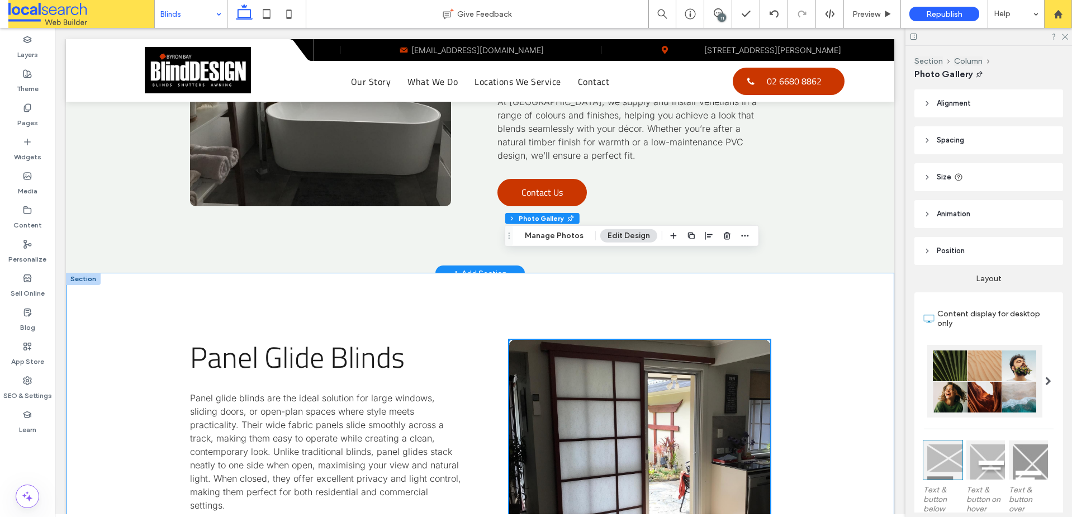
scroll to position [2760, 0]
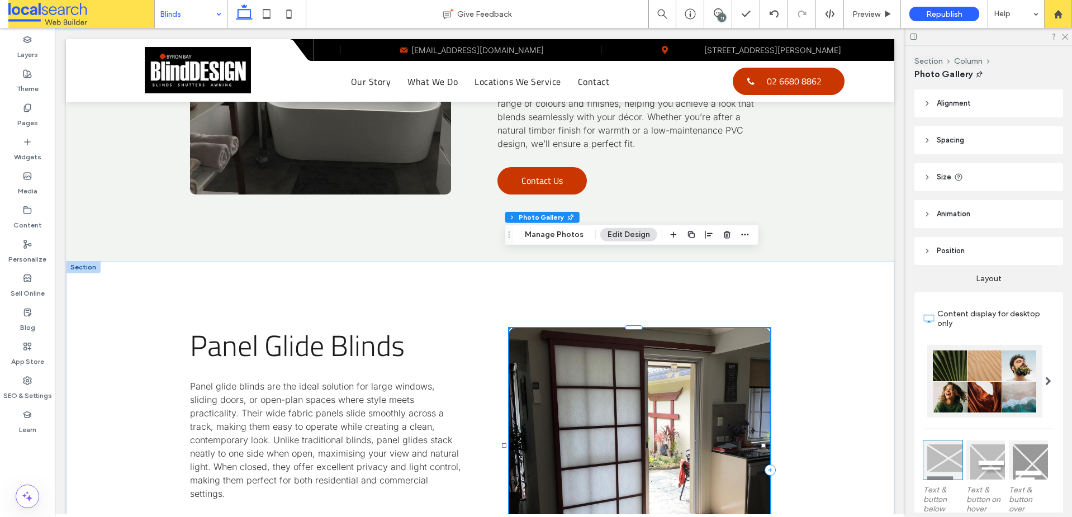
click at [628, 328] on link at bounding box center [639, 445] width 261 height 235
click at [539, 236] on button "Manage Photos" at bounding box center [554, 234] width 73 height 13
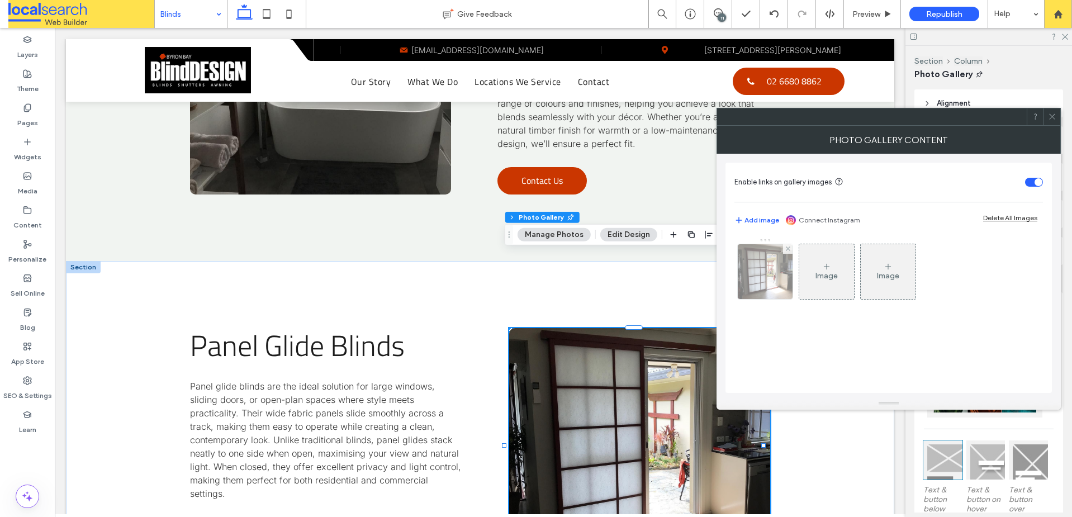
click at [757, 262] on img at bounding box center [765, 271] width 55 height 55
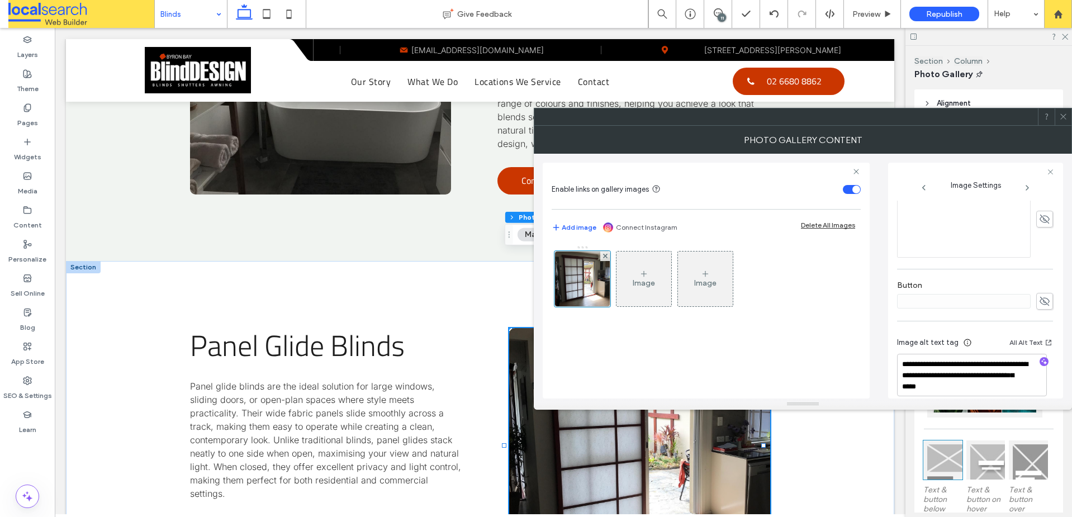
scroll to position [347, 0]
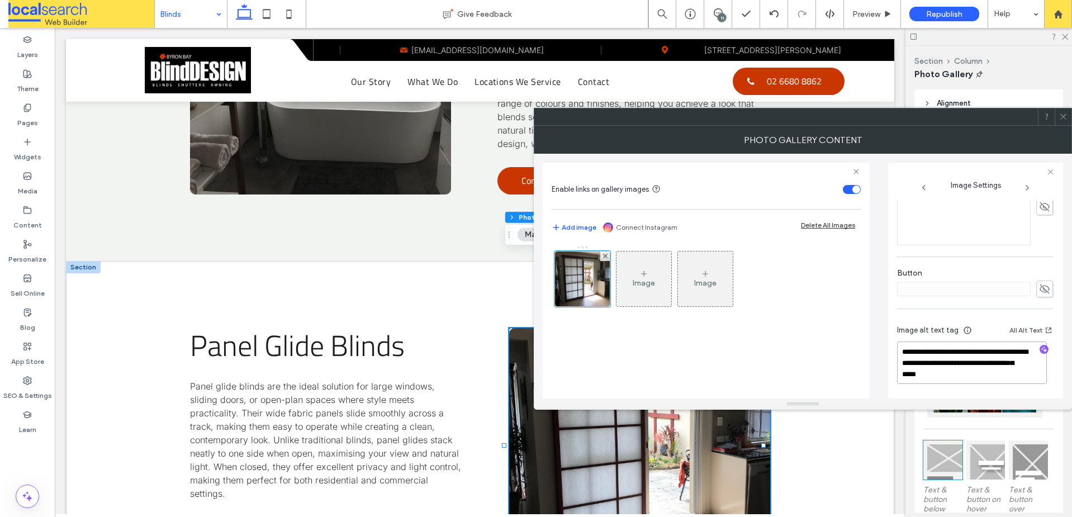
drag, startPoint x: 1014, startPoint y: 374, endPoint x: 983, endPoint y: 364, distance: 32.9
click at [983, 364] on textarea "**********" at bounding box center [972, 363] width 150 height 42
type textarea "**********"
drag, startPoint x: 1002, startPoint y: 366, endPoint x: 834, endPoint y: 345, distance: 170.2
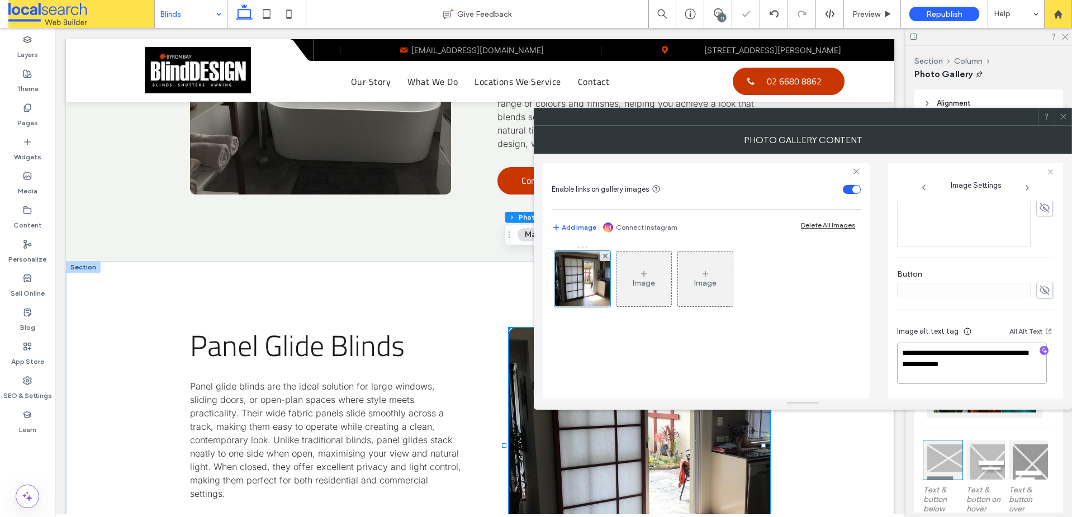
click at [834, 345] on div "**********" at bounding box center [803, 276] width 520 height 245
click at [1040, 353] on icon "button" at bounding box center [1044, 352] width 8 height 8
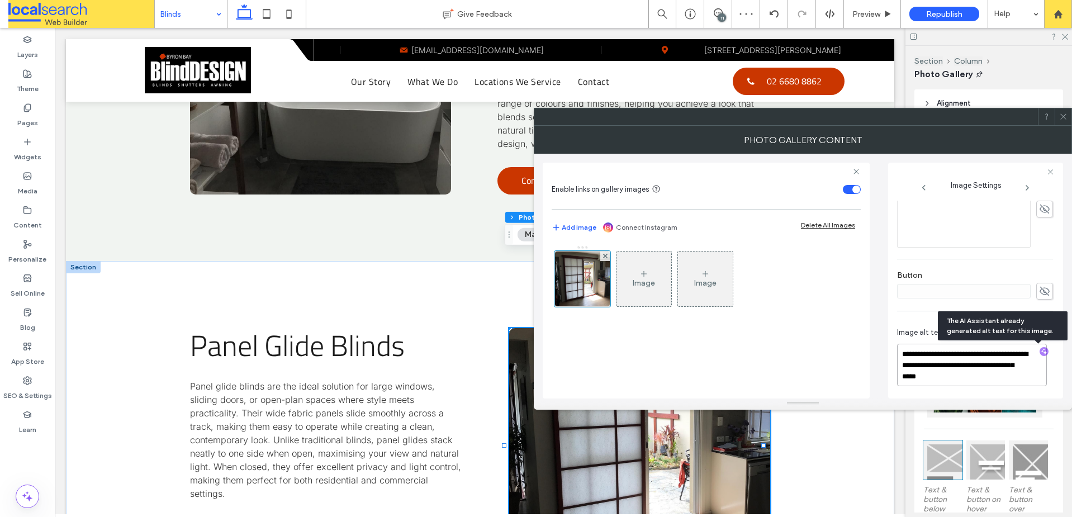
click at [960, 376] on textarea "**********" at bounding box center [972, 365] width 150 height 42
paste textarea "**********"
type textarea "**********"
click at [1066, 115] on icon at bounding box center [1063, 116] width 8 height 8
